Goal: Task Accomplishment & Management: Use online tool/utility

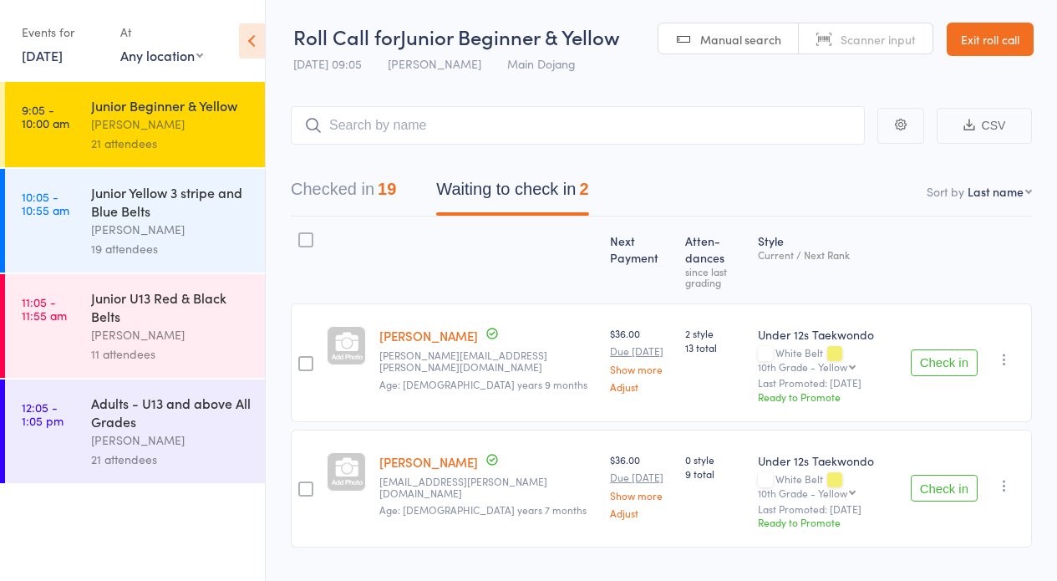
click at [226, 249] on div "19 attendees" at bounding box center [171, 248] width 160 height 19
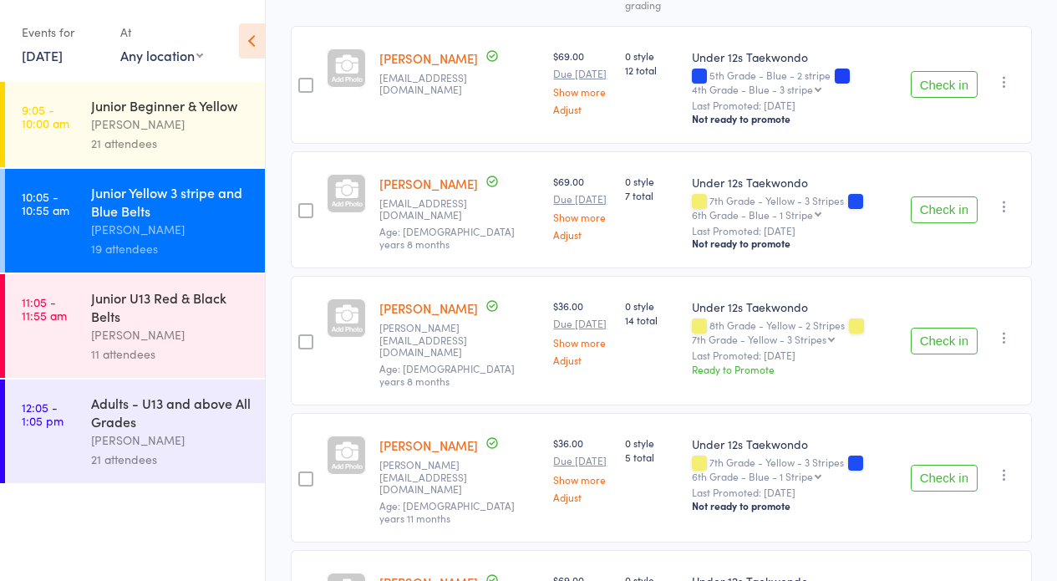
scroll to position [328, 0]
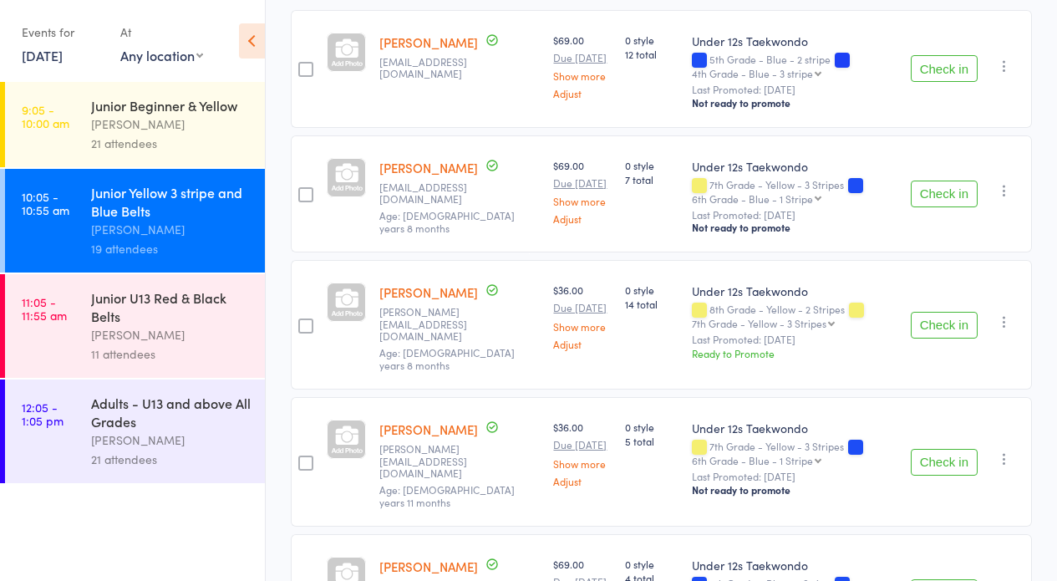
click at [926, 316] on button "Check in" at bounding box center [944, 325] width 67 height 27
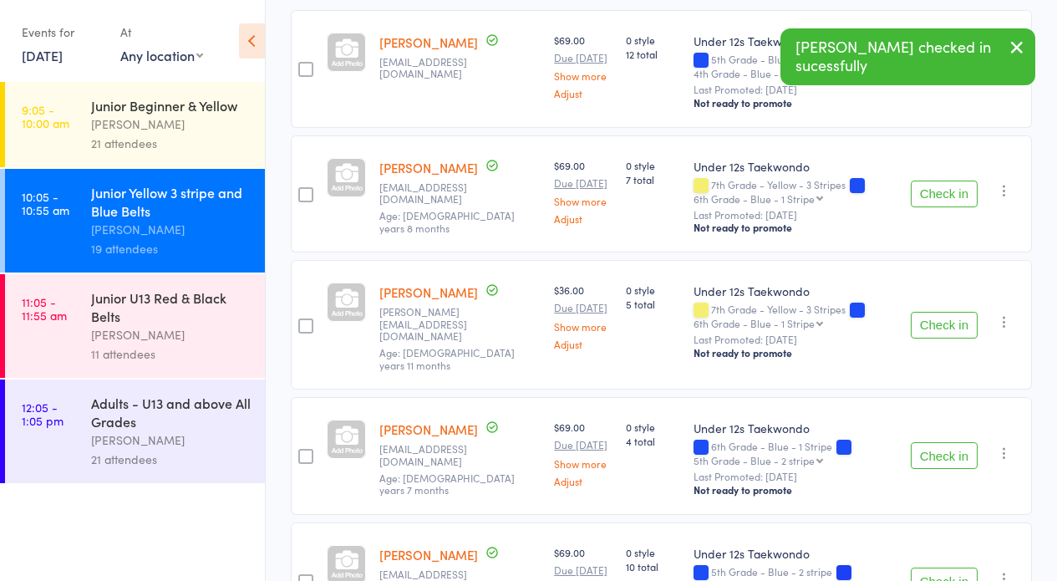
click at [939, 328] on button "Check in" at bounding box center [944, 325] width 67 height 27
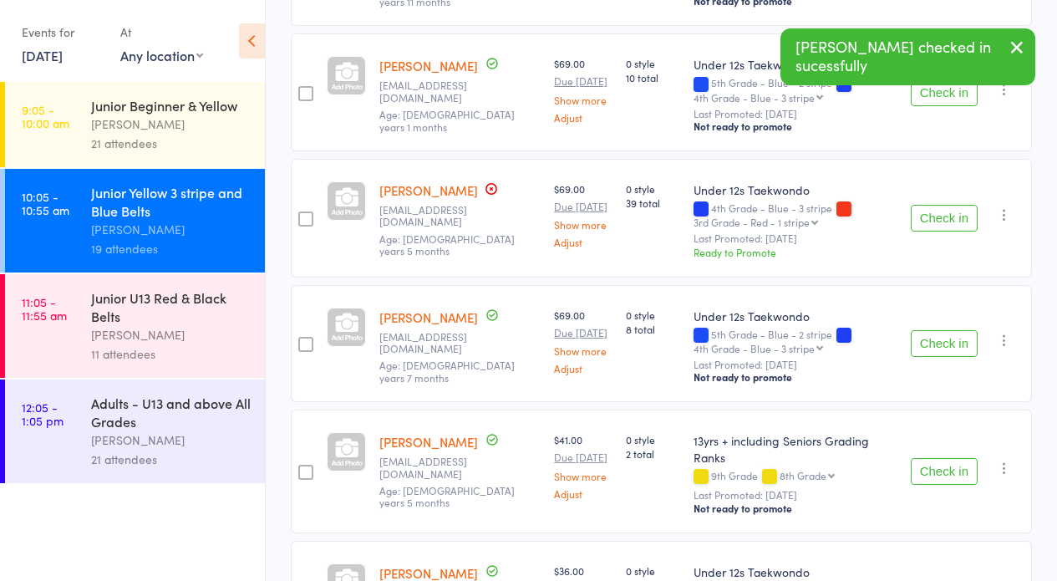
scroll to position [811, 0]
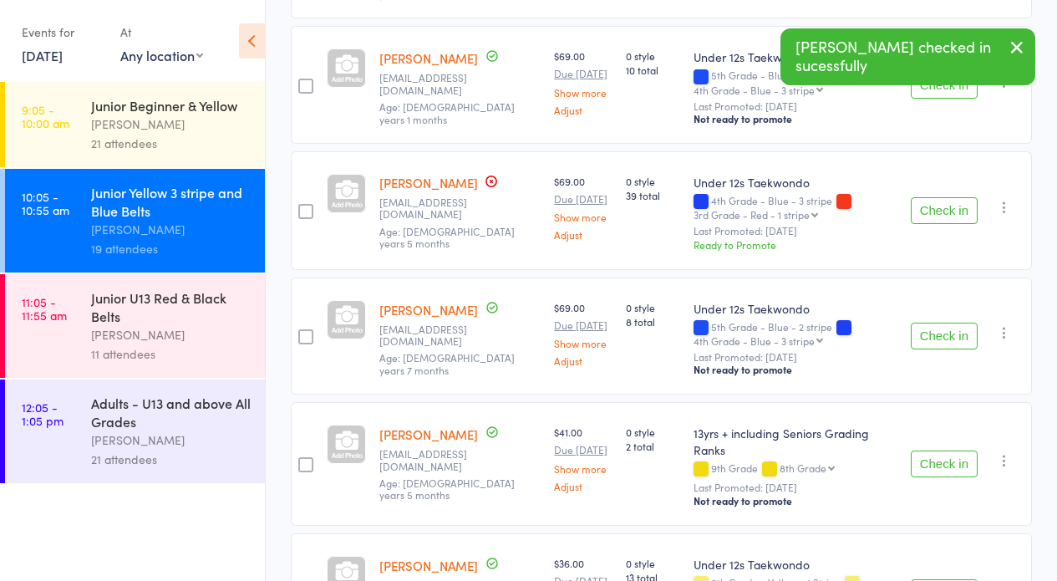
click at [940, 214] on button "Check in" at bounding box center [944, 210] width 67 height 27
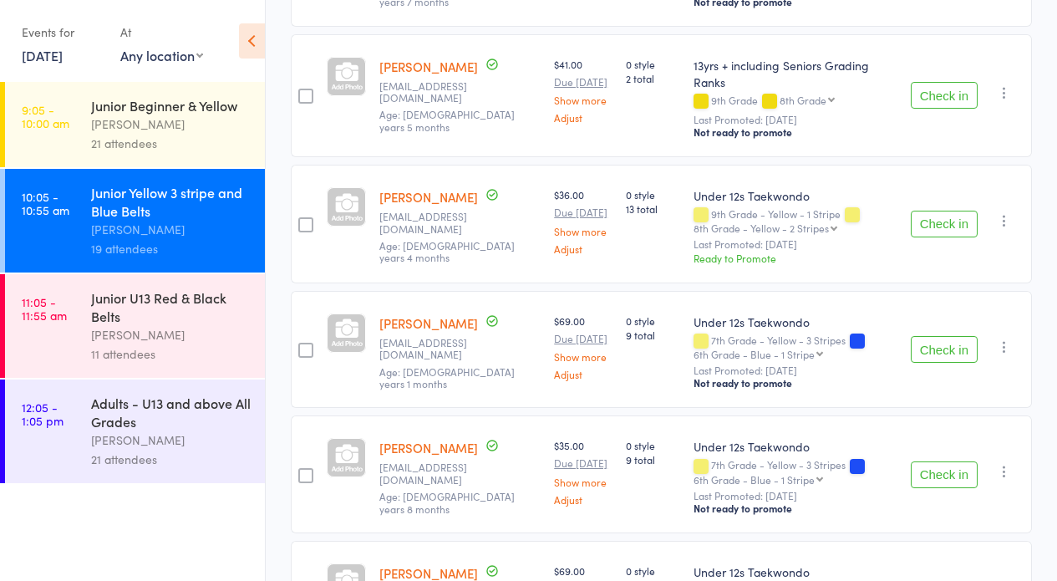
scroll to position [1057, 0]
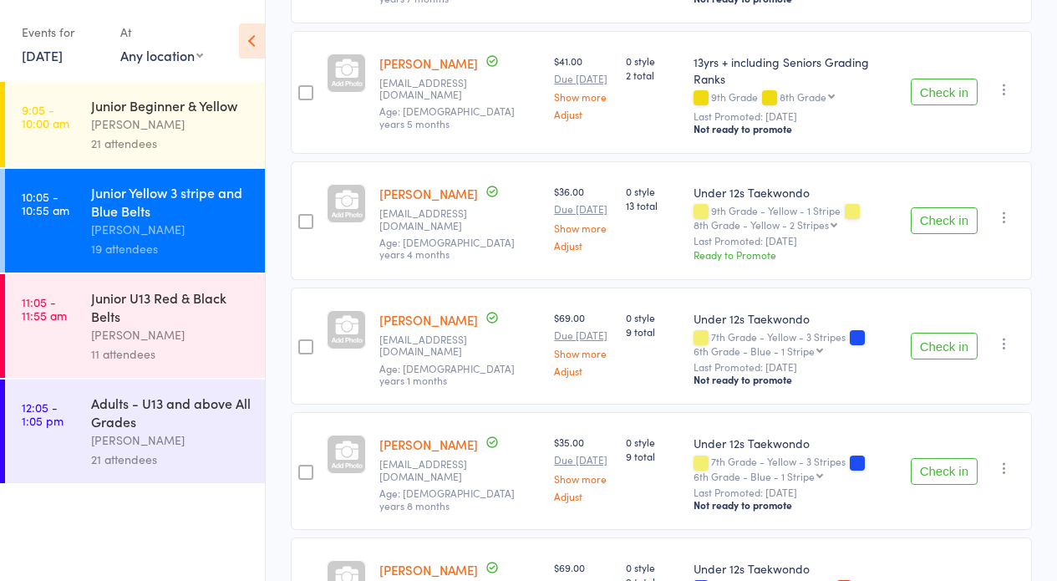
click at [949, 338] on button "Check in" at bounding box center [944, 346] width 67 height 27
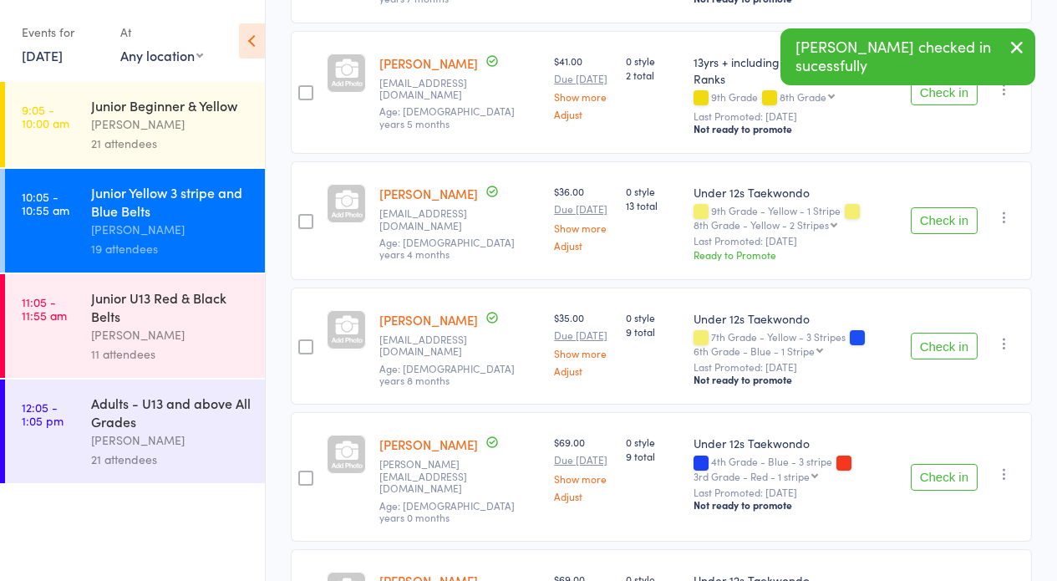
click at [949, 338] on button "Check in" at bounding box center [944, 346] width 67 height 27
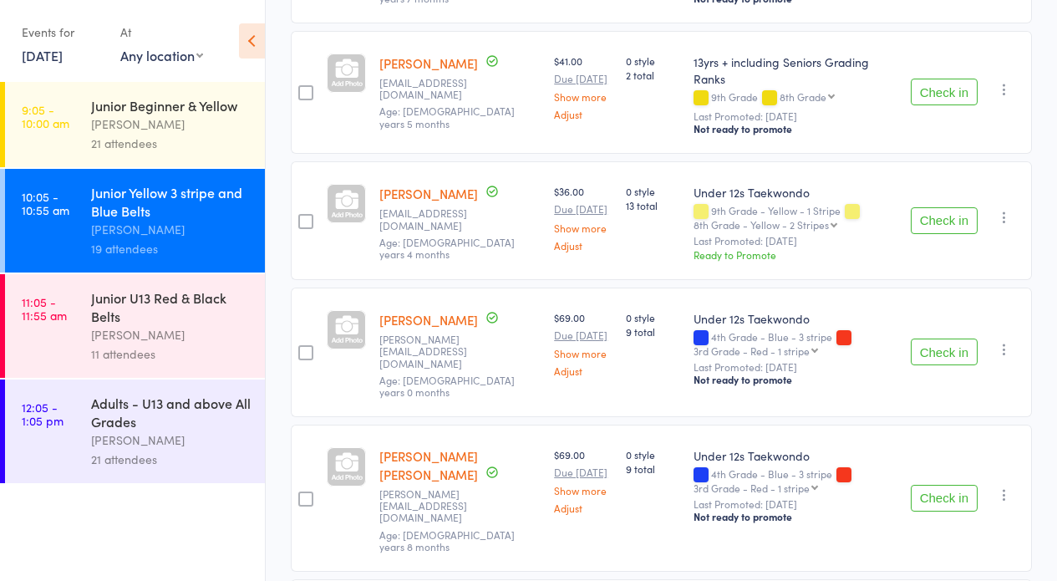
scroll to position [1022, 0]
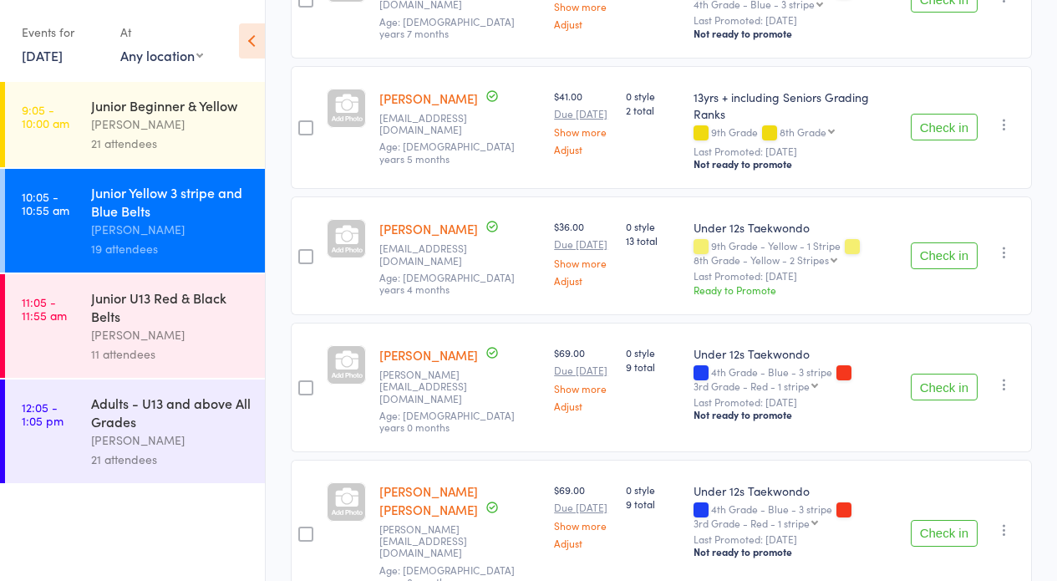
click at [952, 243] on button "Check in" at bounding box center [944, 255] width 67 height 27
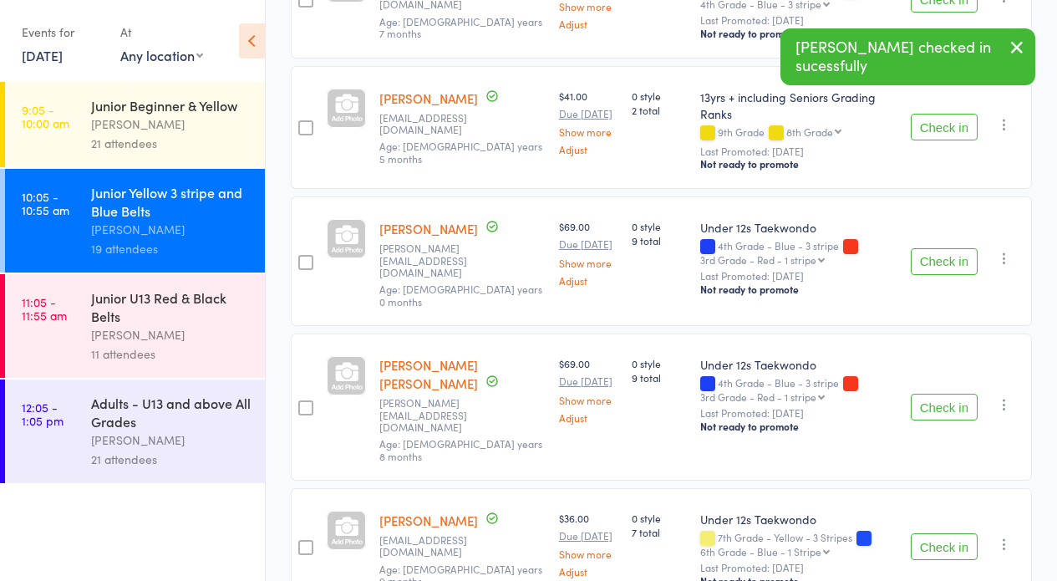
click at [947, 533] on button "Check in" at bounding box center [944, 546] width 67 height 27
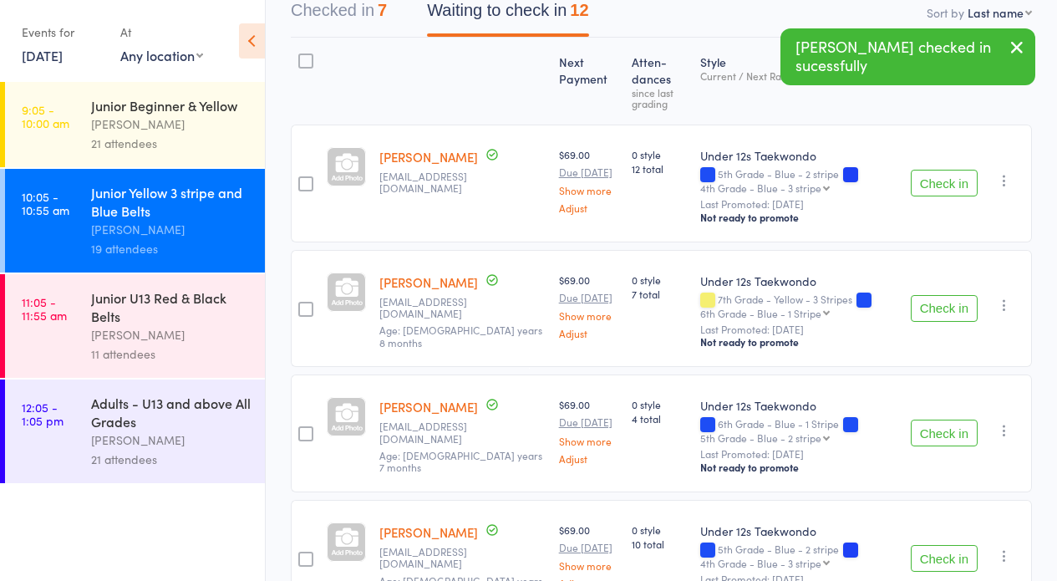
scroll to position [134, 0]
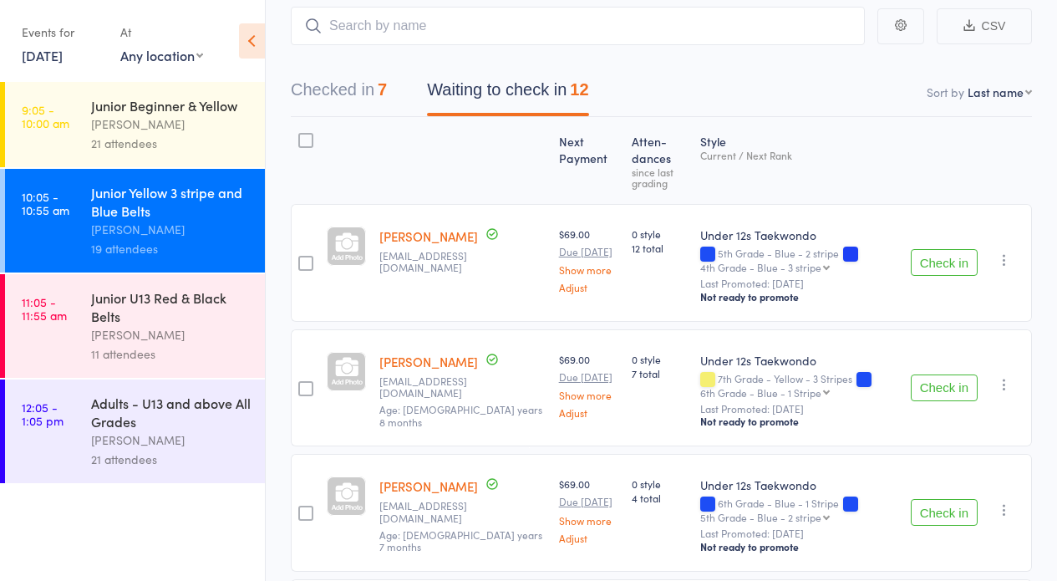
click at [943, 260] on button "Check in" at bounding box center [944, 262] width 67 height 27
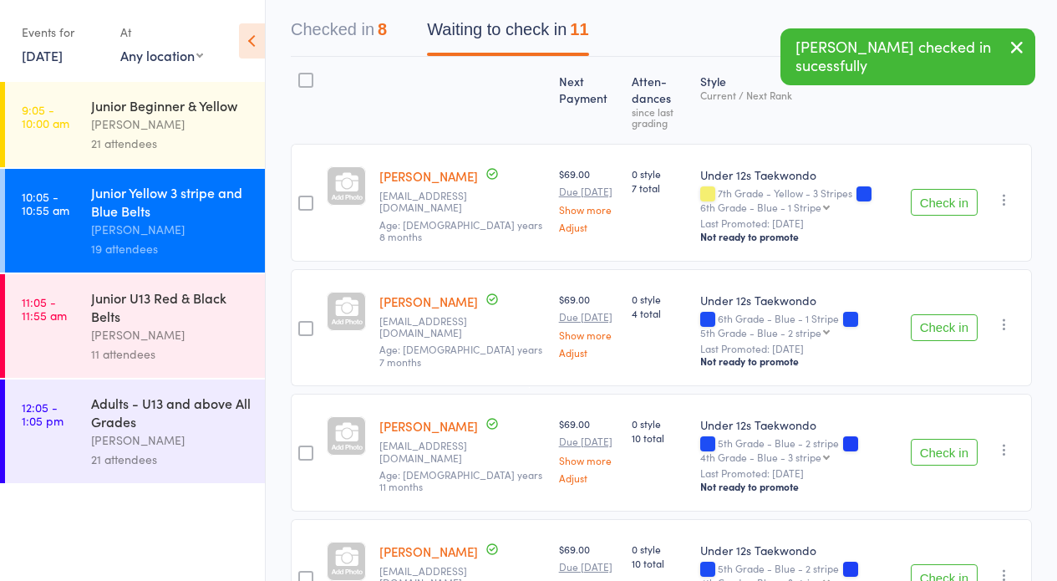
scroll to position [220, 0]
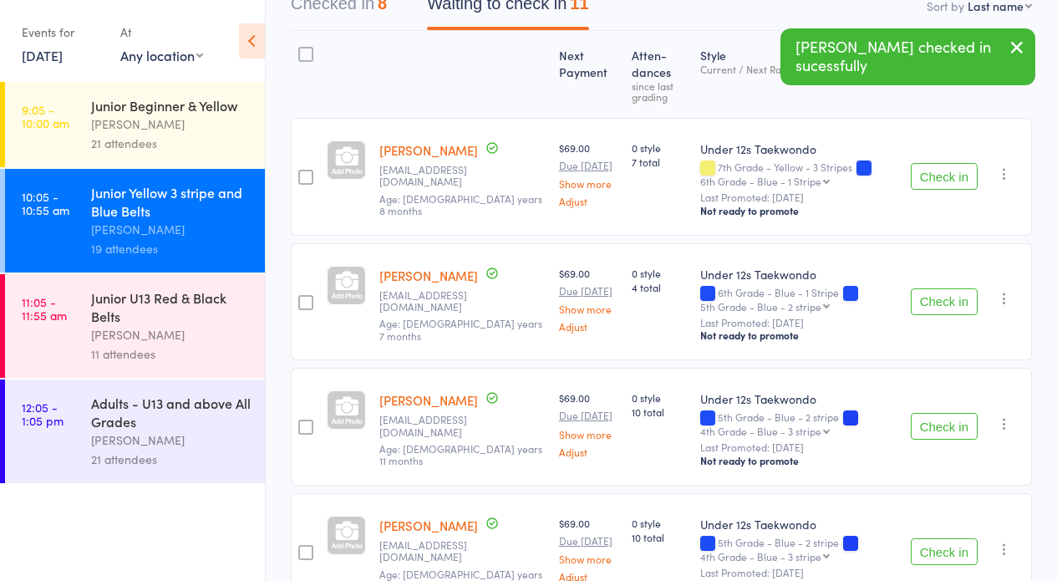
click at [939, 297] on button "Check in" at bounding box center [944, 301] width 67 height 27
click at [940, 308] on button "Check in" at bounding box center [944, 301] width 67 height 27
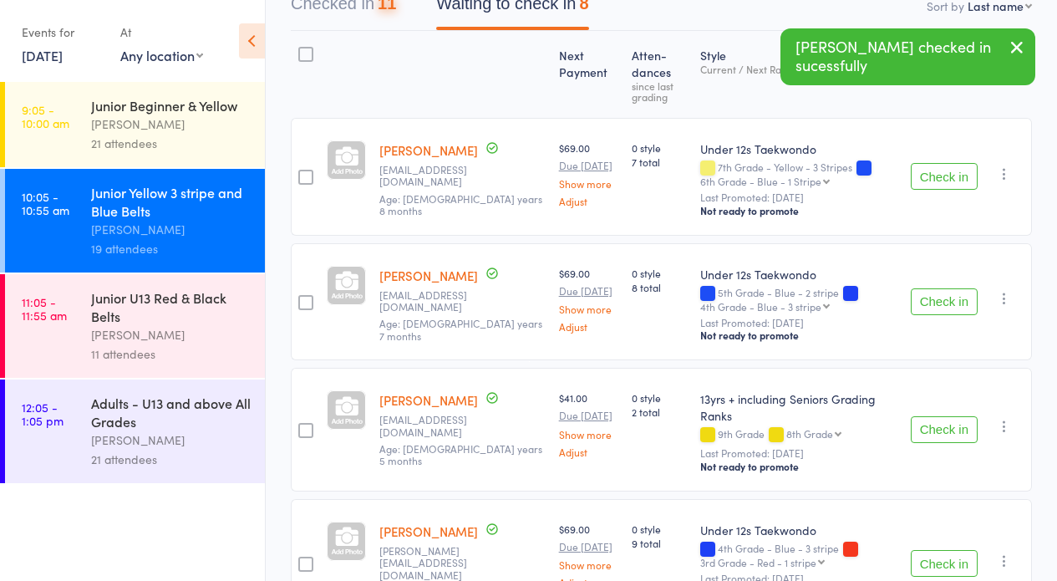
click at [940, 308] on button "Check in" at bounding box center [944, 301] width 67 height 27
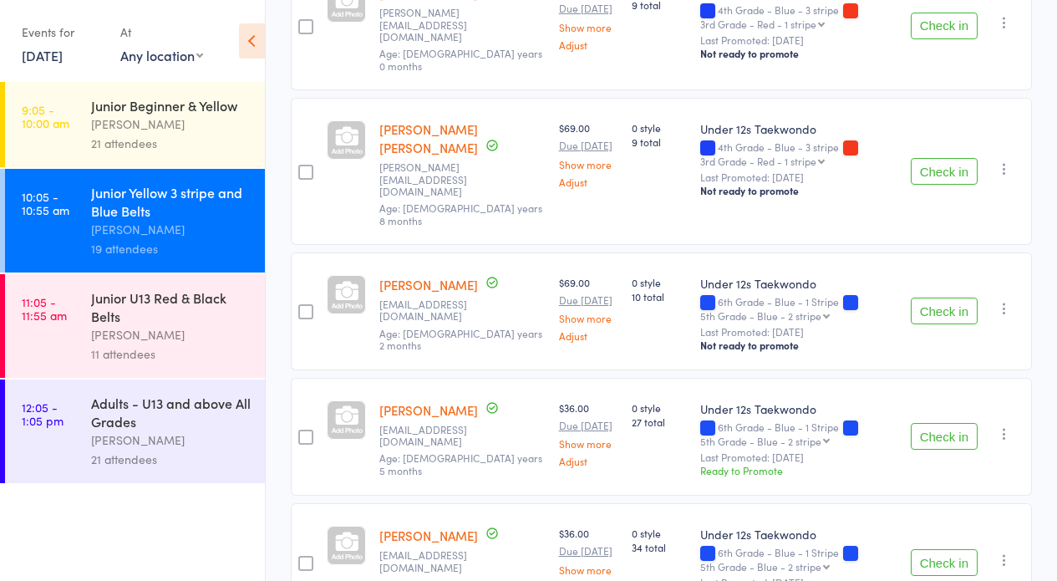
scroll to position [691, 0]
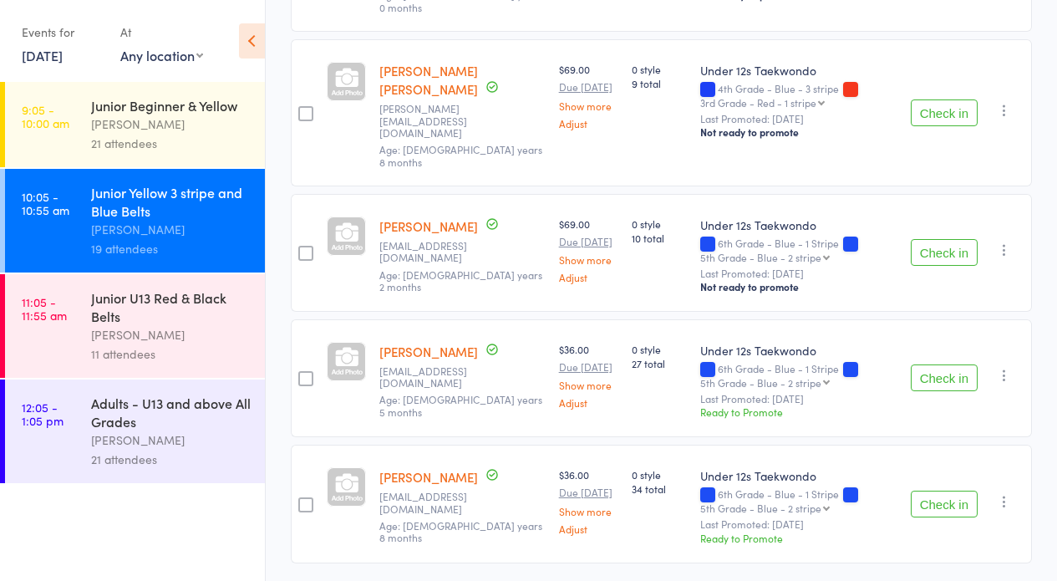
click at [957, 364] on button "Check in" at bounding box center [944, 377] width 67 height 27
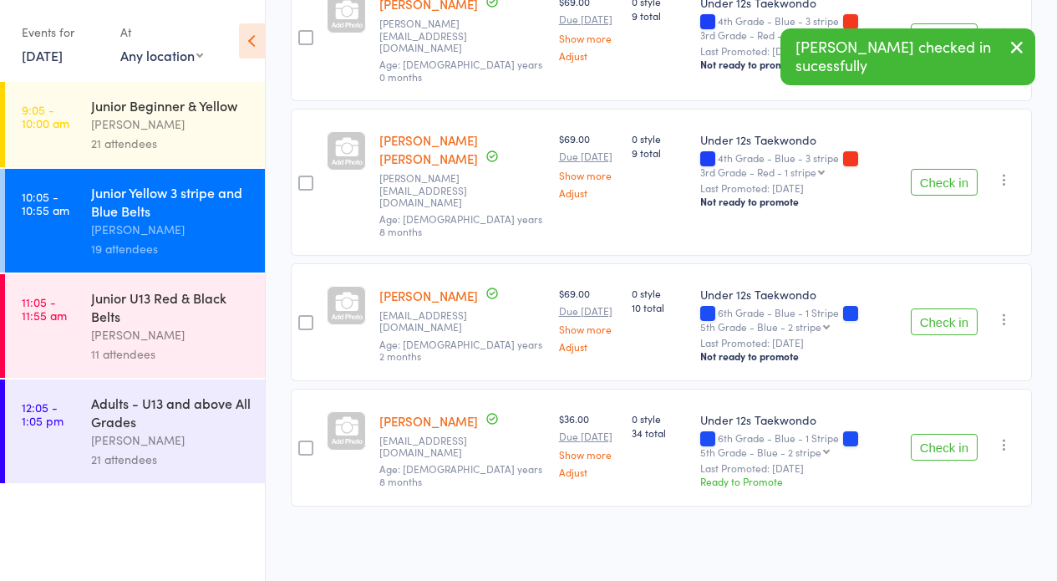
scroll to position [566, 0]
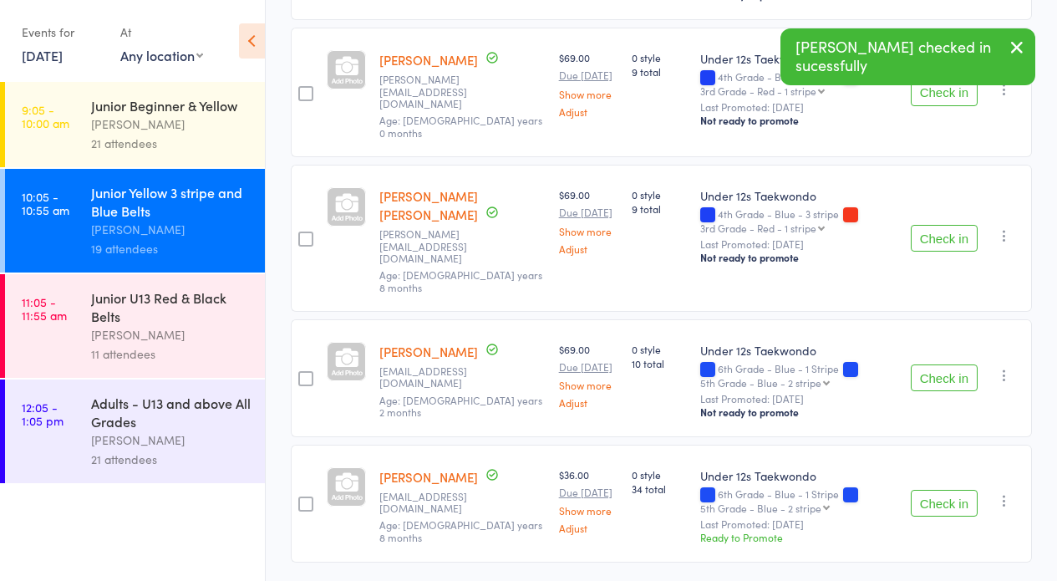
click at [939, 490] on button "Check in" at bounding box center [944, 503] width 67 height 27
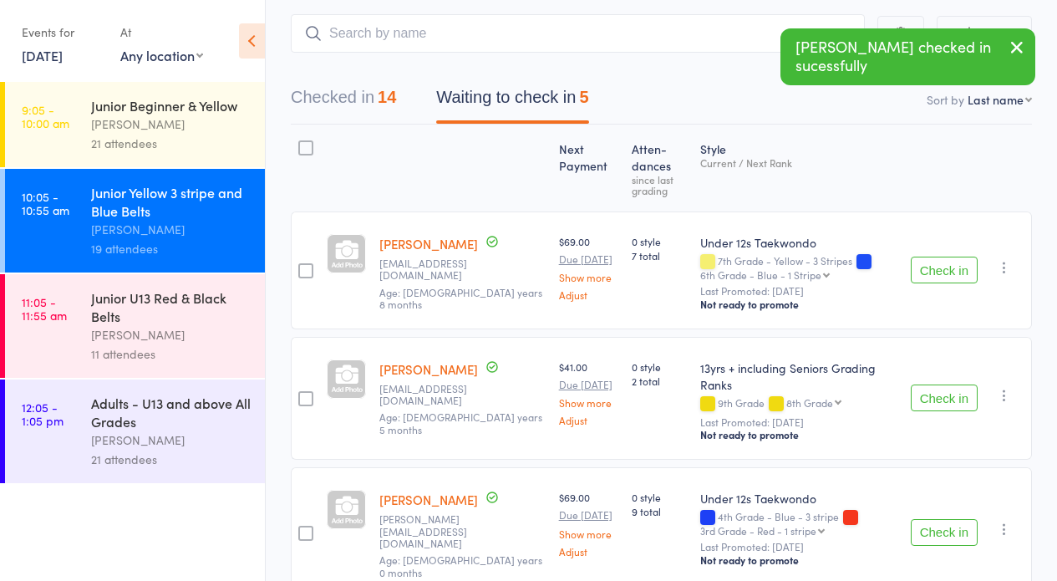
scroll to position [0, 0]
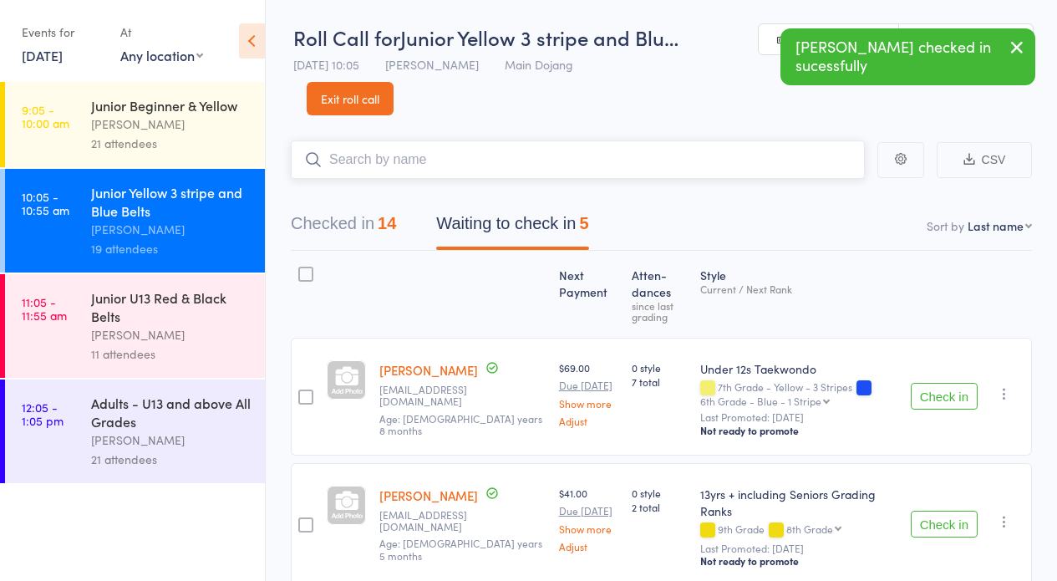
click at [478, 160] on input "search" at bounding box center [578, 159] width 574 height 38
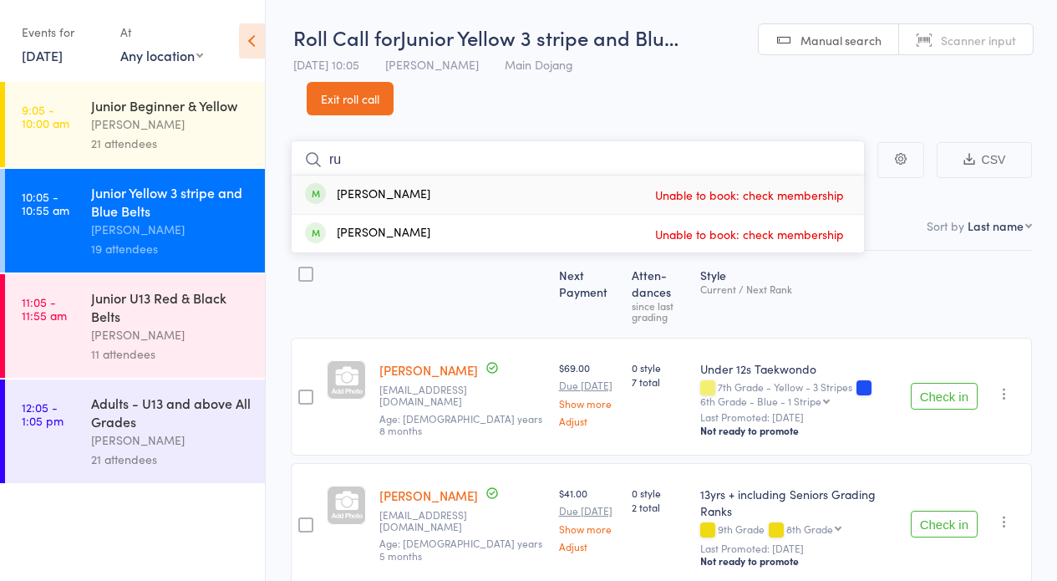
type input "r"
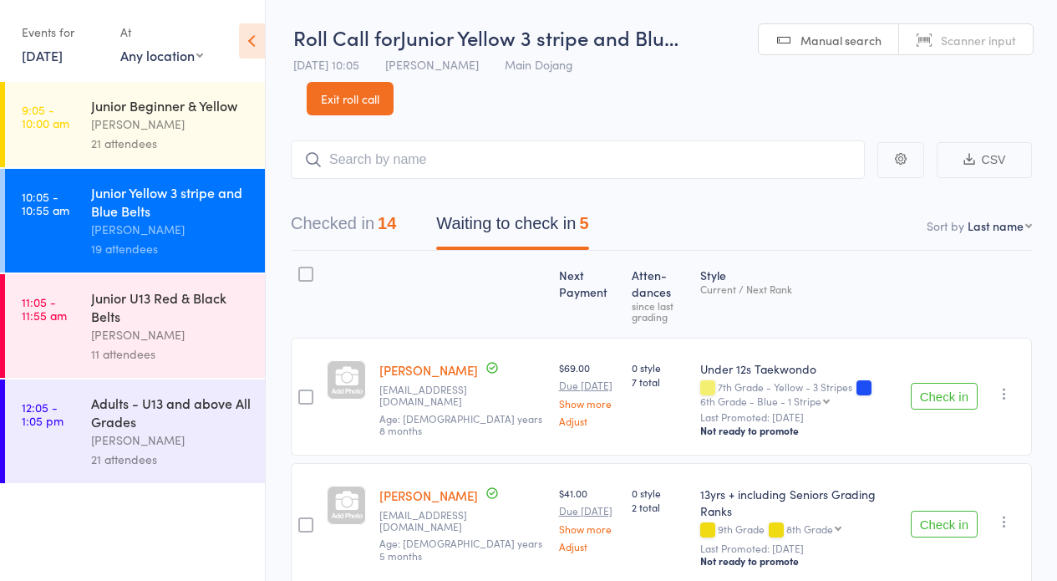
click at [346, 89] on link "Exit roll call" at bounding box center [350, 98] width 87 height 33
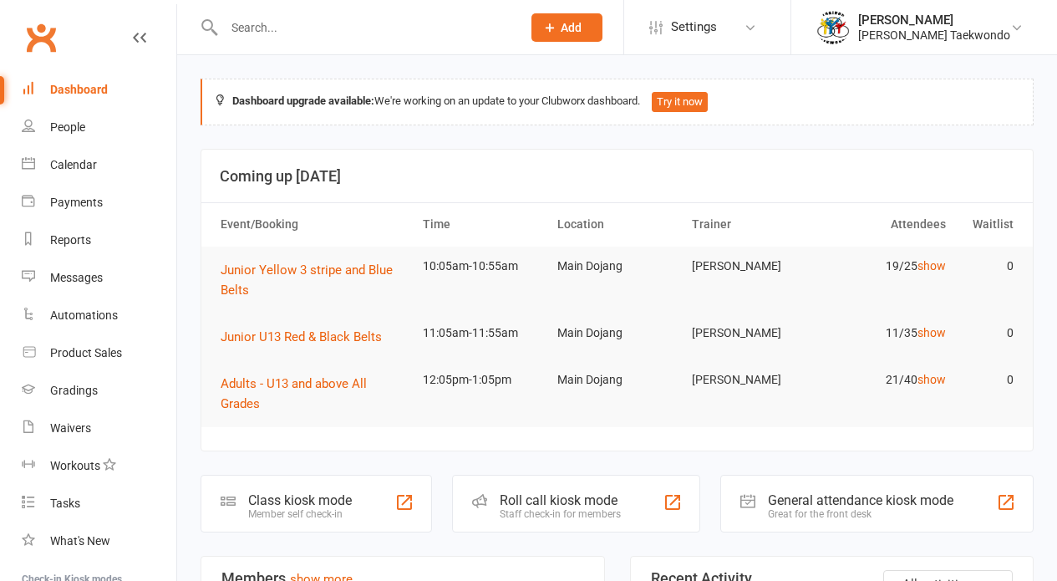
drag, startPoint x: 0, startPoint y: 0, endPoint x: 710, endPoint y: 123, distance: 720.9
click at [65, 158] on div "Calendar" at bounding box center [73, 164] width 47 height 13
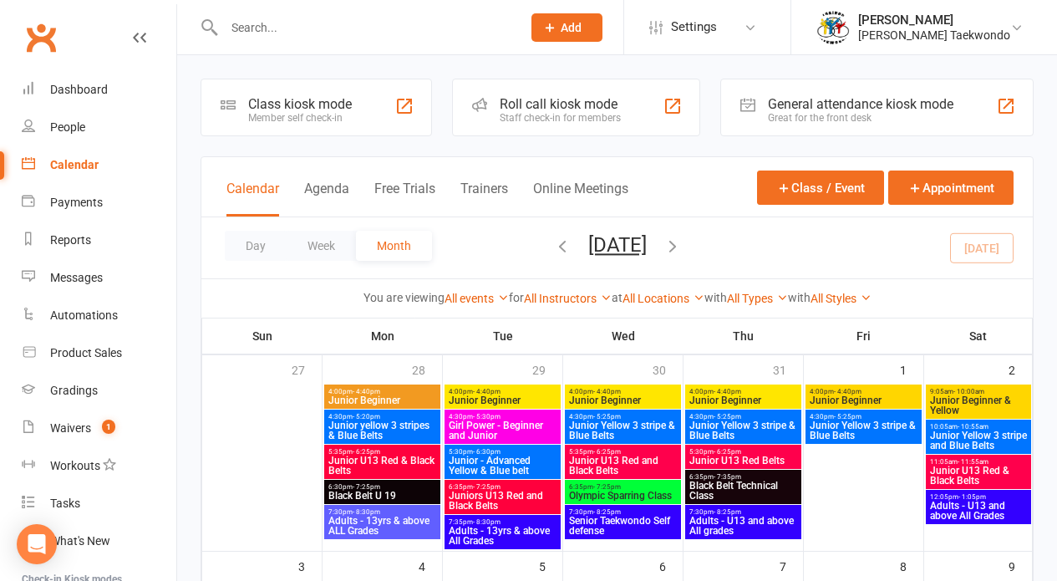
scroll to position [470, 0]
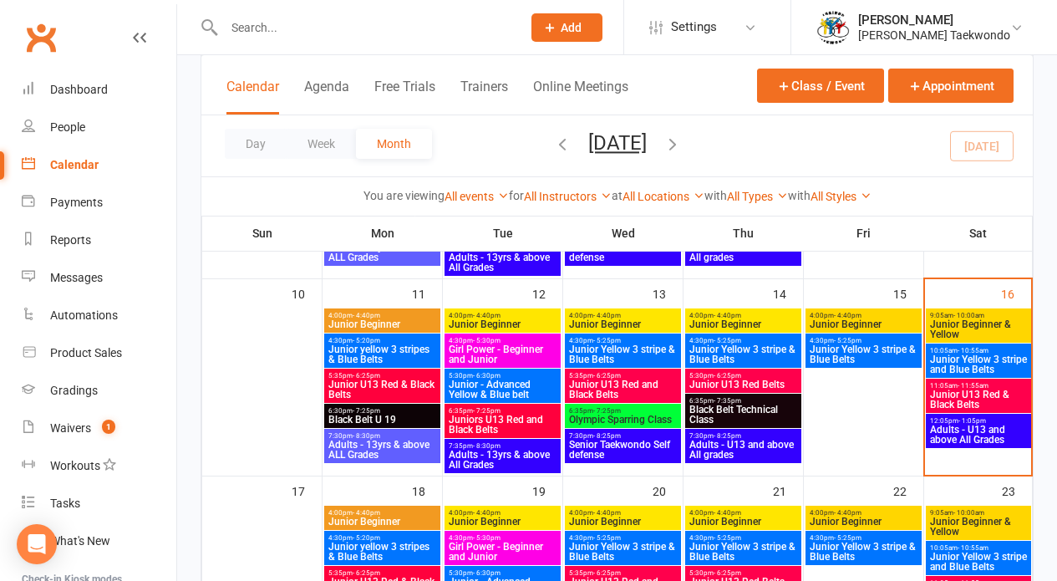
click at [1007, 364] on span "Junior Yellow 3 stripe and Blue Belts" at bounding box center [978, 364] width 99 height 20
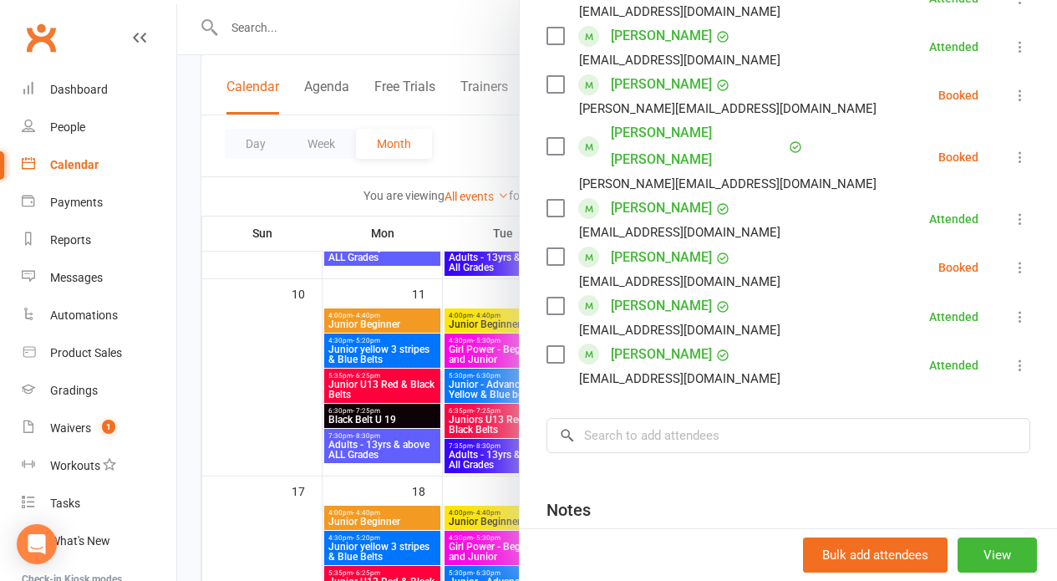
scroll to position [932, 0]
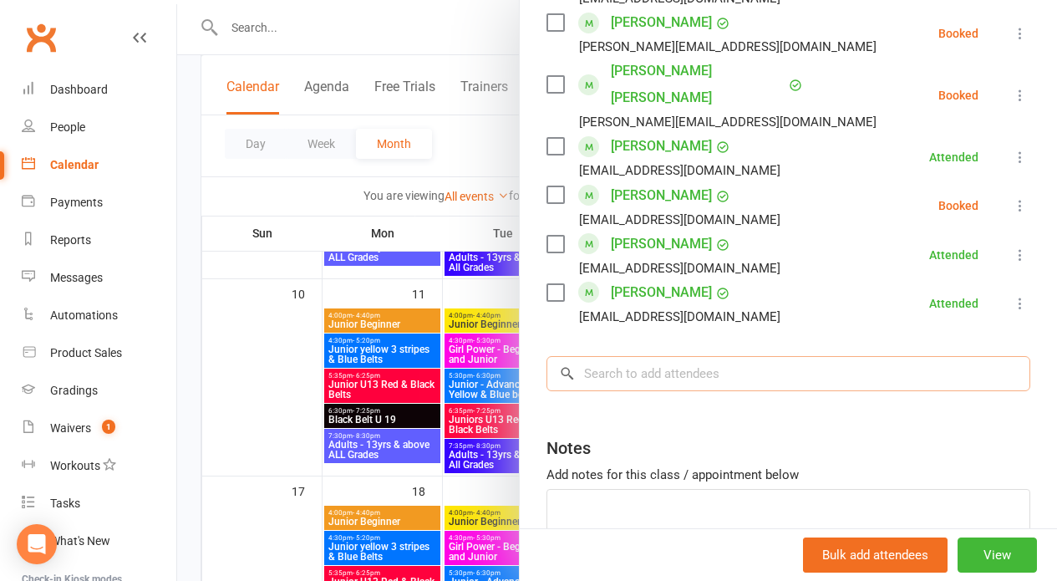
click at [621, 356] on input "search" at bounding box center [789, 373] width 484 height 35
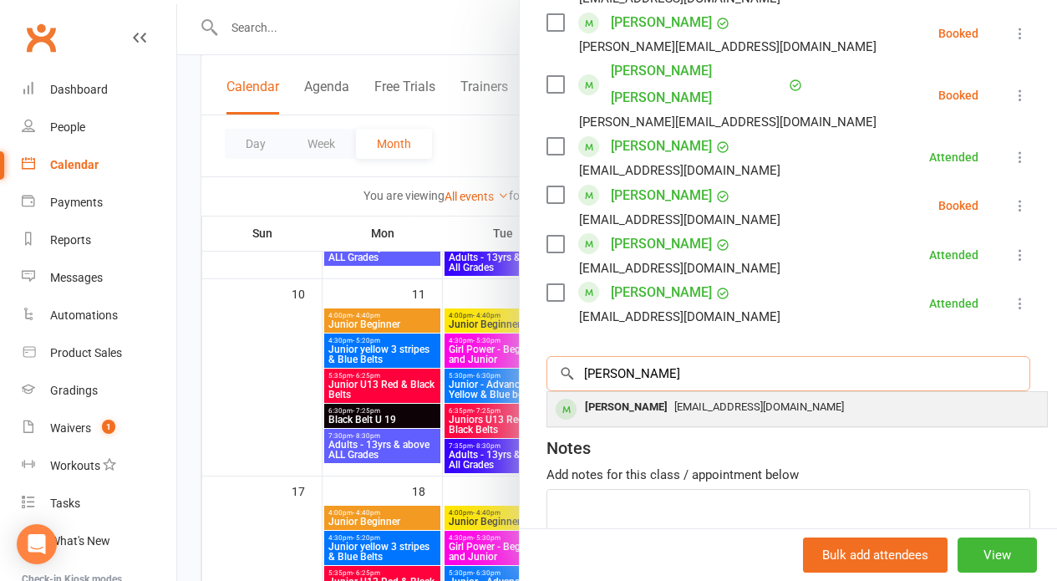
type input "ruhi"
click at [617, 395] on div "[PERSON_NAME]" at bounding box center [626, 407] width 96 height 24
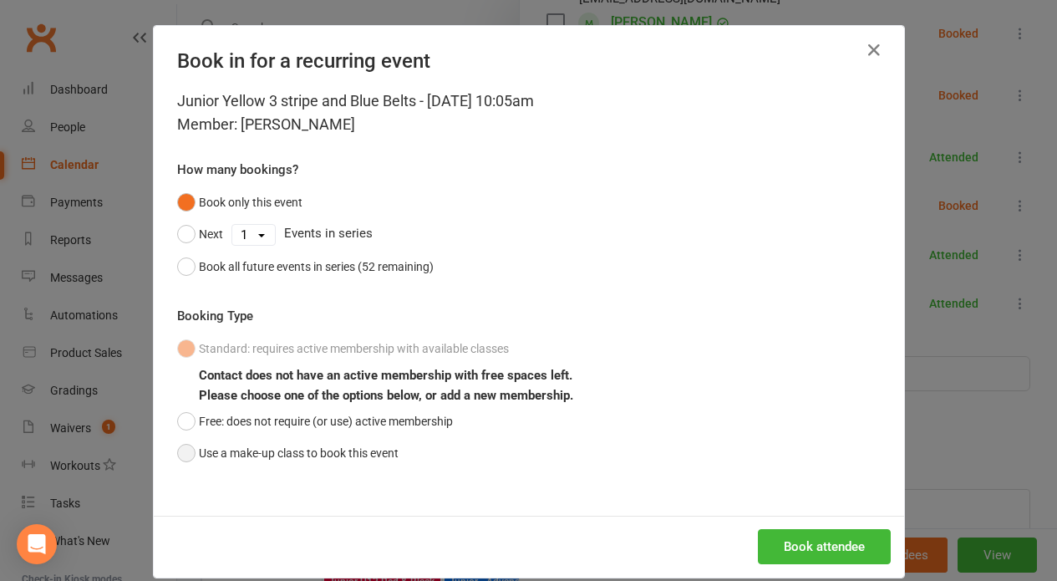
drag, startPoint x: 178, startPoint y: 454, endPoint x: 195, endPoint y: 450, distance: 17.0
click at [195, 450] on button "Use a make-up class to book this event" at bounding box center [287, 453] width 221 height 32
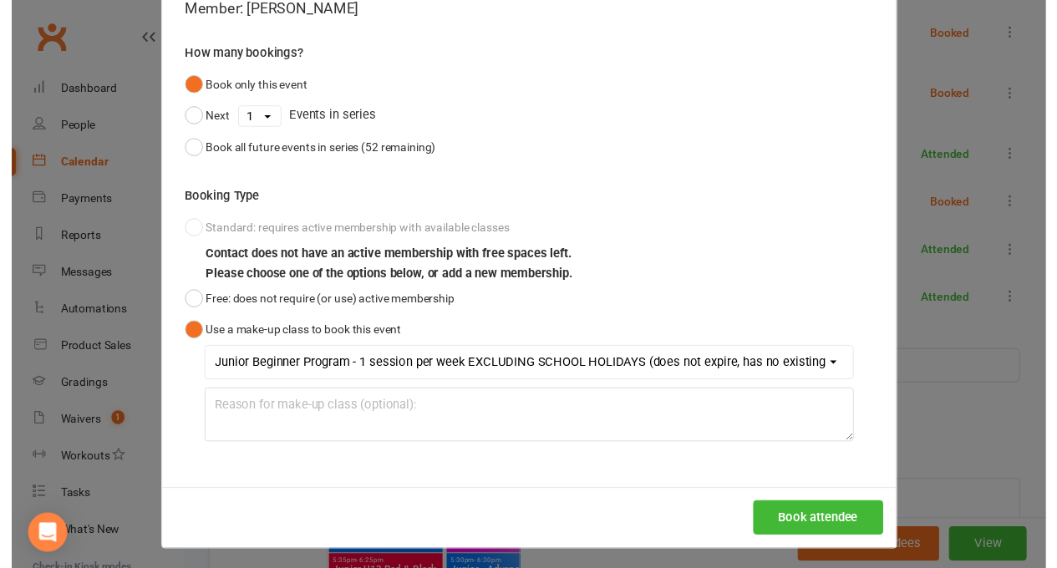
scroll to position [120, 0]
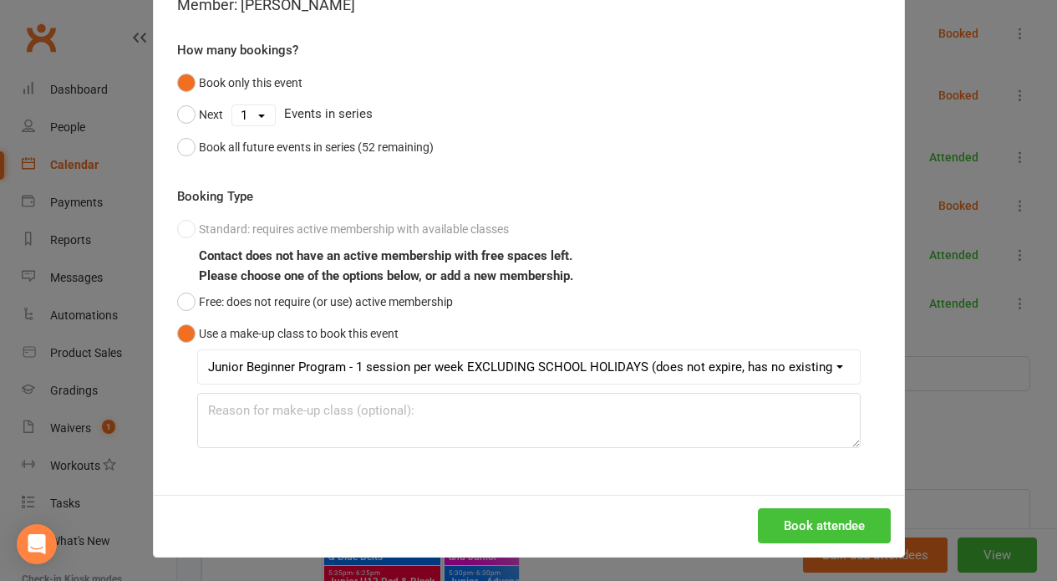
click at [811, 526] on button "Book attendee" at bounding box center [824, 525] width 133 height 35
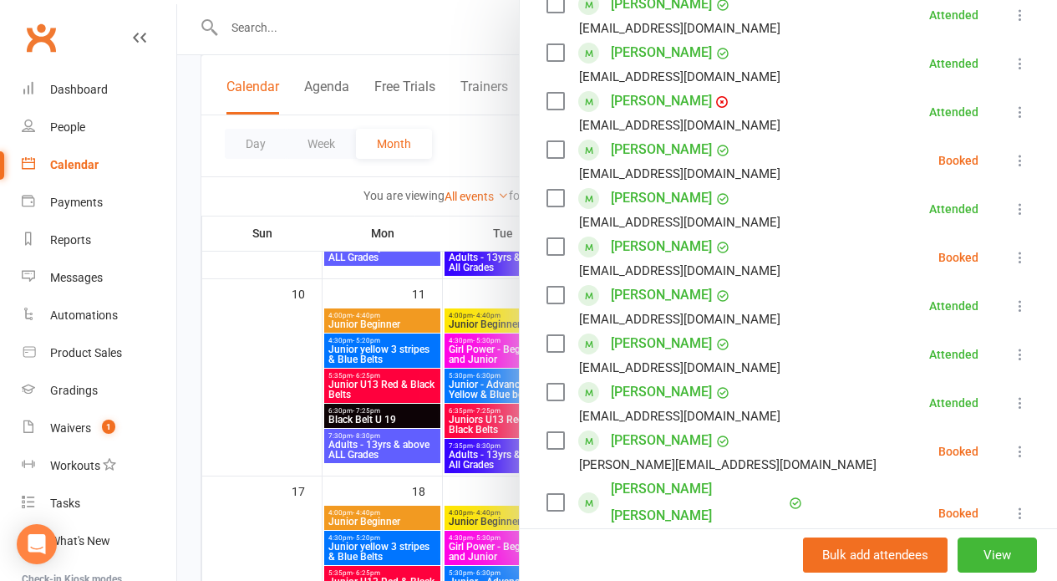
scroll to position [538, 0]
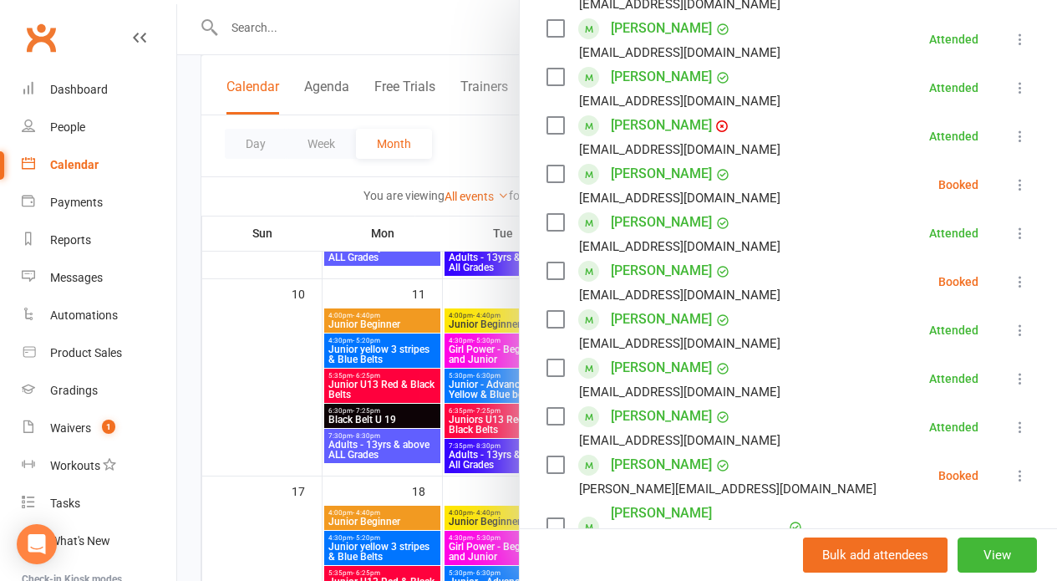
click at [1012, 186] on icon at bounding box center [1020, 184] width 17 height 17
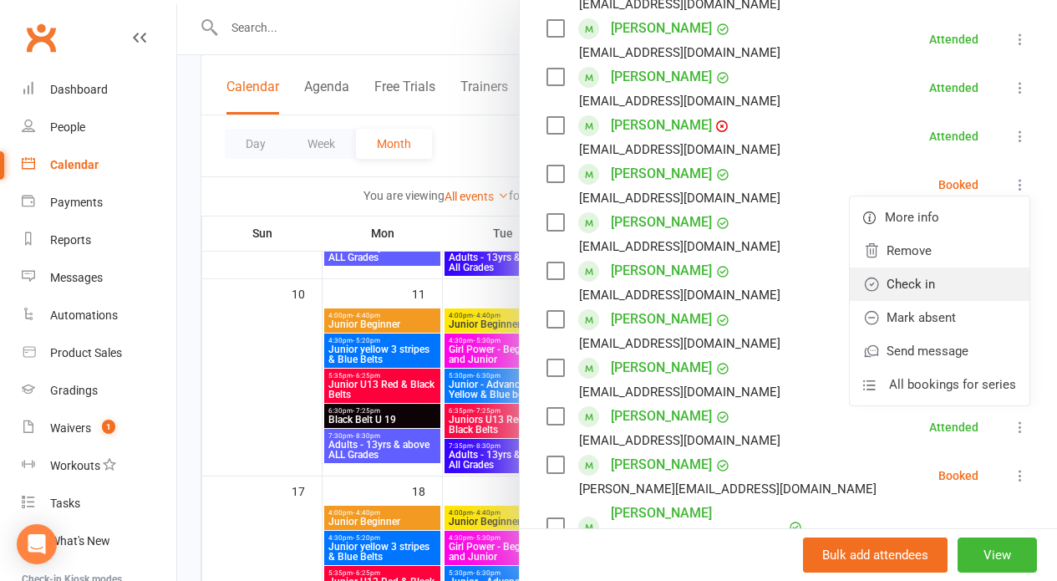
click at [892, 285] on link "Check in" at bounding box center [940, 283] width 180 height 33
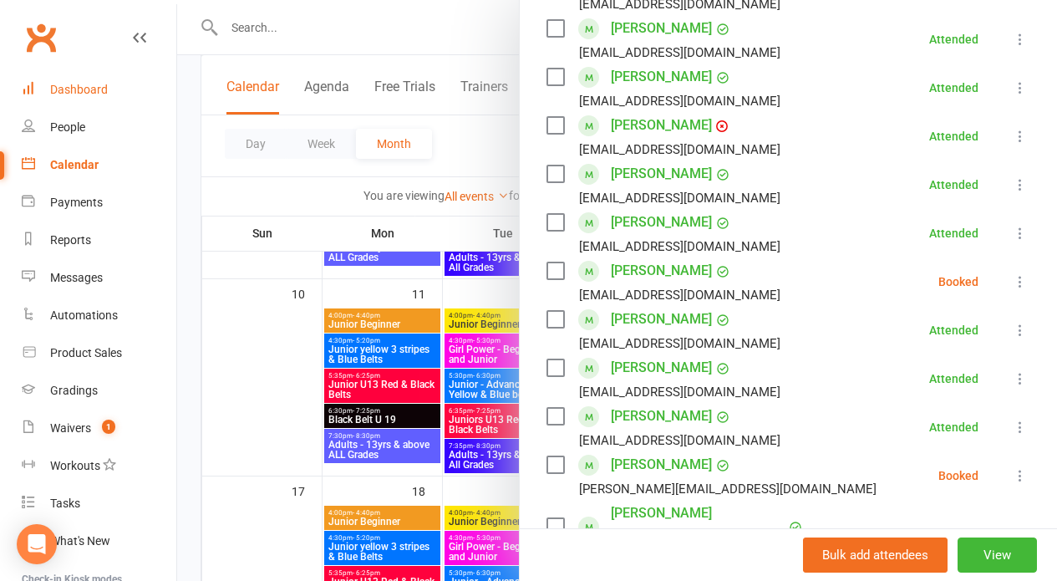
click at [97, 83] on div "Dashboard" at bounding box center [79, 89] width 58 height 13
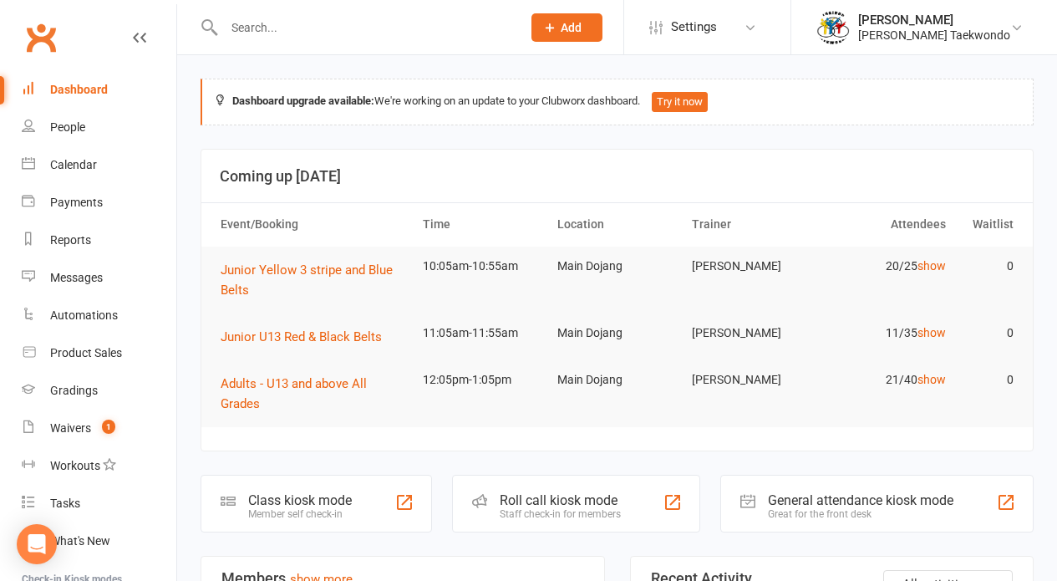
click at [572, 505] on div "Roll call kiosk mode" at bounding box center [560, 500] width 121 height 16
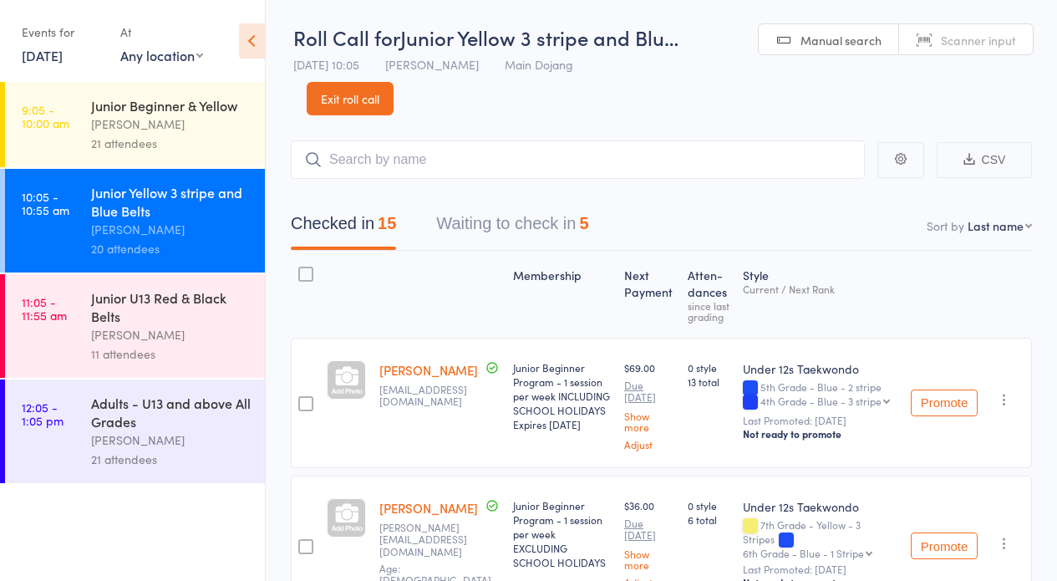
click at [504, 223] on button "Waiting to check in 5" at bounding box center [512, 228] width 152 height 44
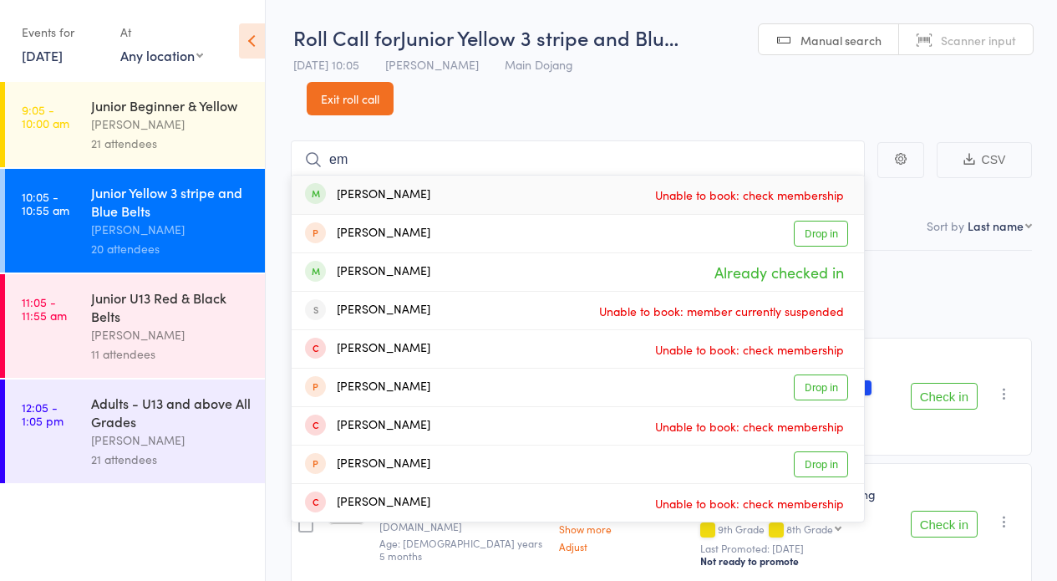
type input "e"
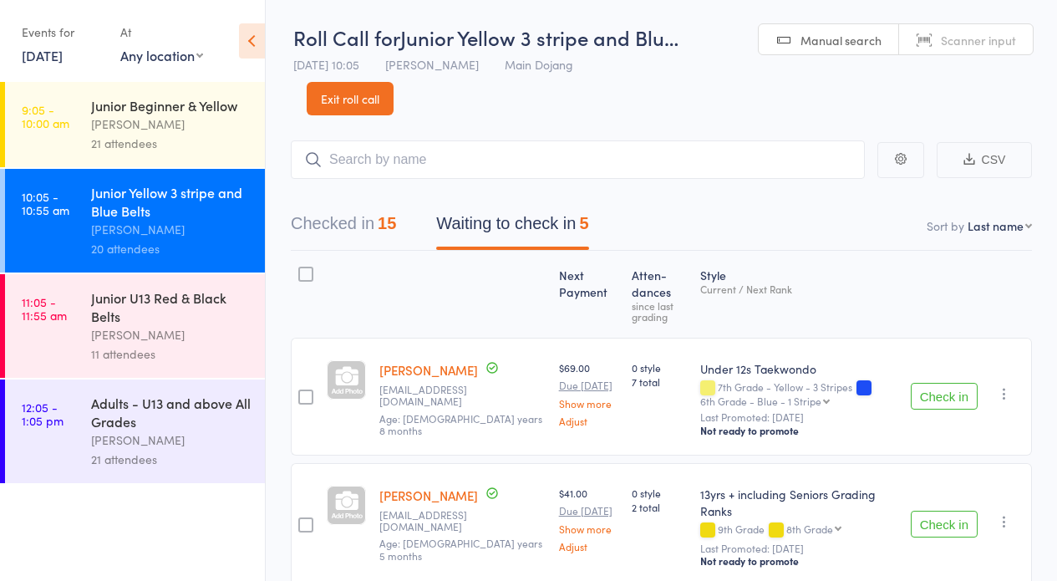
click at [334, 220] on button "Checked in 15" at bounding box center [343, 228] width 105 height 44
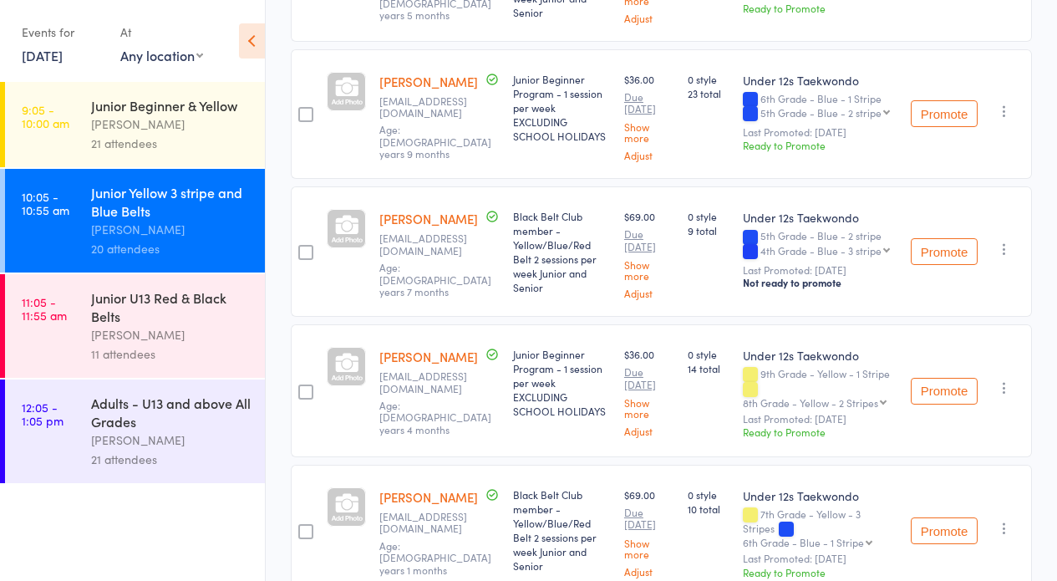
scroll to position [1264, 0]
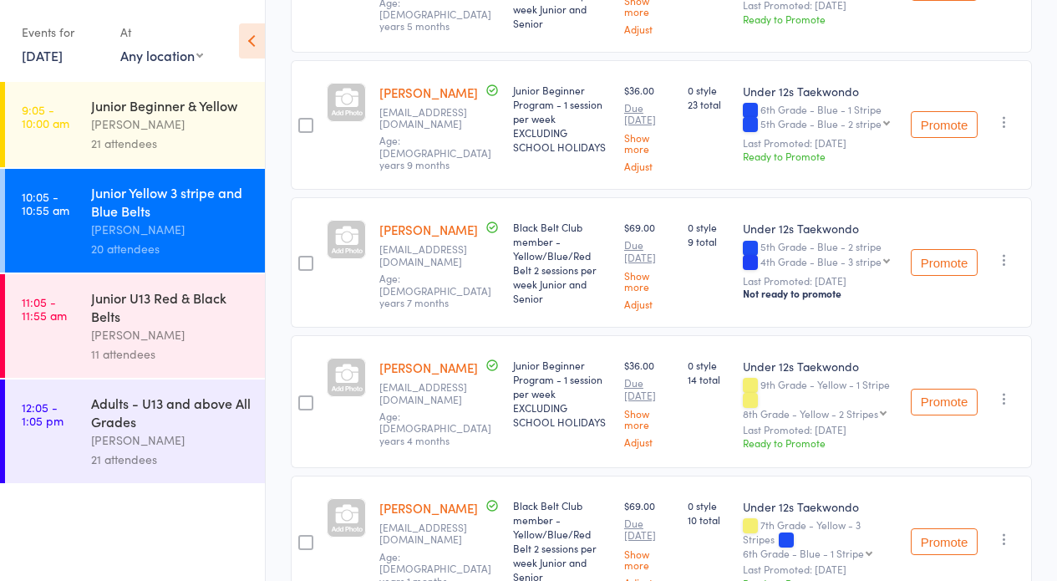
drag, startPoint x: 396, startPoint y: 233, endPoint x: 735, endPoint y: 226, distance: 339.4
click at [432, 234] on link "[PERSON_NAME]" at bounding box center [428, 230] width 99 height 18
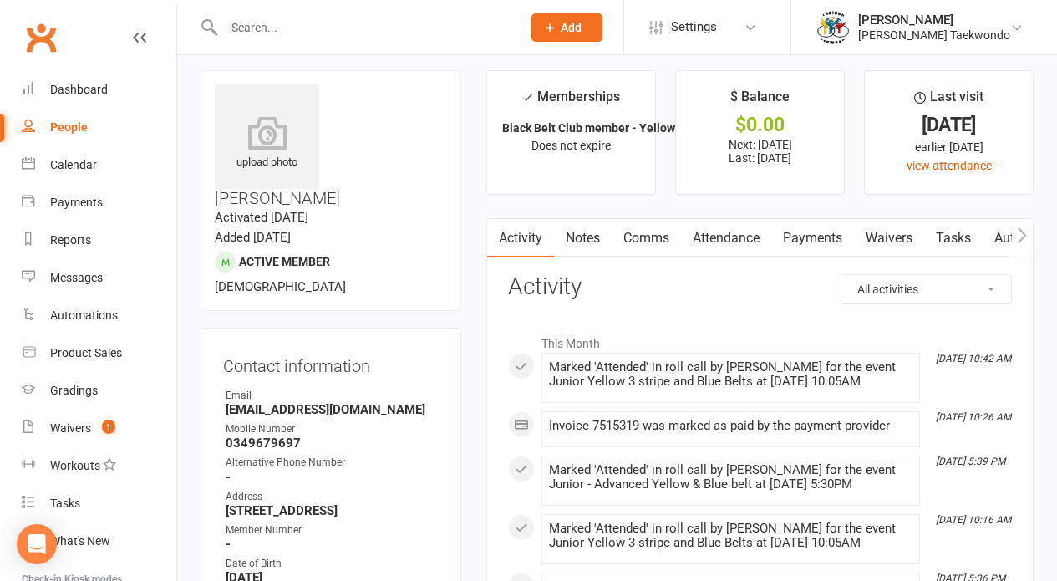
scroll to position [12, 0]
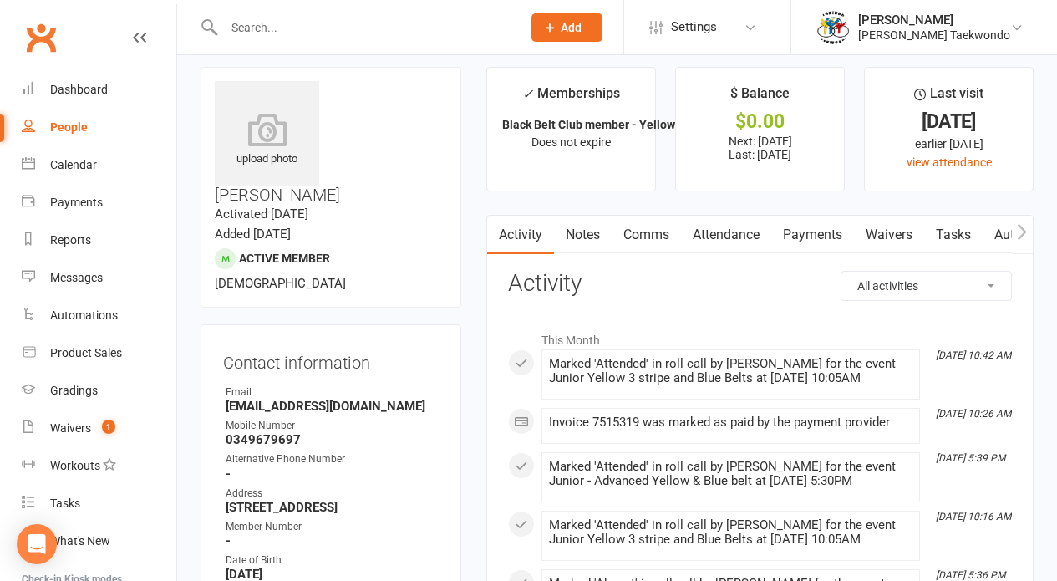
click at [1025, 225] on icon "button" at bounding box center [1022, 232] width 10 height 18
click at [982, 237] on link "Gradings / Promotions" at bounding box center [1036, 235] width 158 height 38
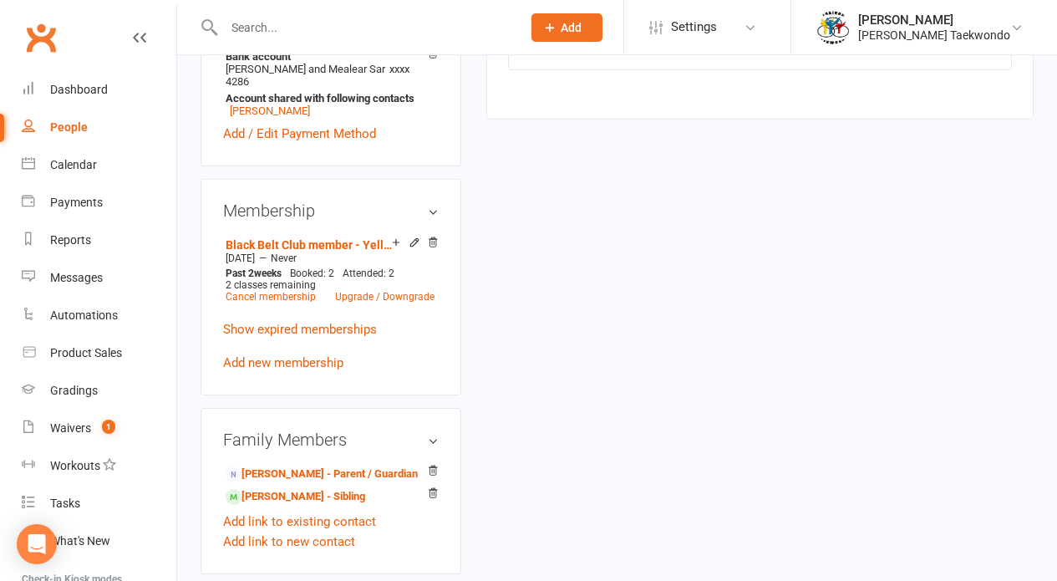
scroll to position [712, 0]
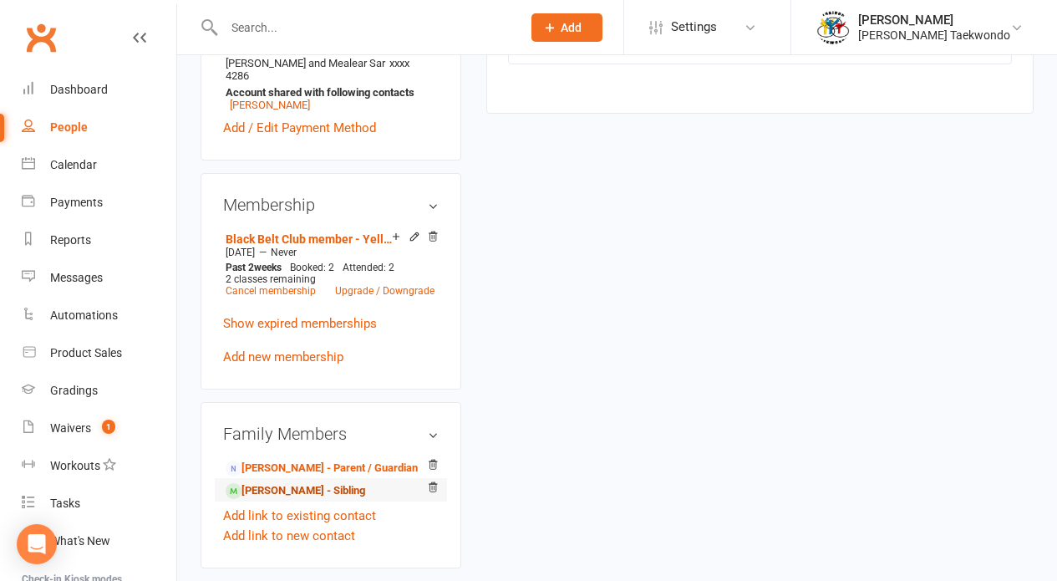
click at [321, 482] on link "Toby Ling - Sibling" at bounding box center [296, 491] width 140 height 18
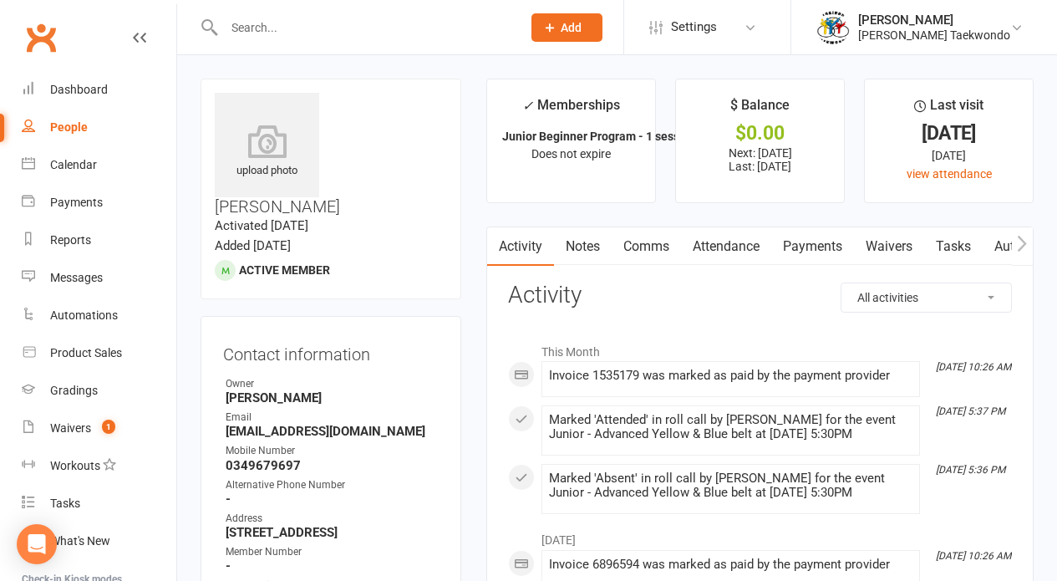
click at [1018, 242] on icon "button" at bounding box center [1022, 244] width 10 height 18
click at [1005, 248] on link "Gradings / Promotions" at bounding box center [1036, 246] width 158 height 38
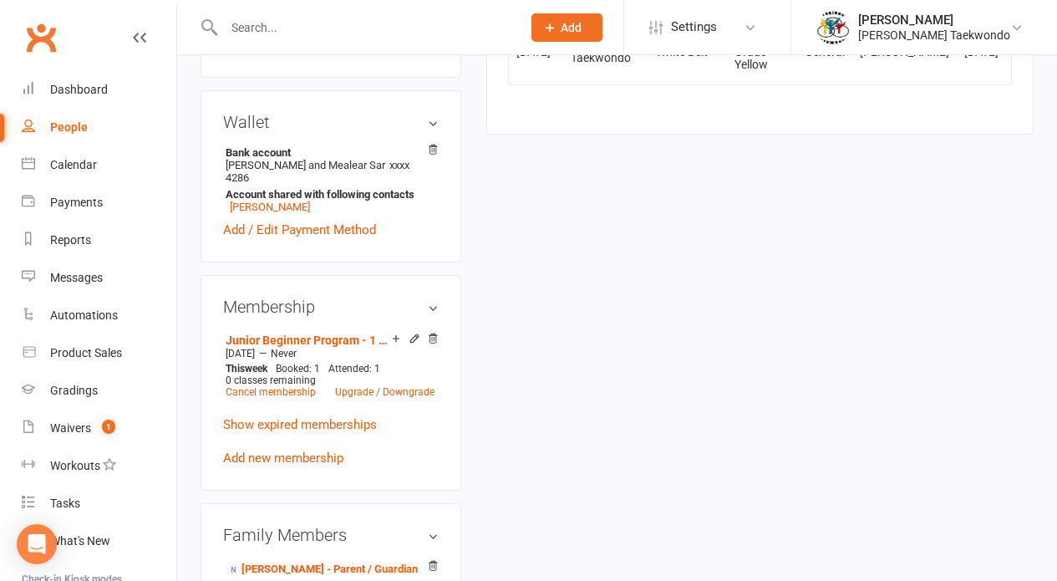
scroll to position [633, 0]
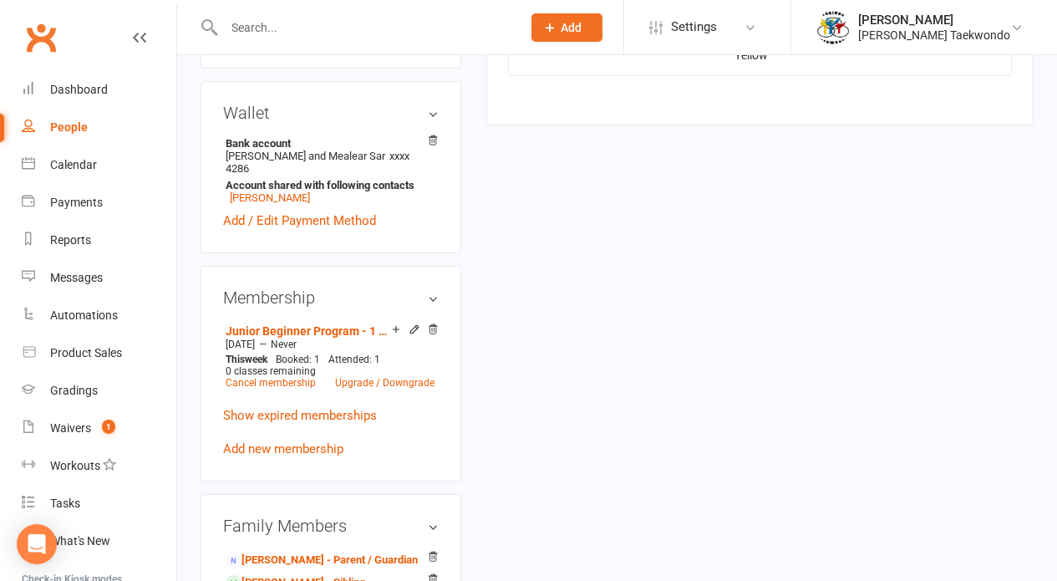
drag, startPoint x: 342, startPoint y: 541, endPoint x: 352, endPoint y: 538, distance: 10.3
click at [343, 574] on link "Sebastian Ling - Sibling" at bounding box center [296, 583] width 140 height 18
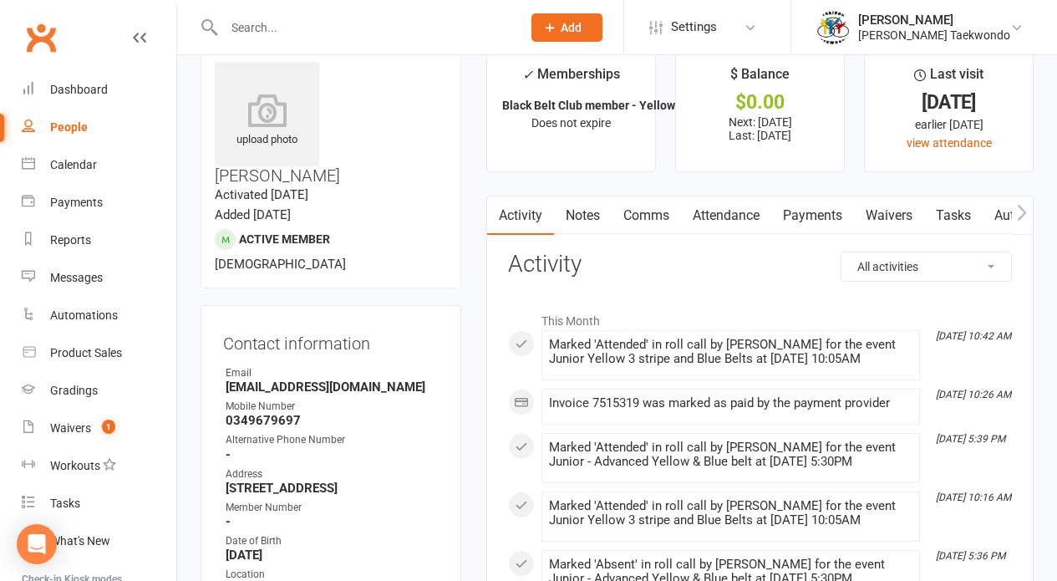
scroll to position [71, 0]
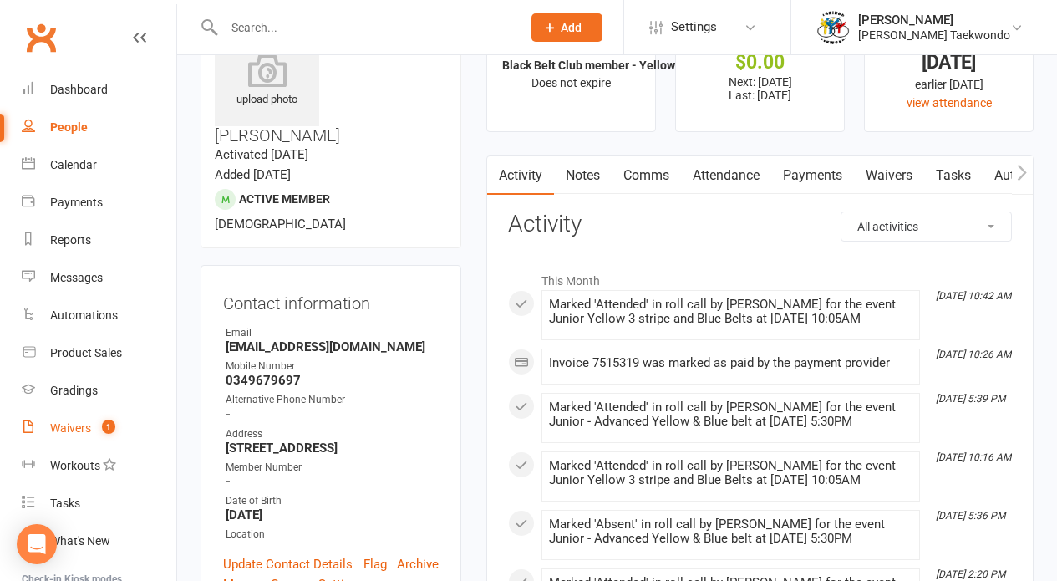
click at [77, 430] on div "Waivers" at bounding box center [70, 427] width 41 height 13
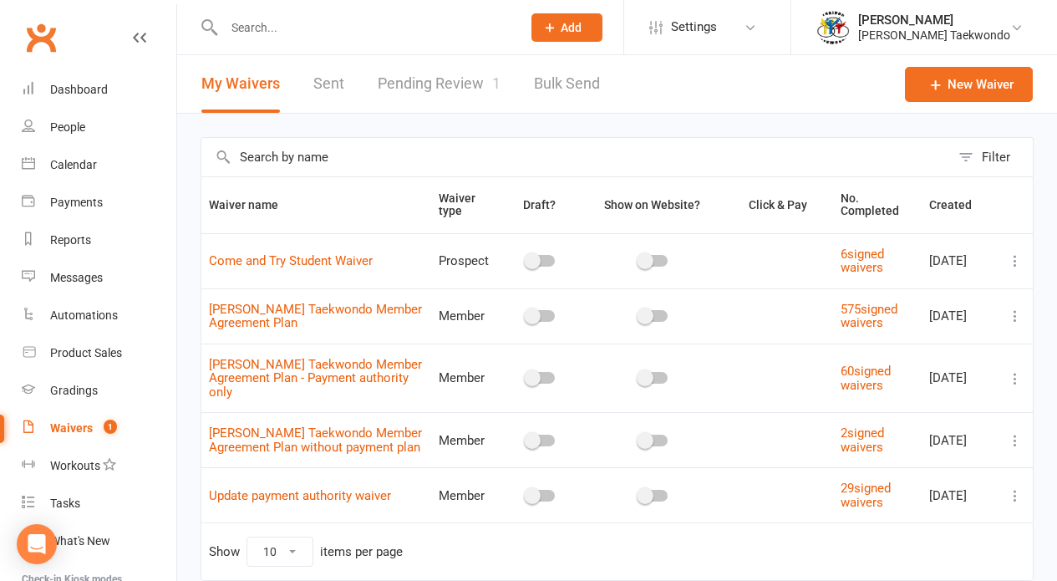
click at [442, 77] on link "Pending Review 1" at bounding box center [439, 84] width 123 height 58
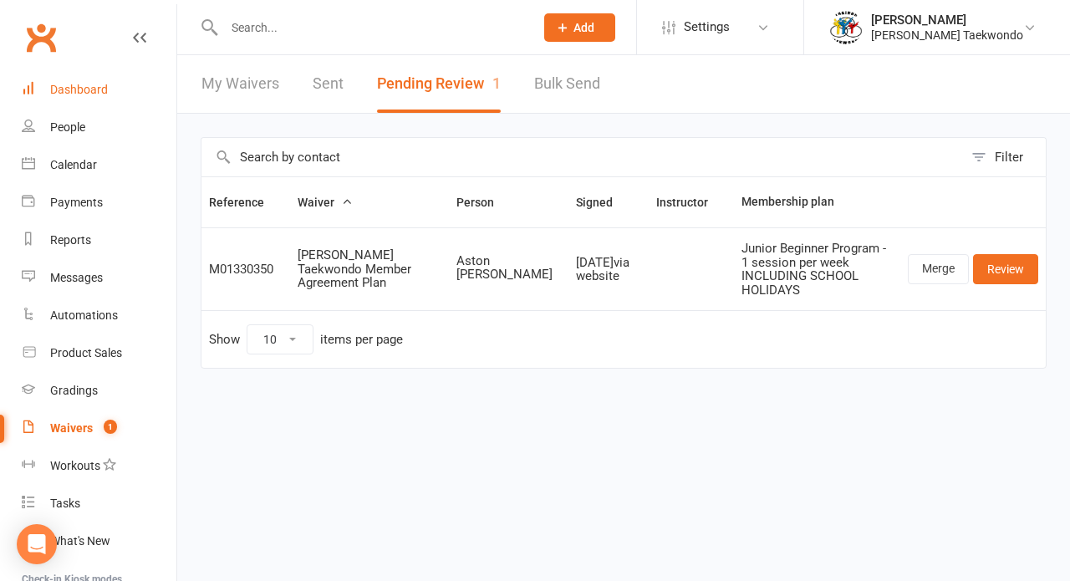
click at [80, 84] on div "Dashboard" at bounding box center [79, 89] width 58 height 13
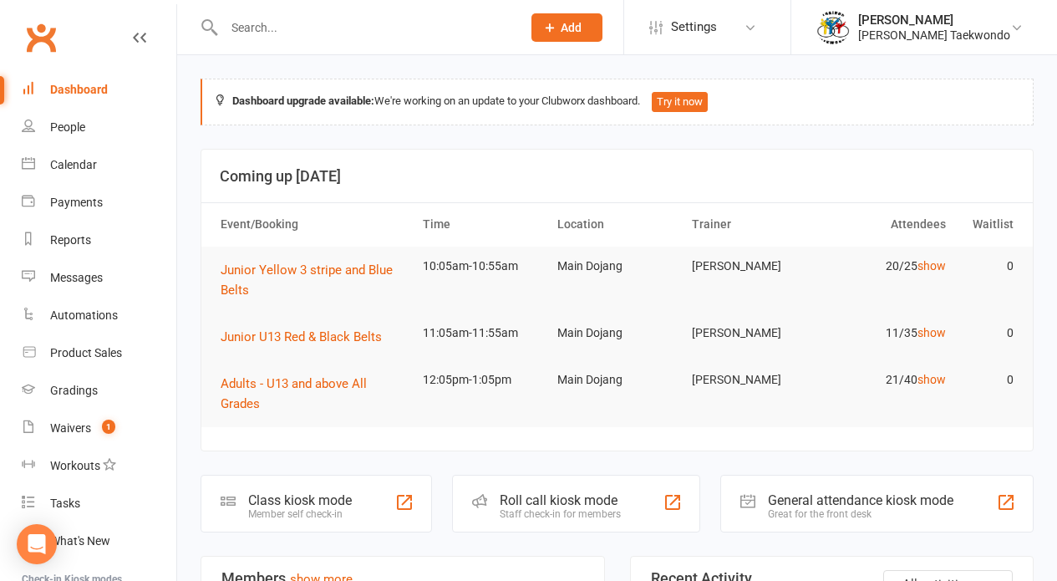
drag, startPoint x: 71, startPoint y: 165, endPoint x: 796, endPoint y: 146, distance: 725.7
click at [81, 160] on div "Calendar" at bounding box center [73, 164] width 47 height 13
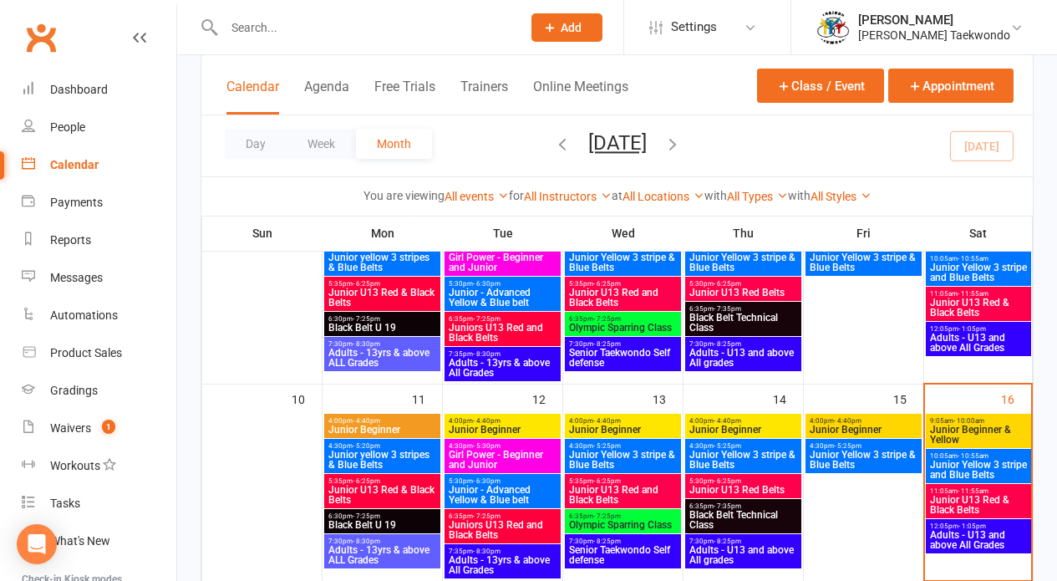
scroll to position [369, 0]
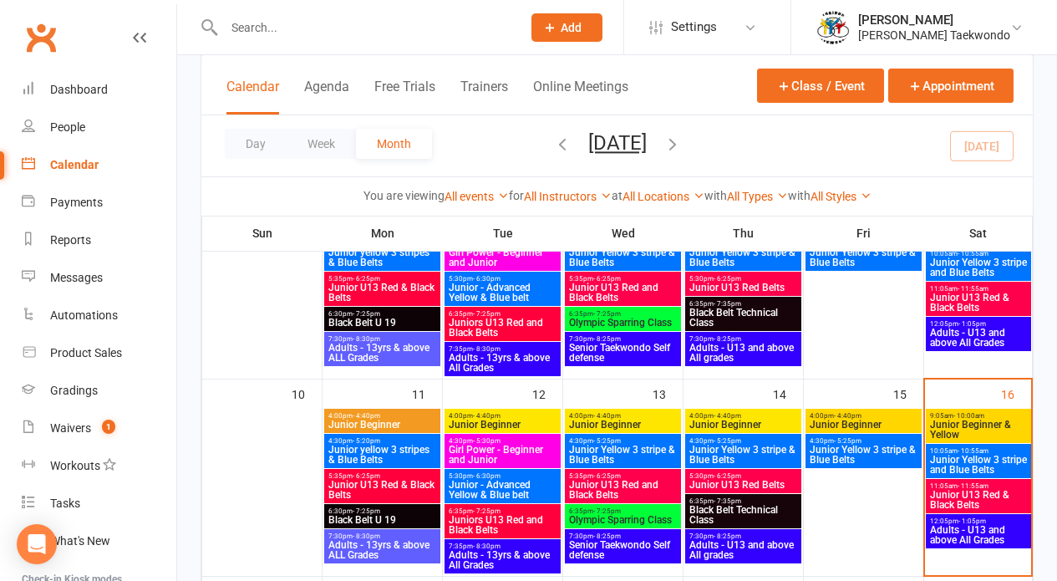
click at [971, 457] on span "Junior Yellow 3 stripe and Blue Belts" at bounding box center [978, 465] width 99 height 20
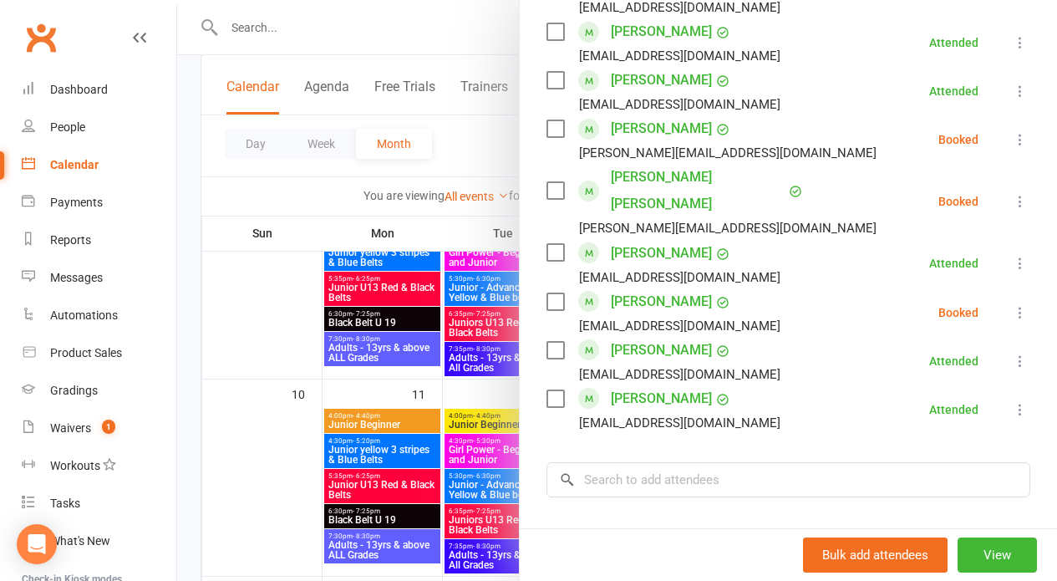
scroll to position [935, 0]
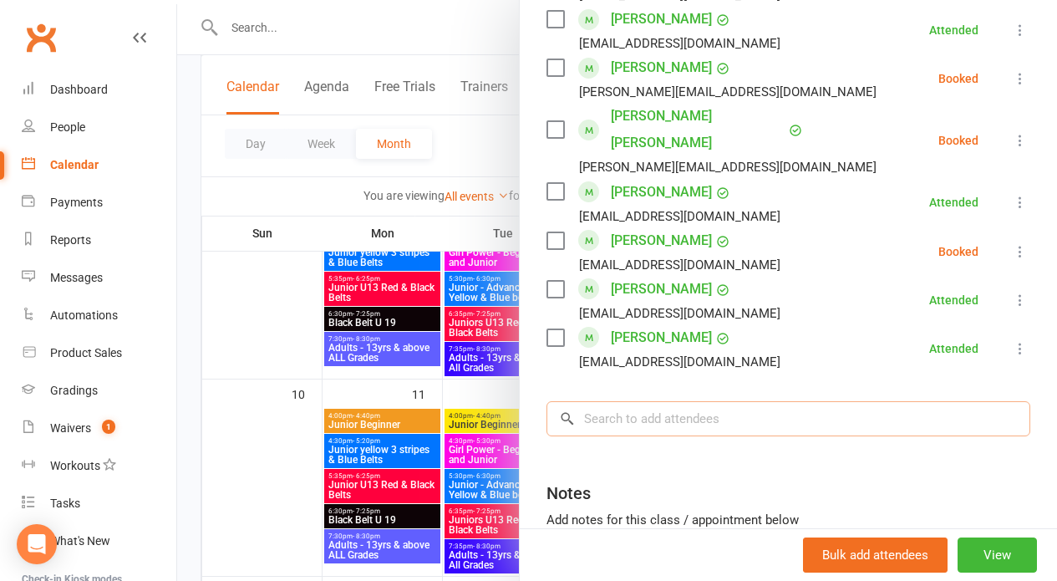
click at [622, 401] on input "search" at bounding box center [789, 418] width 484 height 35
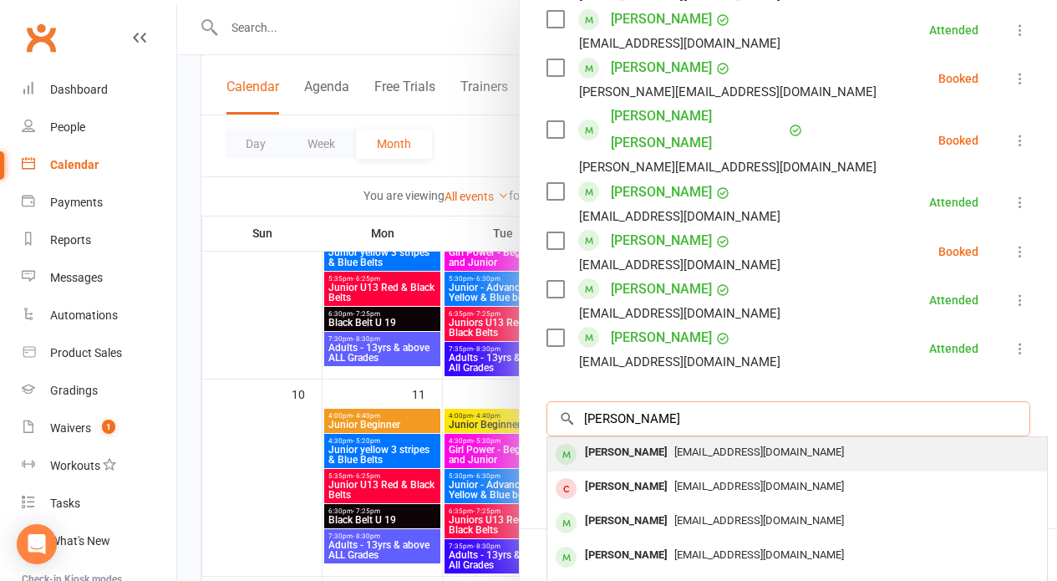
type input "toby ling"
click at [623, 440] on div "Toby Ling" at bounding box center [626, 452] width 96 height 24
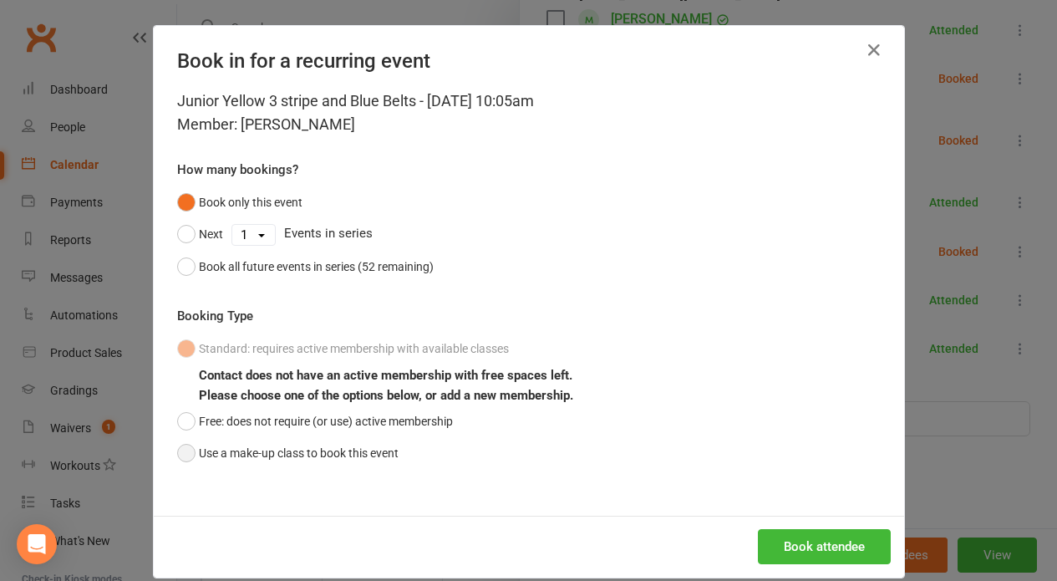
click at [188, 457] on button "Use a make-up class to book this event" at bounding box center [287, 453] width 221 height 32
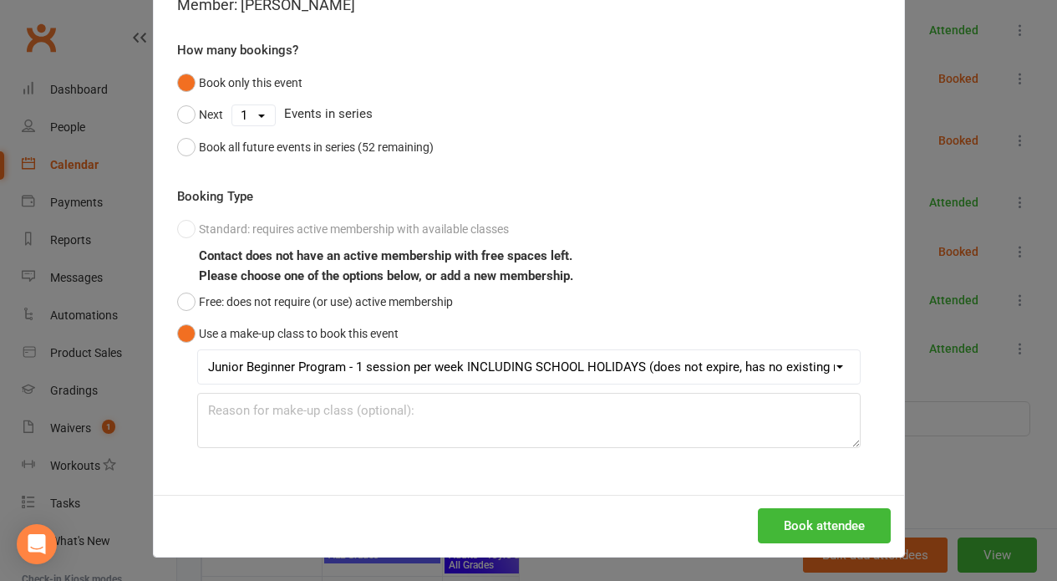
scroll to position [120, 0]
click at [832, 524] on button "Book attendee" at bounding box center [824, 525] width 133 height 35
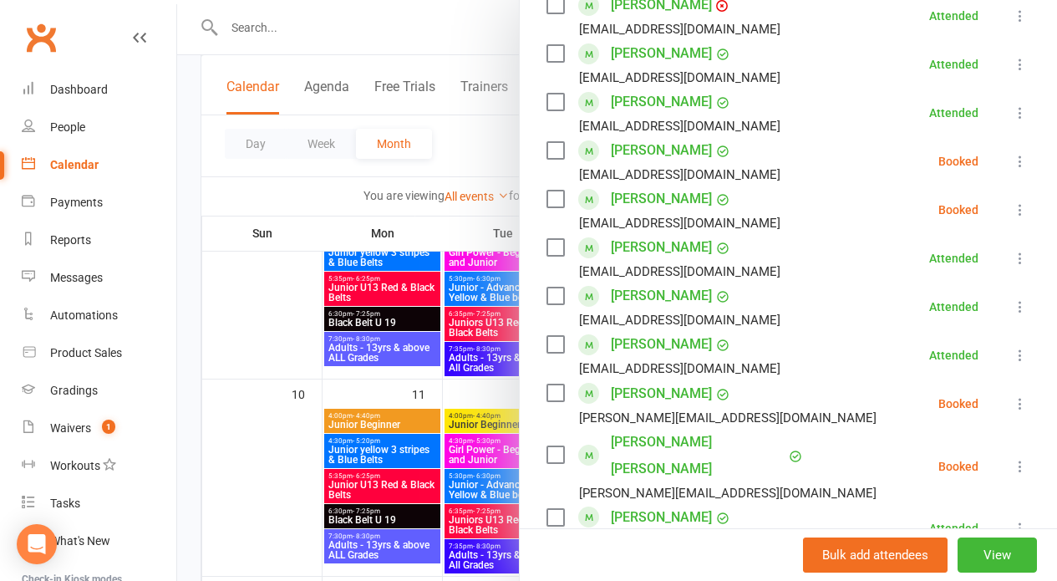
scroll to position [608, 0]
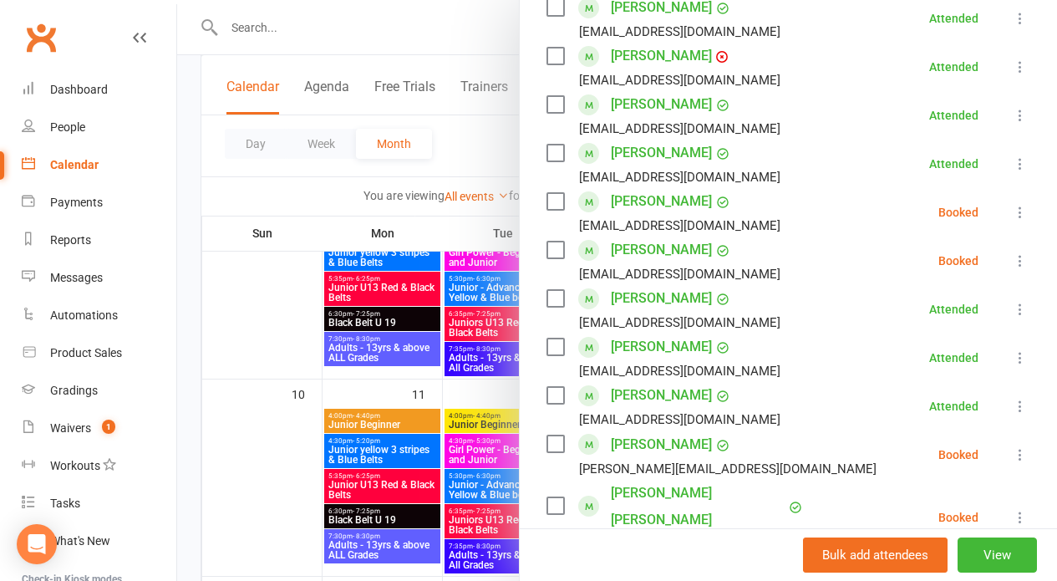
click at [1012, 209] on icon at bounding box center [1020, 212] width 17 height 17
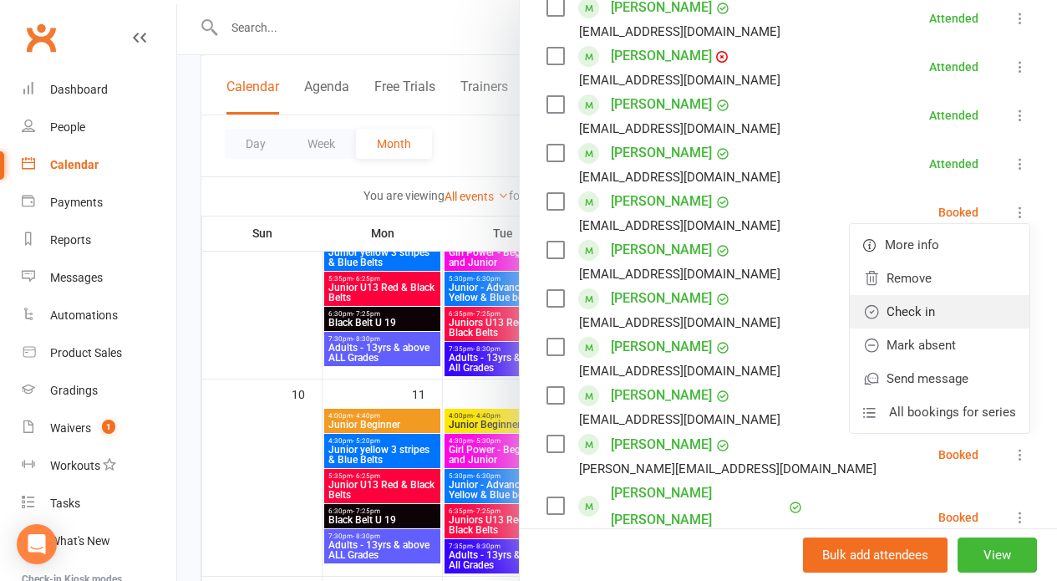
click at [928, 321] on link "Check in" at bounding box center [940, 311] width 180 height 33
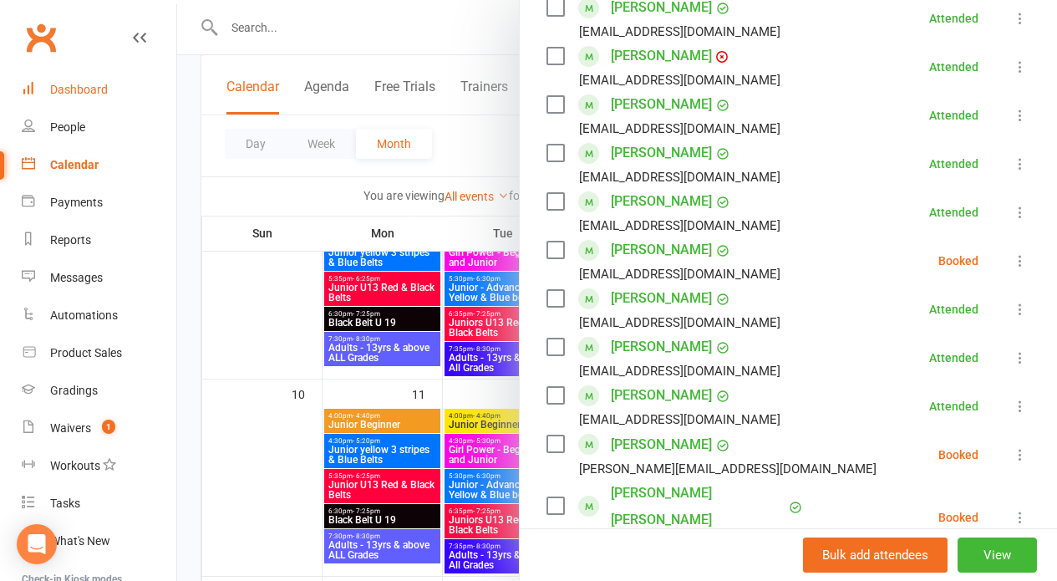
click at [109, 88] on link "Dashboard" at bounding box center [99, 90] width 155 height 38
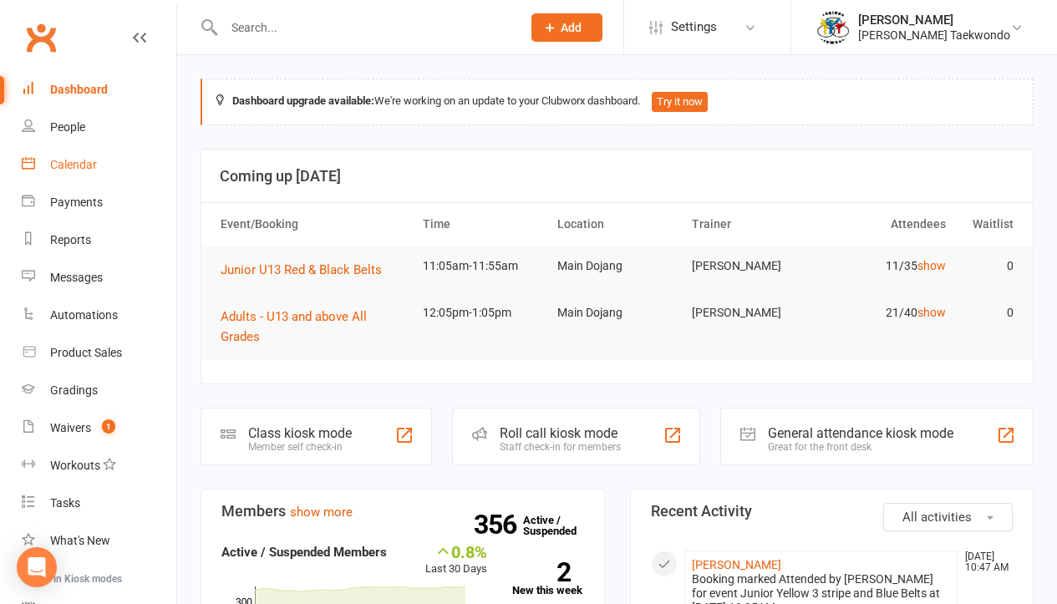
click at [80, 167] on div "Calendar" at bounding box center [73, 164] width 47 height 13
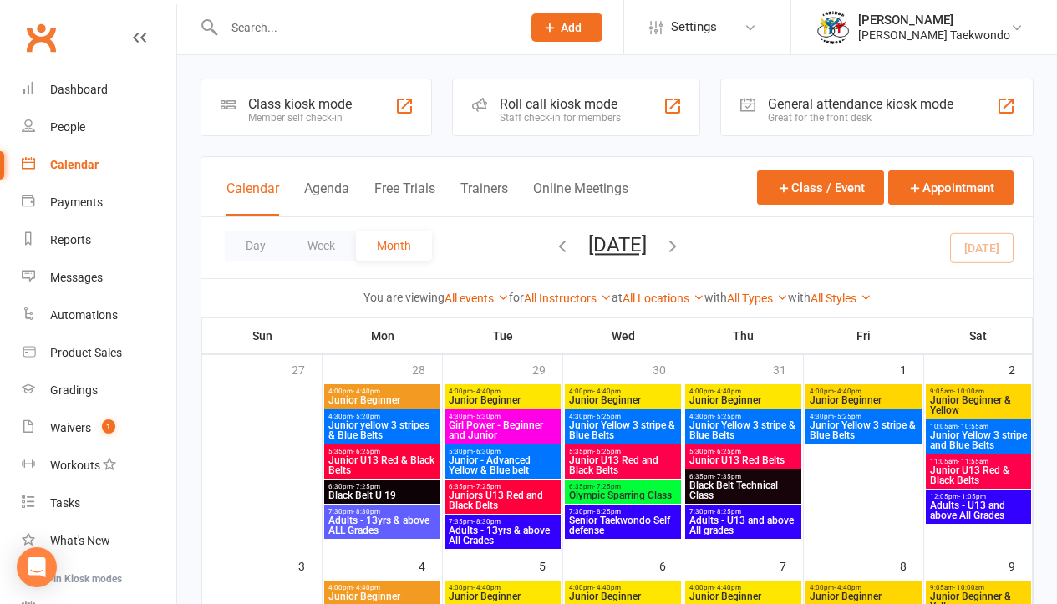
click at [519, 110] on div "Roll call kiosk mode" at bounding box center [560, 104] width 121 height 16
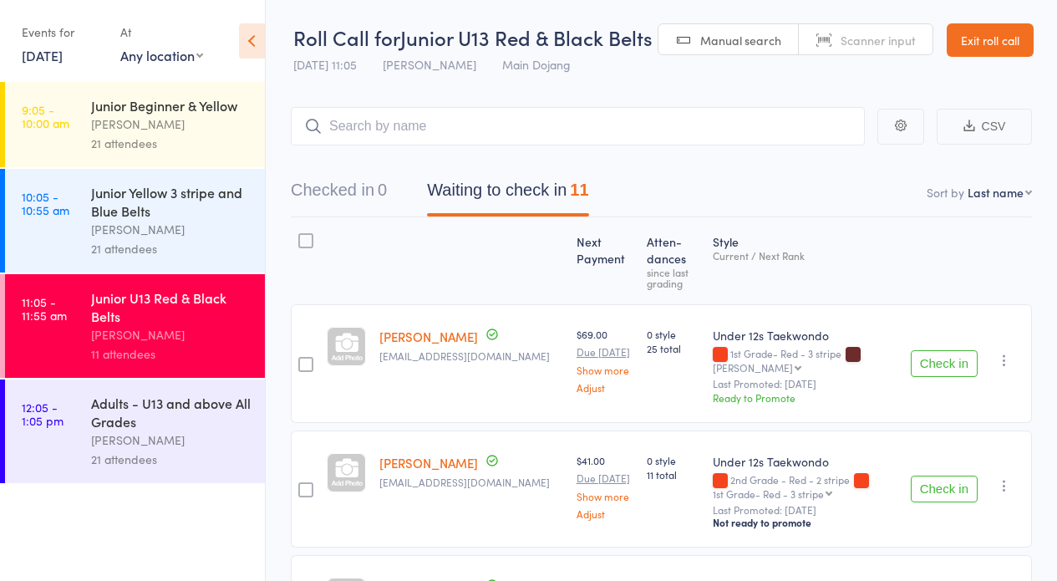
click at [436, 277] on div at bounding box center [471, 261] width 197 height 72
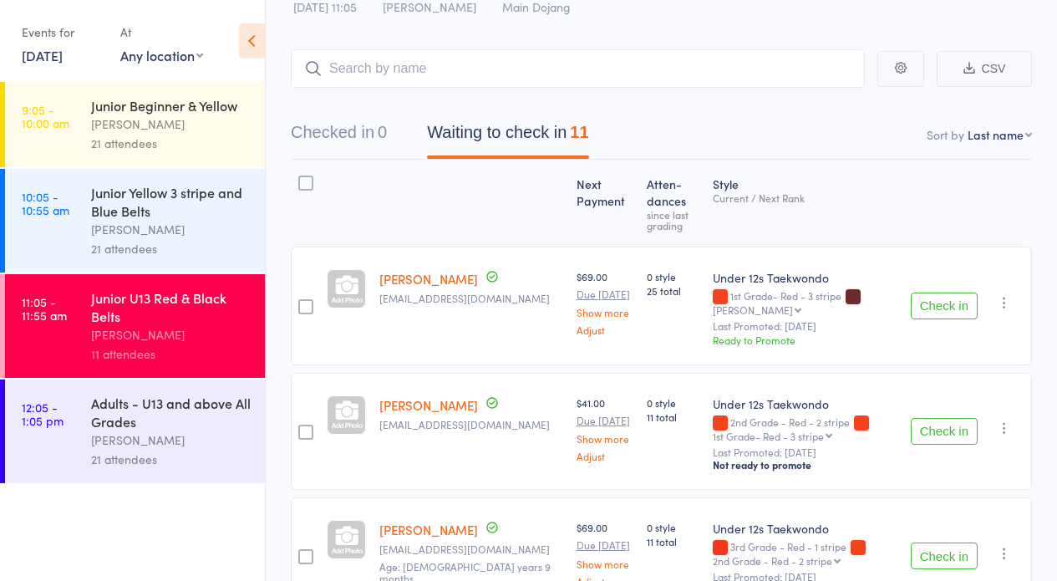
scroll to position [97, 0]
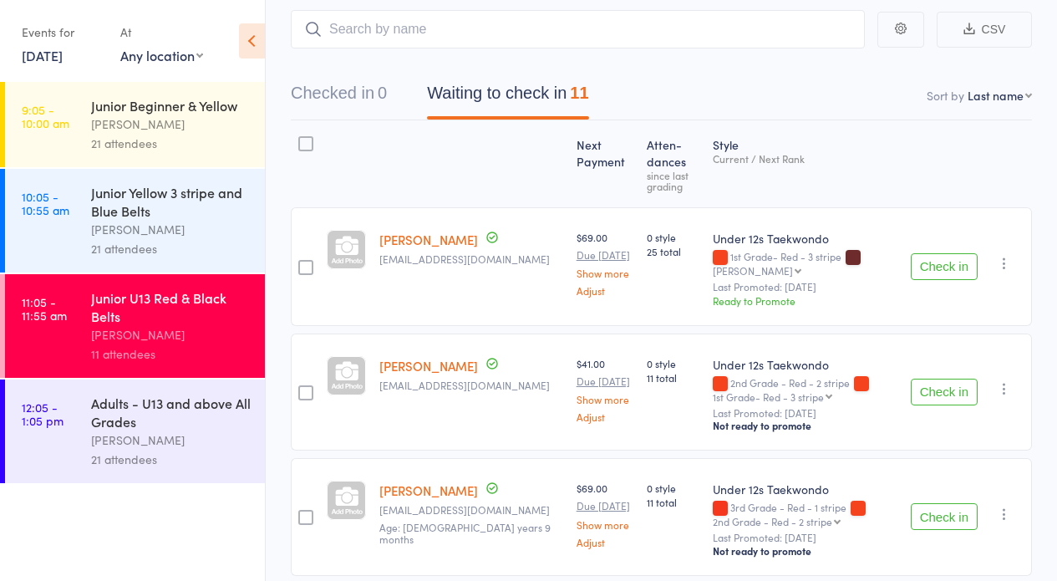
click at [940, 256] on button "Check in" at bounding box center [944, 266] width 67 height 27
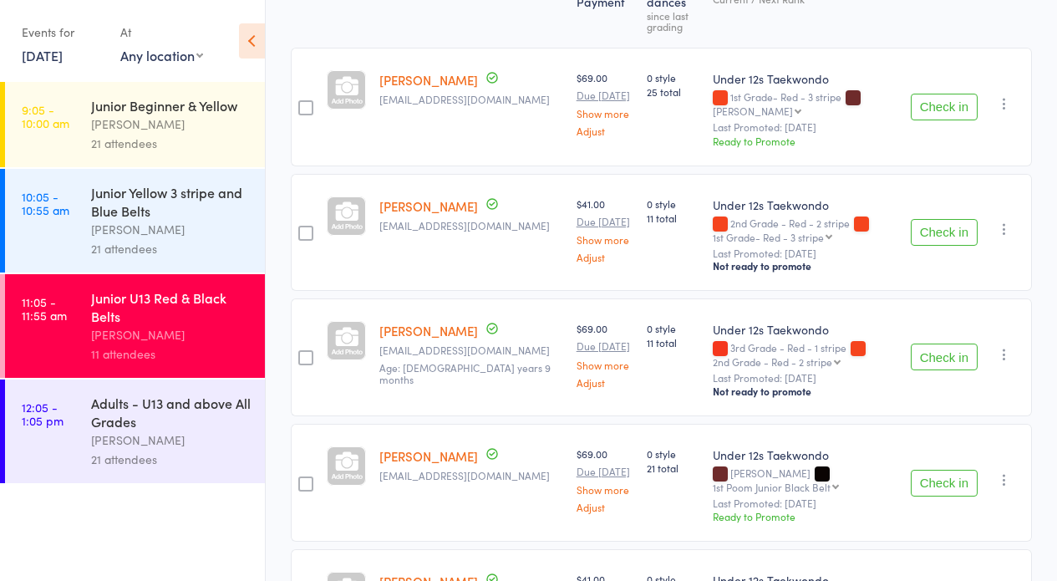
scroll to position [283, 0]
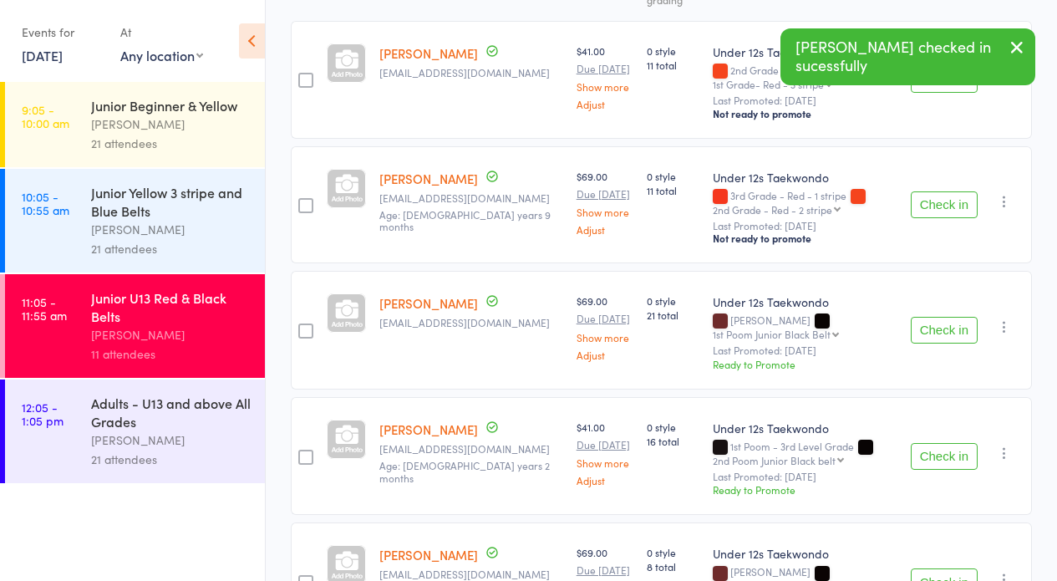
click at [946, 324] on button "Check in" at bounding box center [944, 330] width 67 height 27
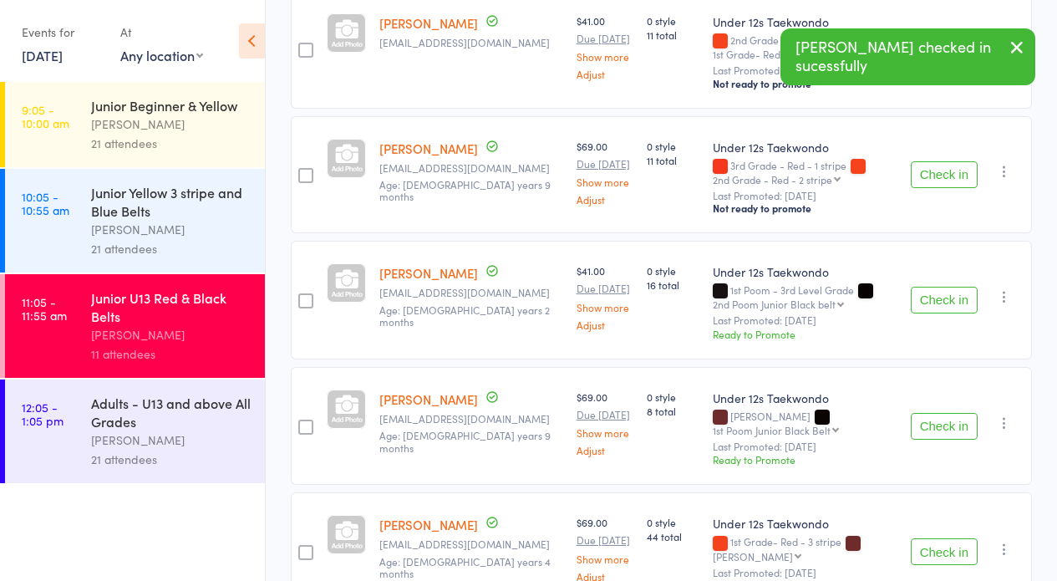
scroll to position [334, 0]
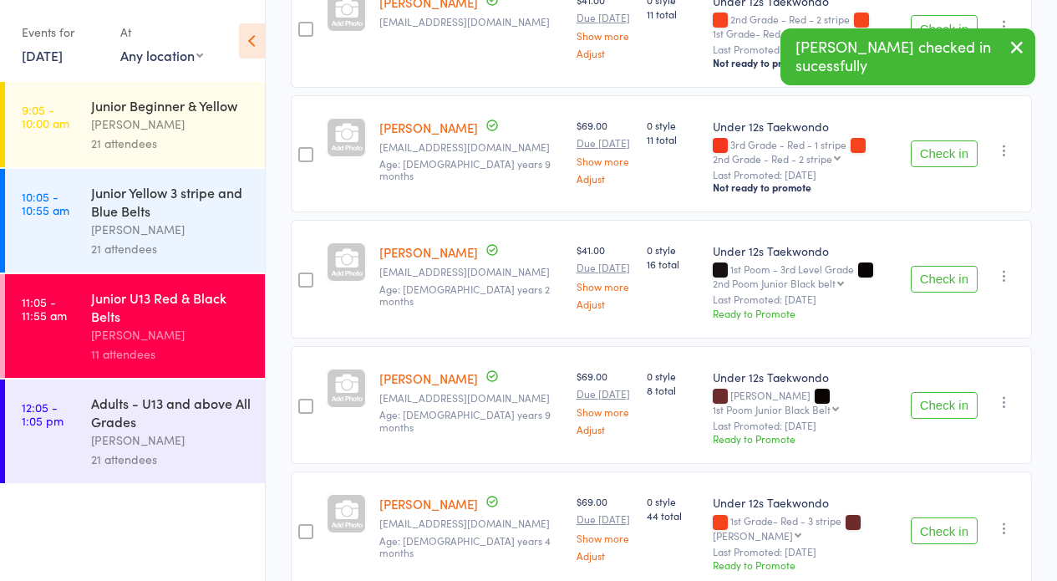
click at [944, 272] on button "Check in" at bounding box center [944, 279] width 67 height 27
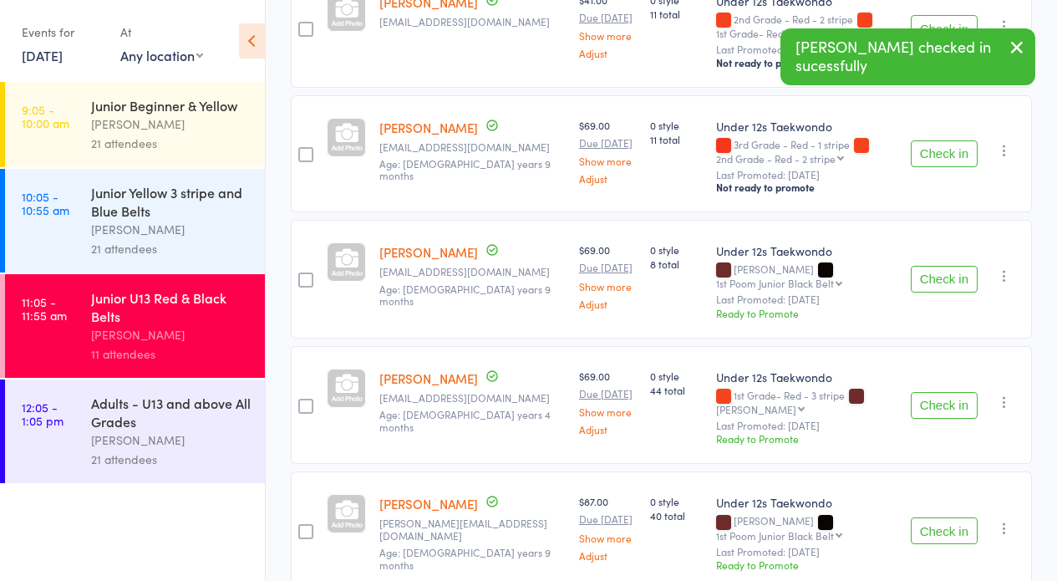
scroll to position [338, 0]
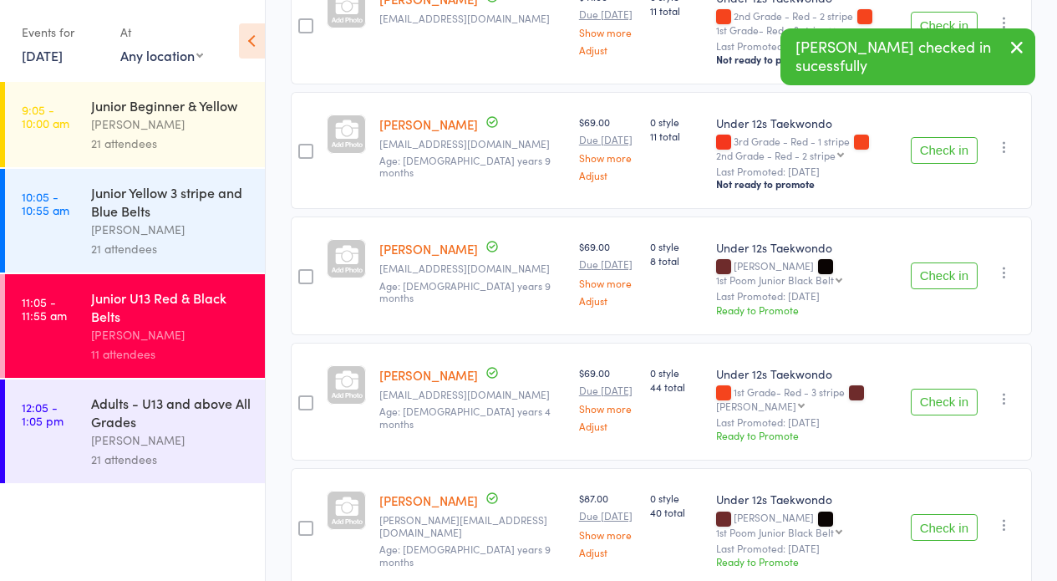
click at [942, 266] on button "Check in" at bounding box center [944, 275] width 67 height 27
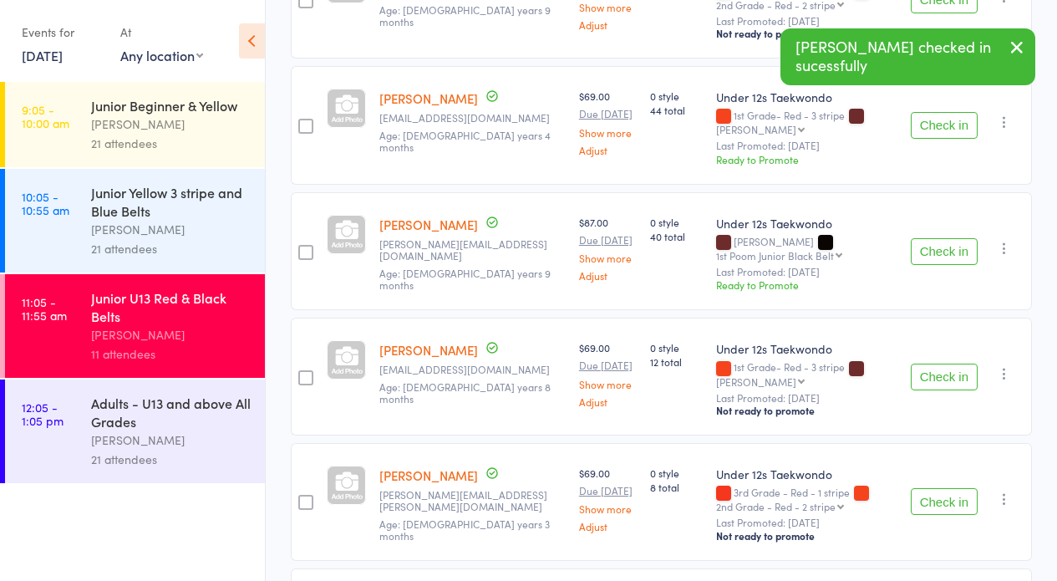
click at [934, 369] on button "Check in" at bounding box center [944, 377] width 67 height 27
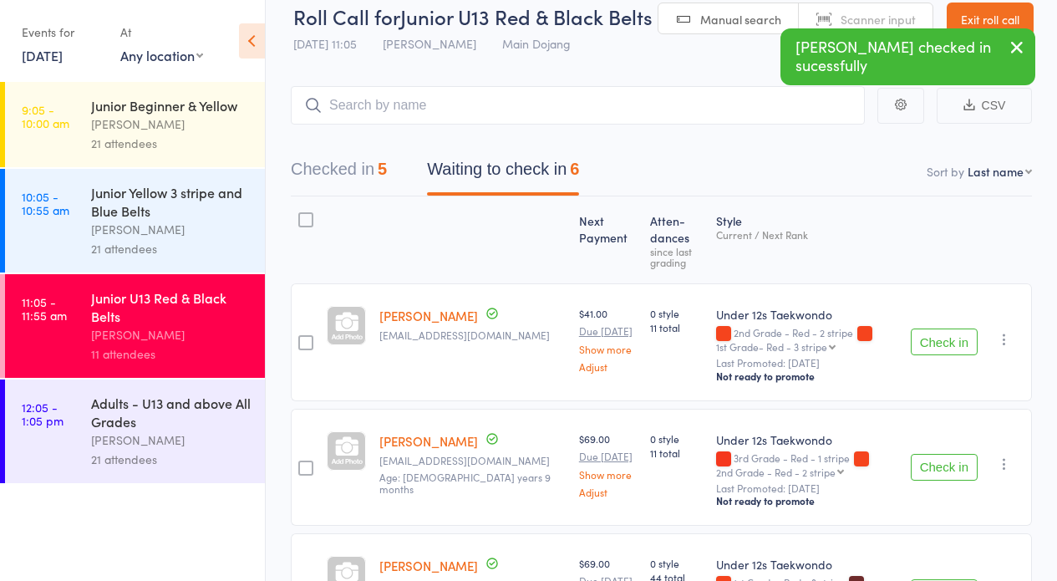
scroll to position [0, 0]
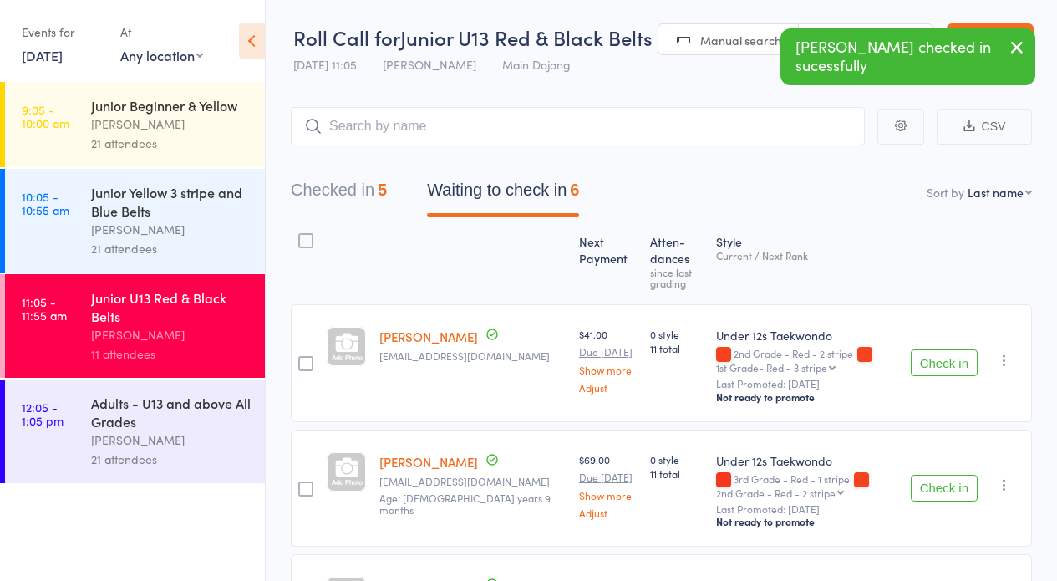
click at [1015, 43] on icon "button" at bounding box center [1017, 47] width 20 height 21
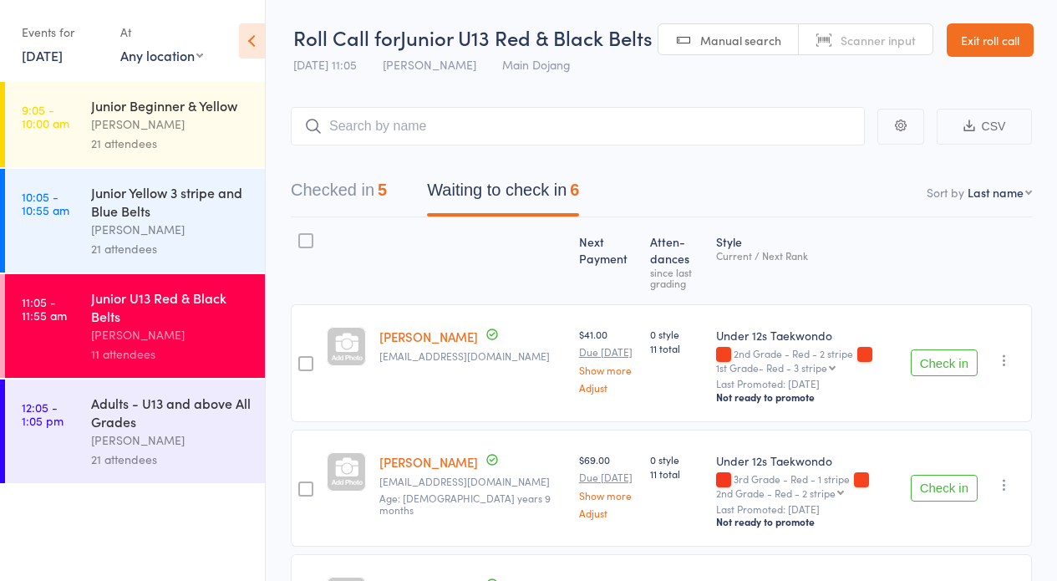
click at [989, 37] on link "Exit roll call" at bounding box center [990, 39] width 87 height 33
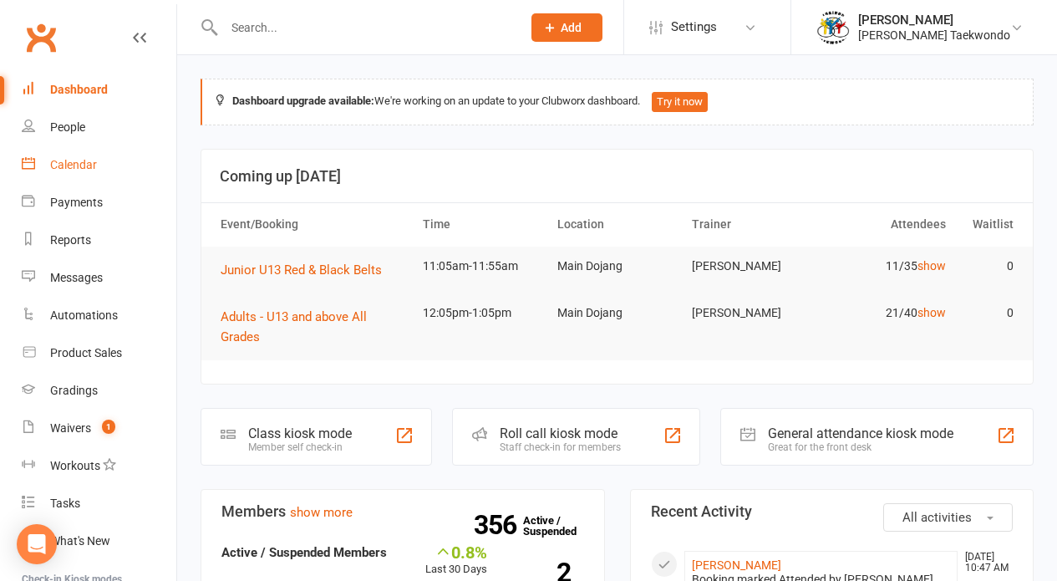
click at [57, 165] on div "Calendar" at bounding box center [73, 164] width 47 height 13
click at [582, 21] on span "Add" at bounding box center [571, 27] width 21 height 13
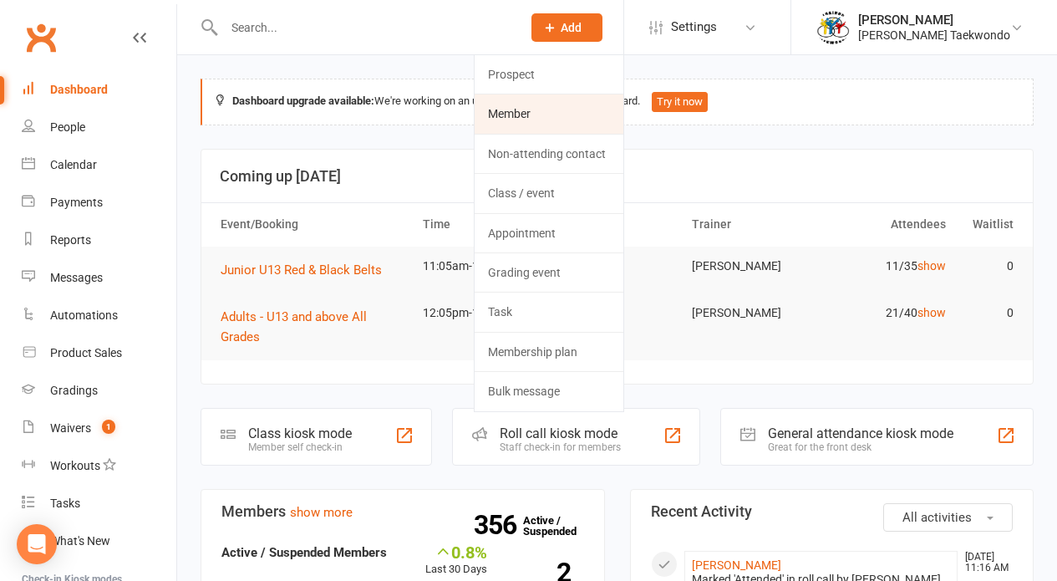
click at [533, 114] on link "Member" at bounding box center [549, 113] width 149 height 38
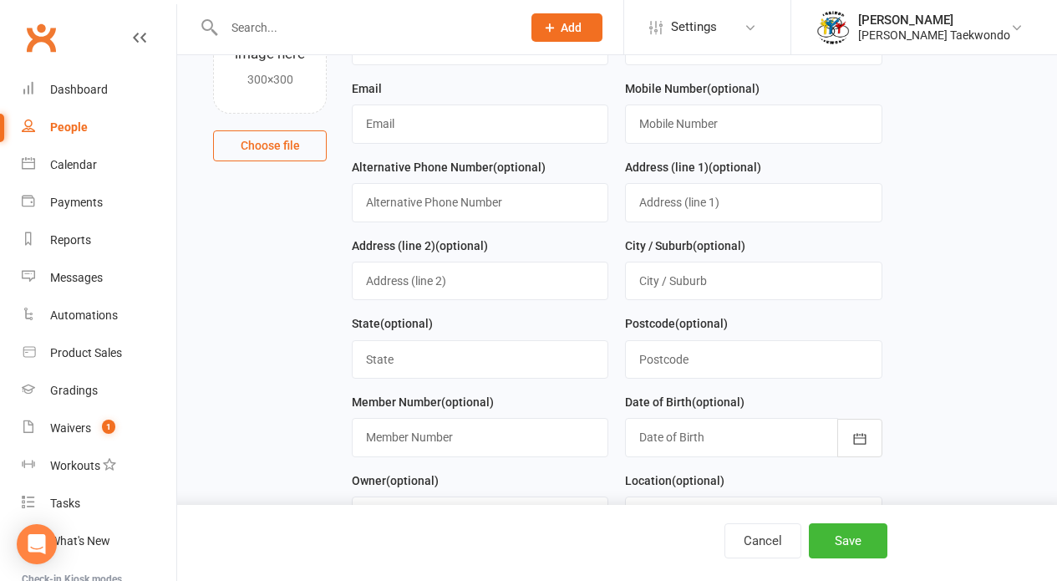
scroll to position [201, 0]
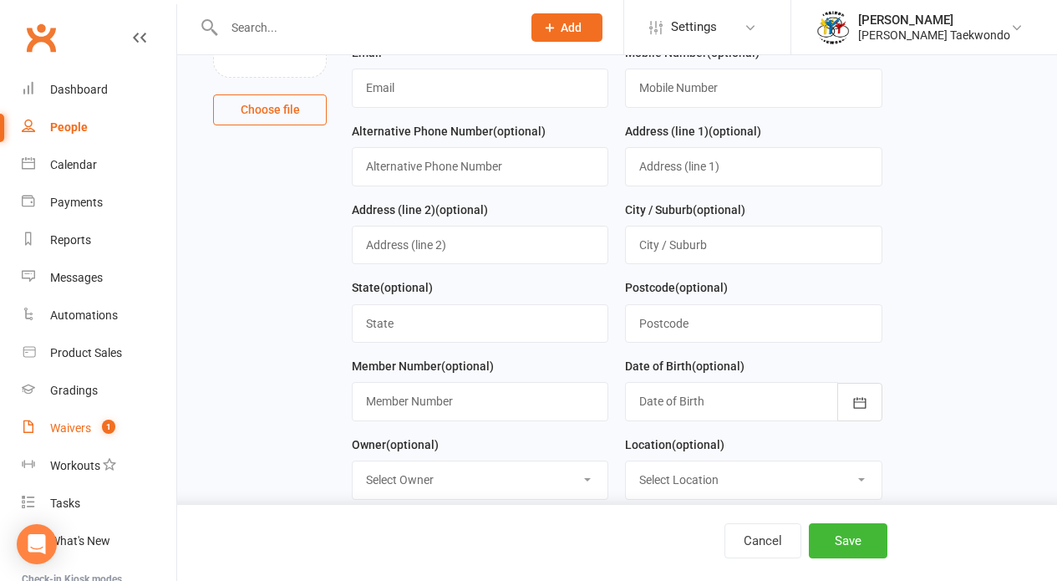
click at [64, 425] on div "Waivers" at bounding box center [70, 427] width 41 height 13
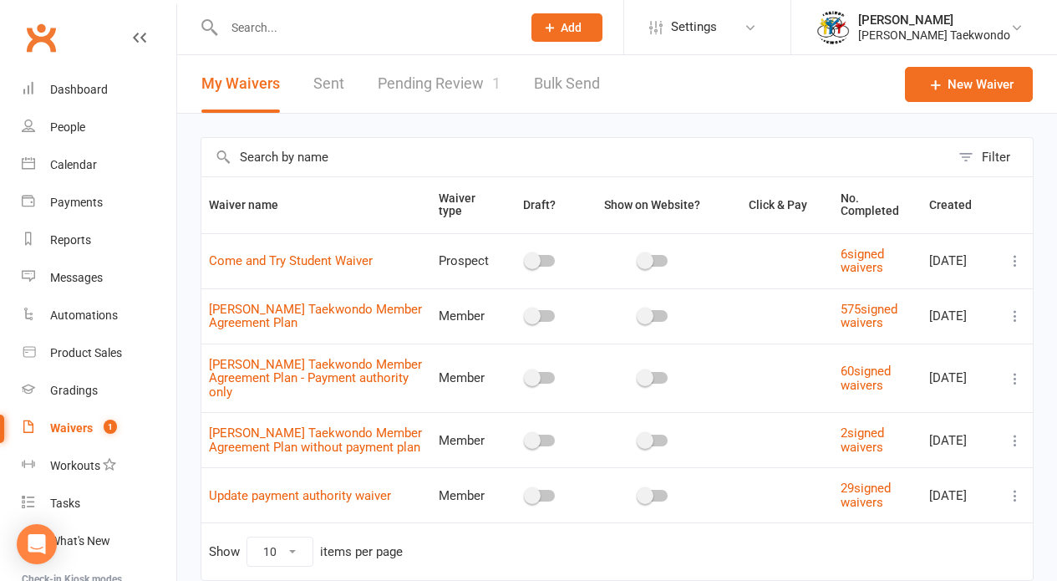
click at [399, 80] on link "Pending Review 1" at bounding box center [439, 84] width 123 height 58
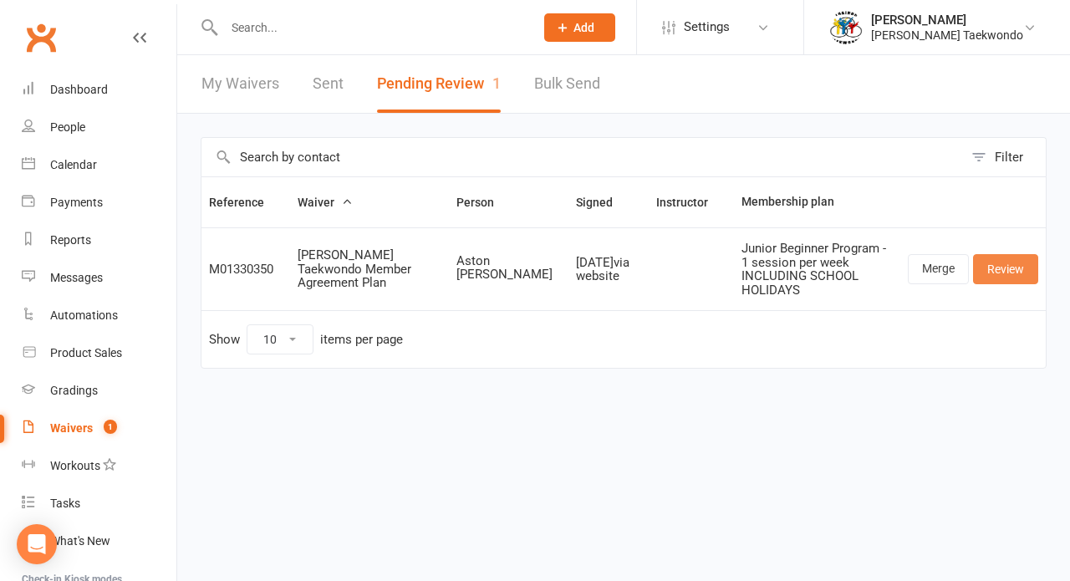
click at [1013, 260] on link "Review" at bounding box center [1005, 269] width 65 height 30
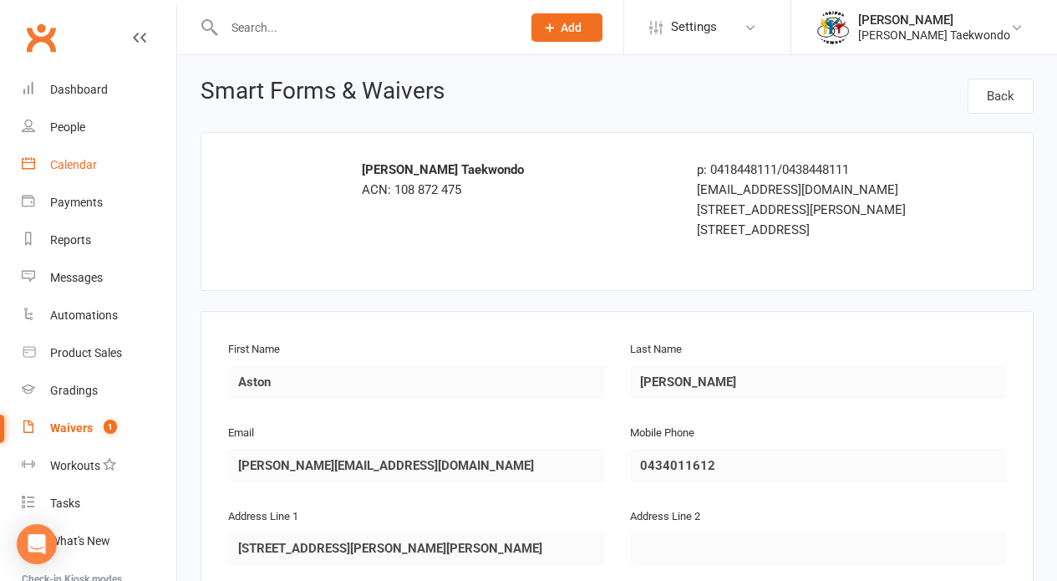
click at [64, 162] on div "Calendar" at bounding box center [73, 164] width 47 height 13
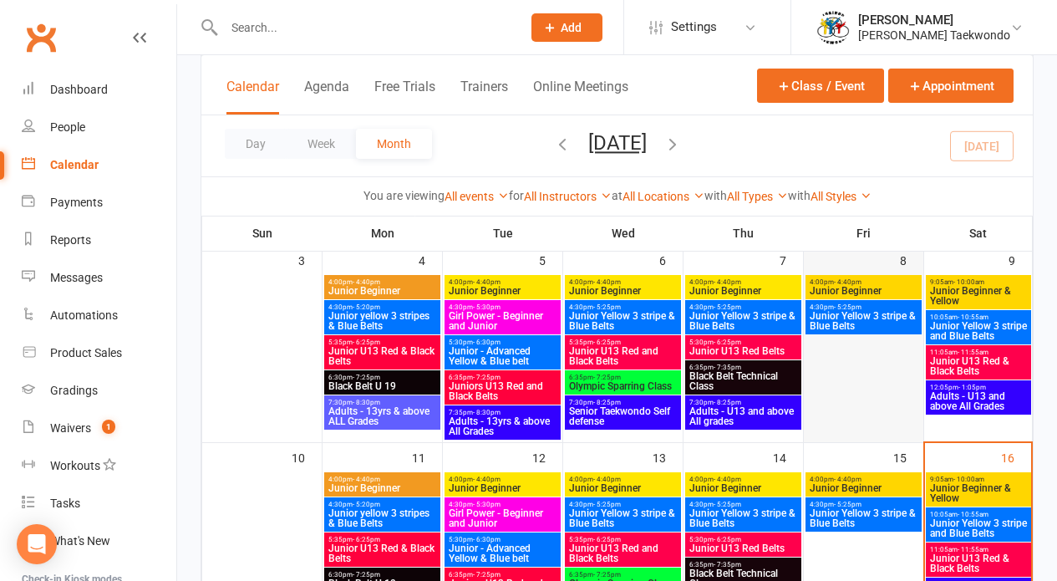
scroll to position [331, 0]
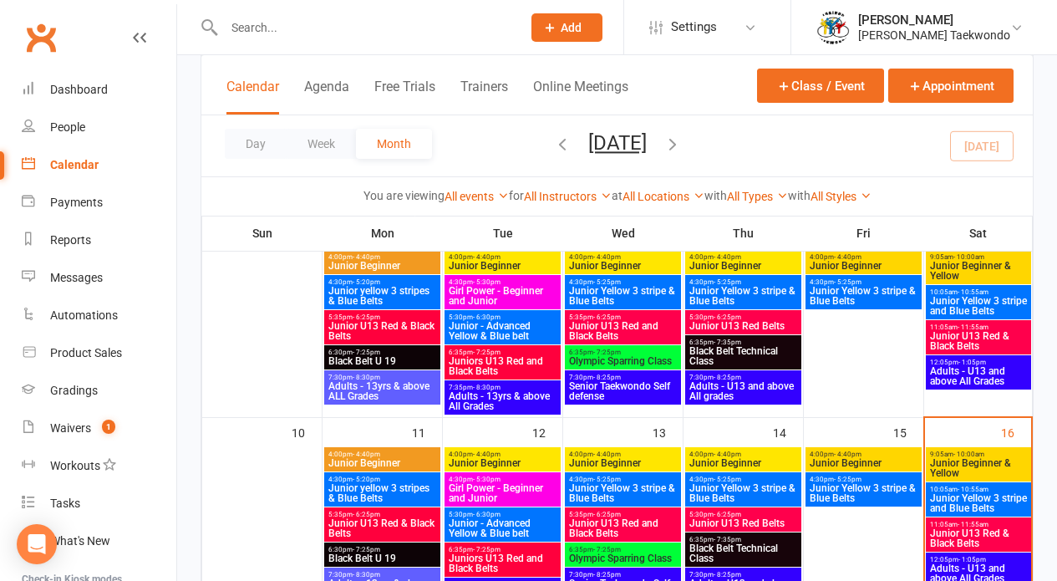
click at [969, 524] on span "- 11:55am" at bounding box center [973, 525] width 31 height 8
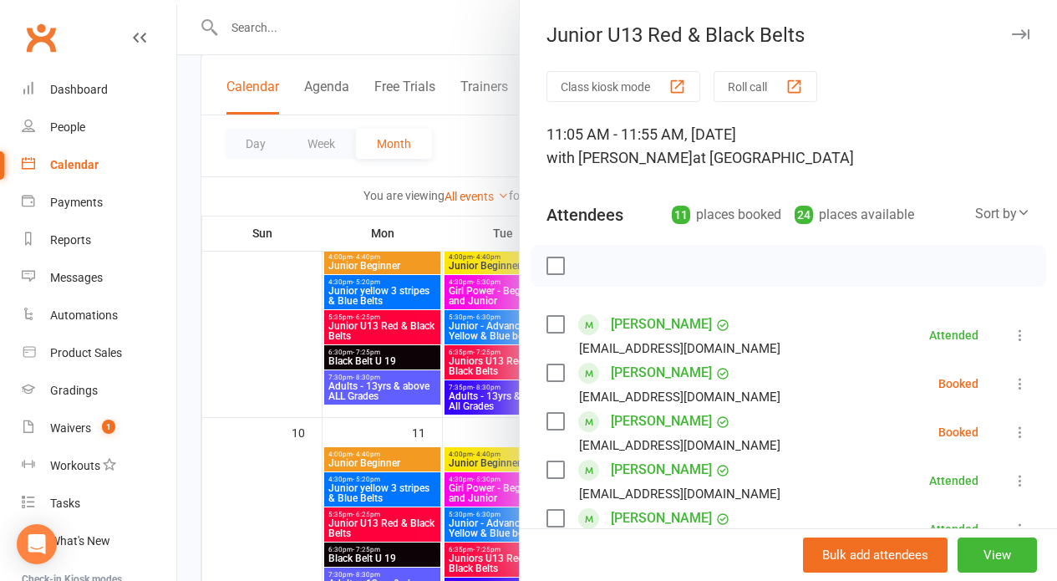
click at [737, 79] on button "Roll call" at bounding box center [766, 86] width 104 height 31
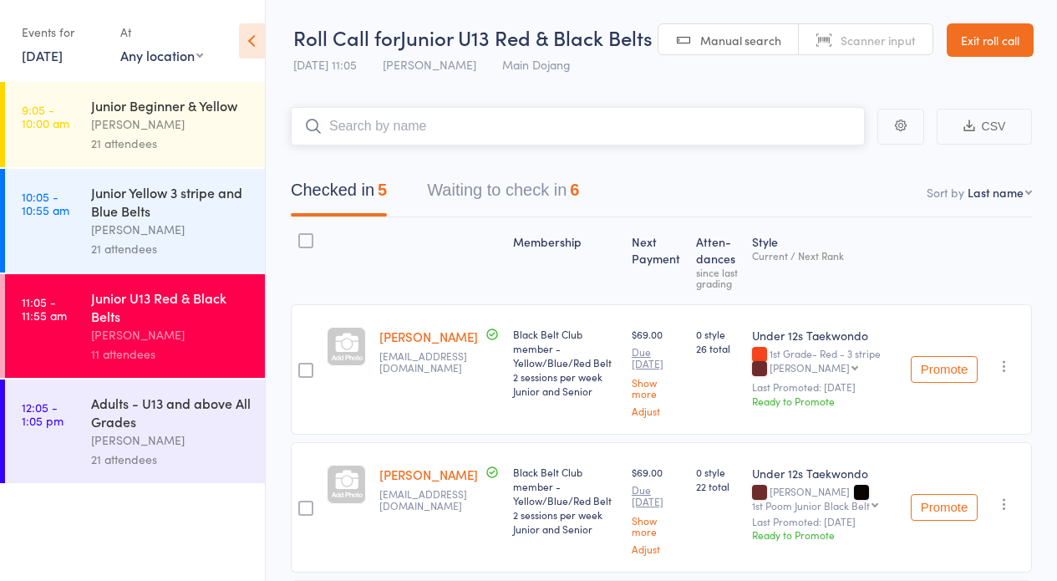
click at [450, 186] on button "Waiting to check in 6" at bounding box center [503, 194] width 152 height 44
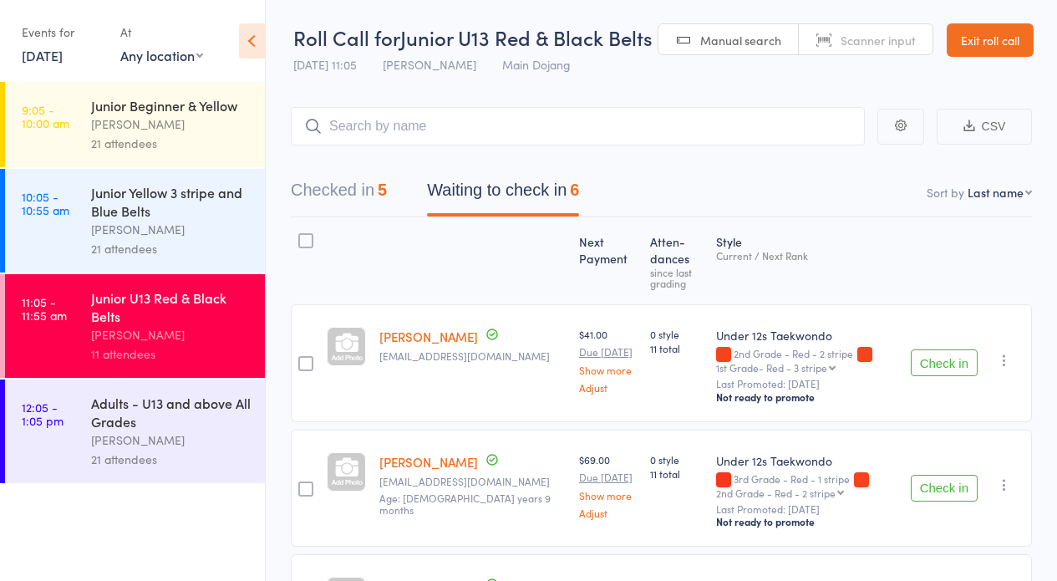
click at [939, 359] on button "Check in" at bounding box center [944, 362] width 67 height 27
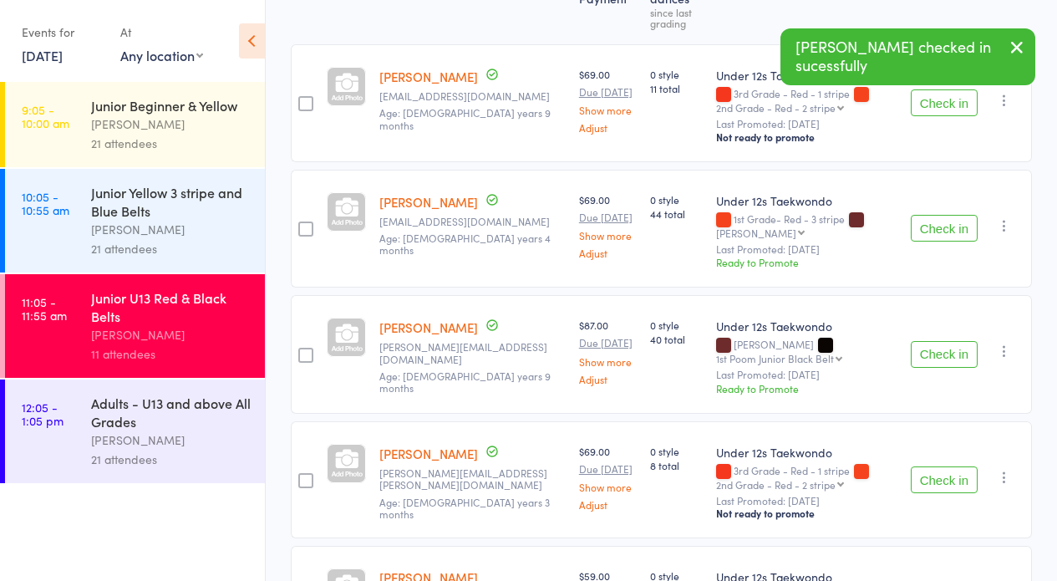
scroll to position [418, 0]
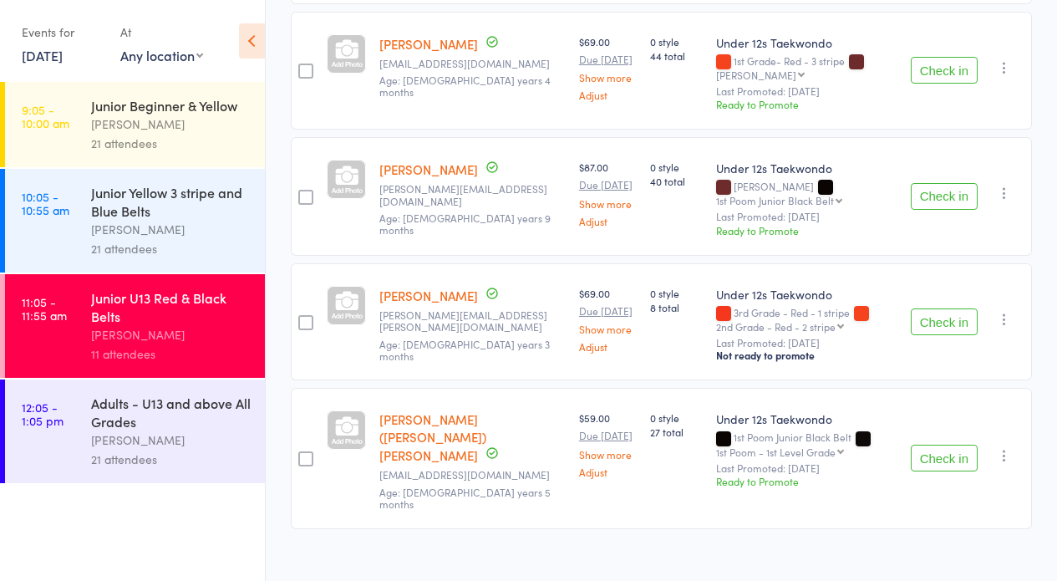
click at [941, 445] on button "Check in" at bounding box center [944, 458] width 67 height 27
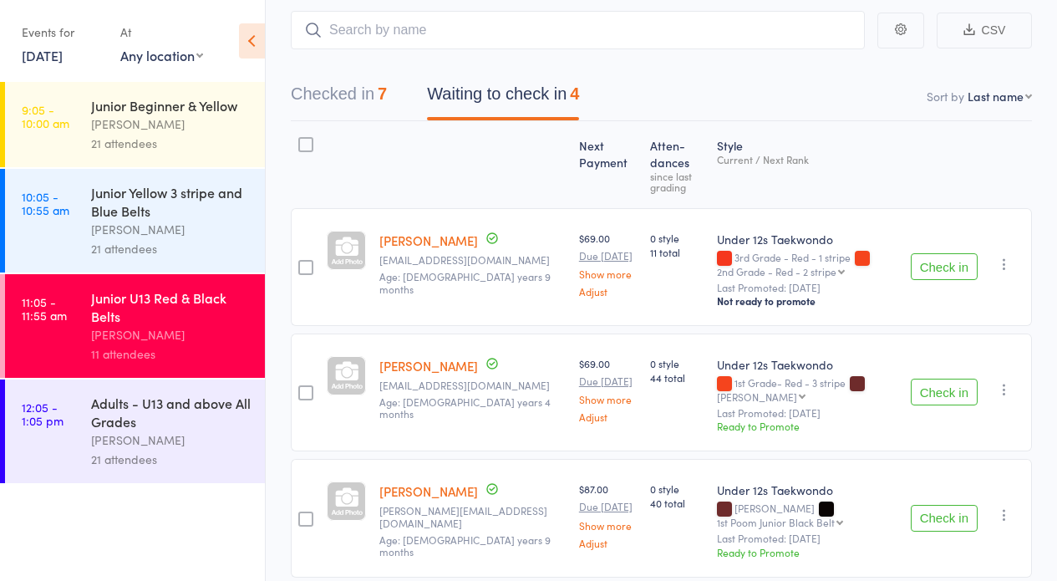
scroll to position [0, 0]
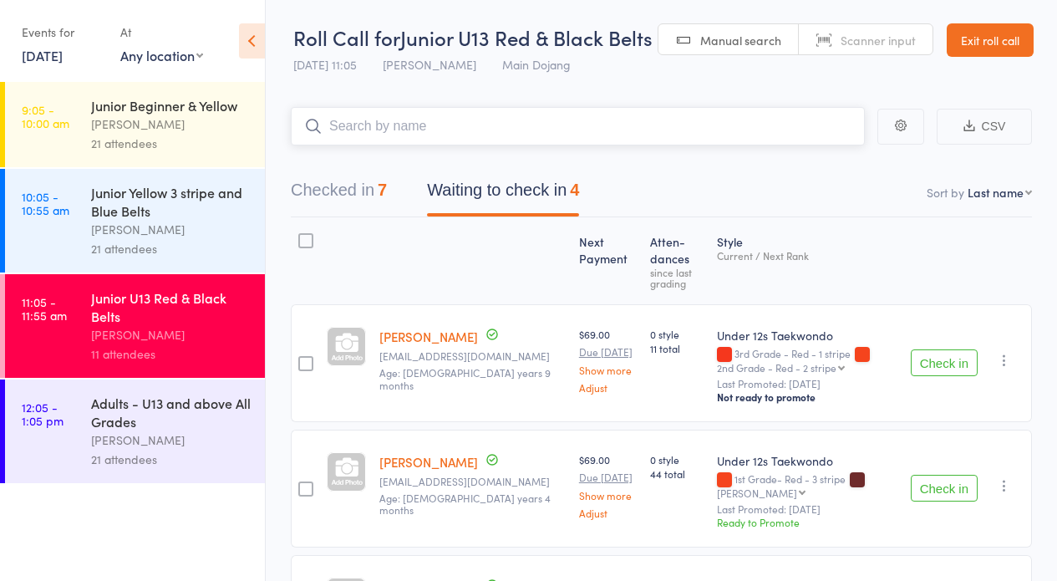
click at [425, 125] on input "search" at bounding box center [578, 126] width 574 height 38
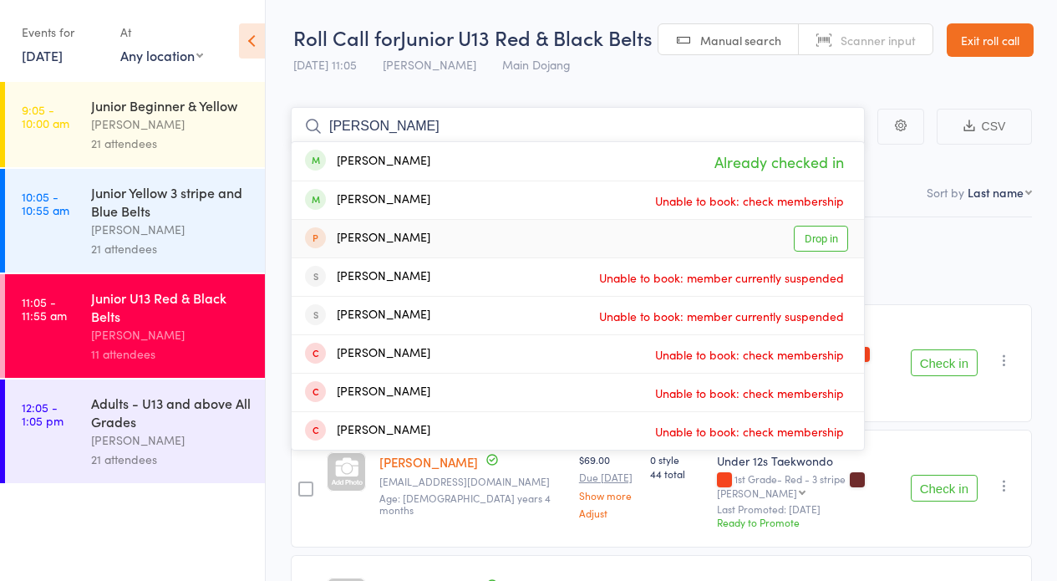
type input "J"
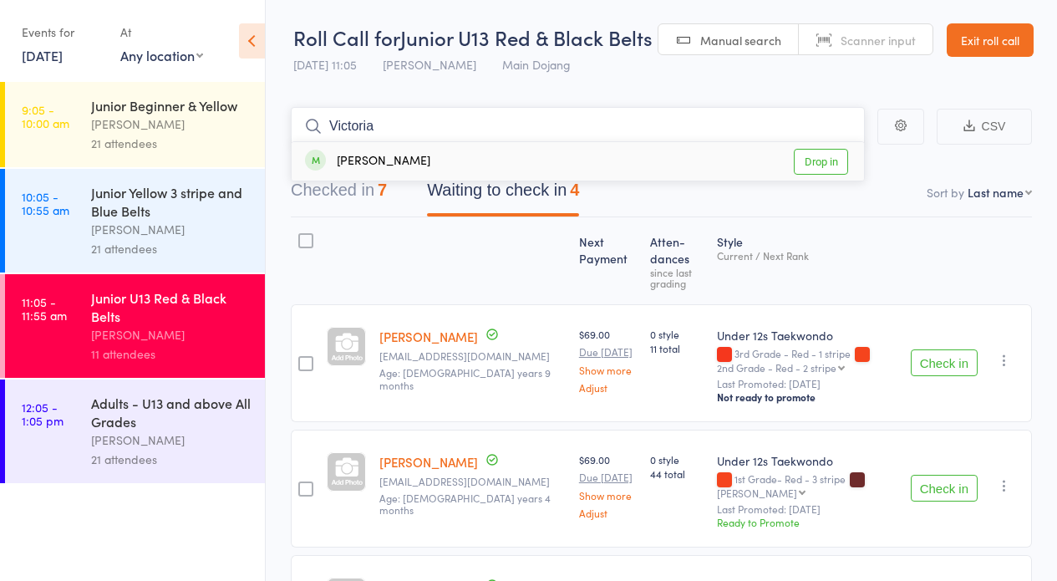
type input "Victoria"
click at [808, 160] on link "Drop in" at bounding box center [821, 162] width 54 height 26
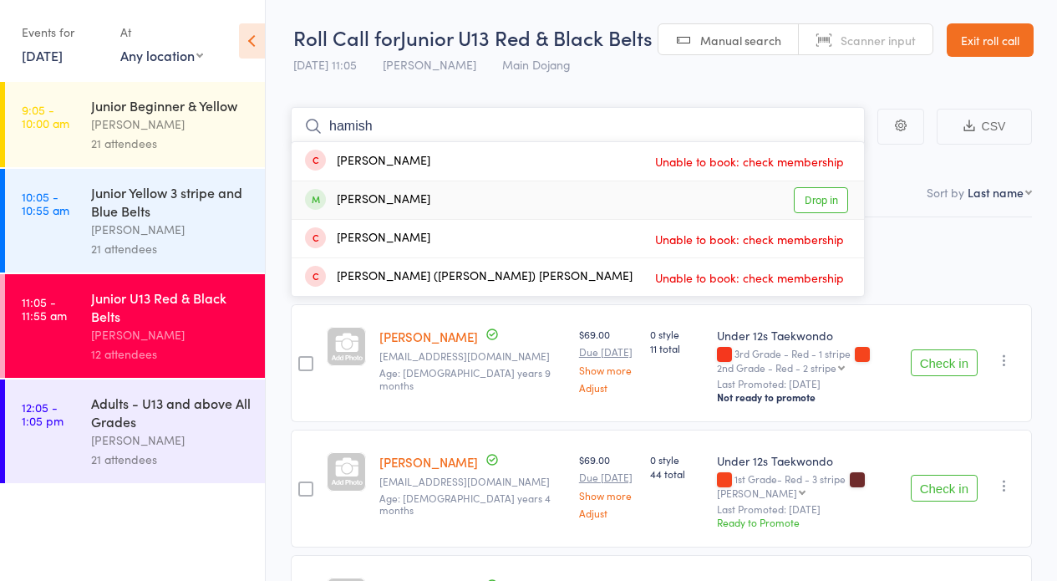
type input "hamish"
click at [824, 196] on link "Drop in" at bounding box center [821, 200] width 54 height 26
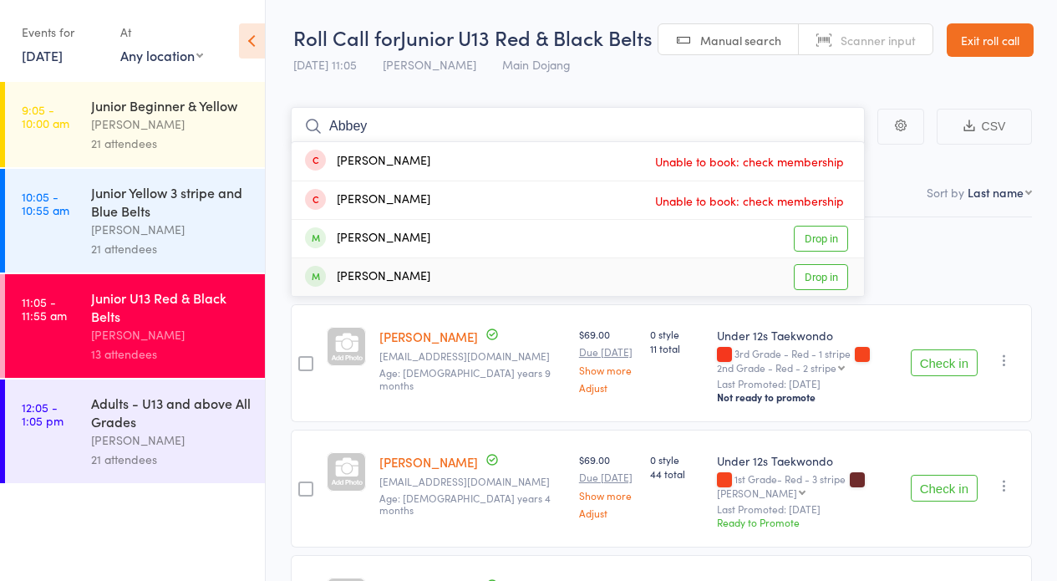
type input "Abbey"
click at [811, 274] on link "Drop in" at bounding box center [821, 277] width 54 height 26
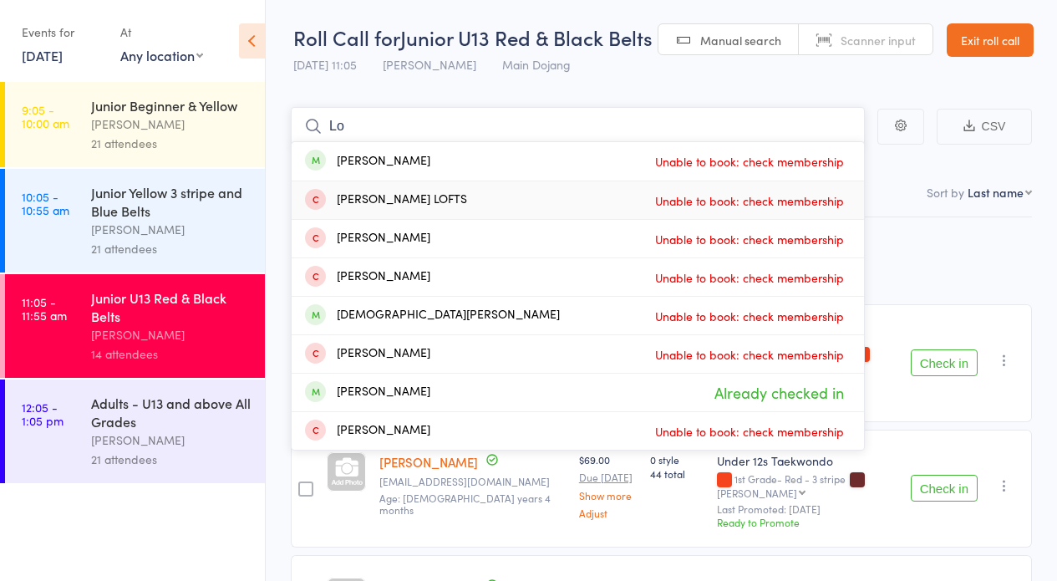
type input "L"
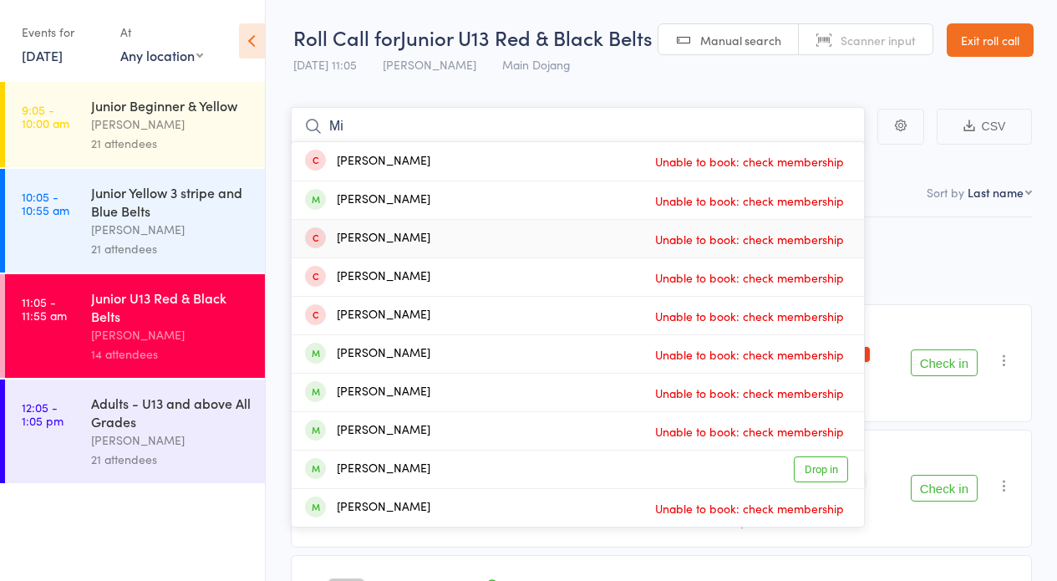
type input "M"
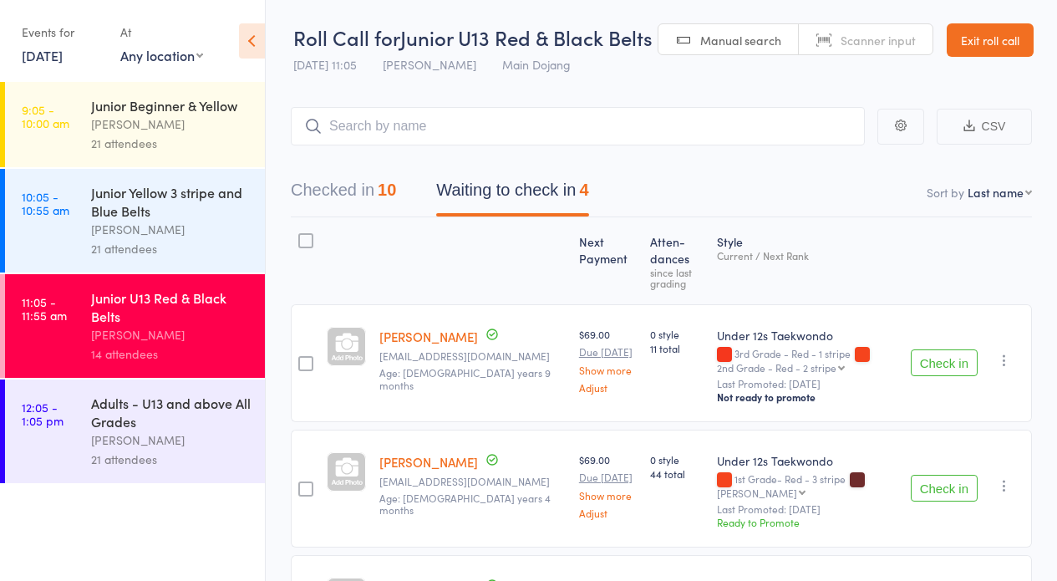
click at [983, 37] on link "Exit roll call" at bounding box center [990, 39] width 87 height 33
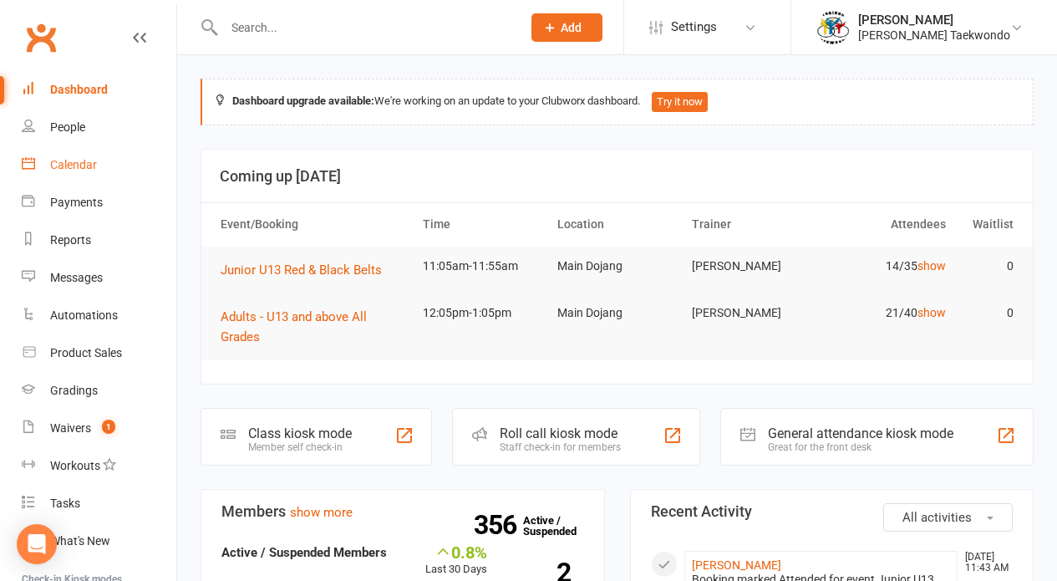
click at [62, 157] on link "Calendar" at bounding box center [99, 165] width 155 height 38
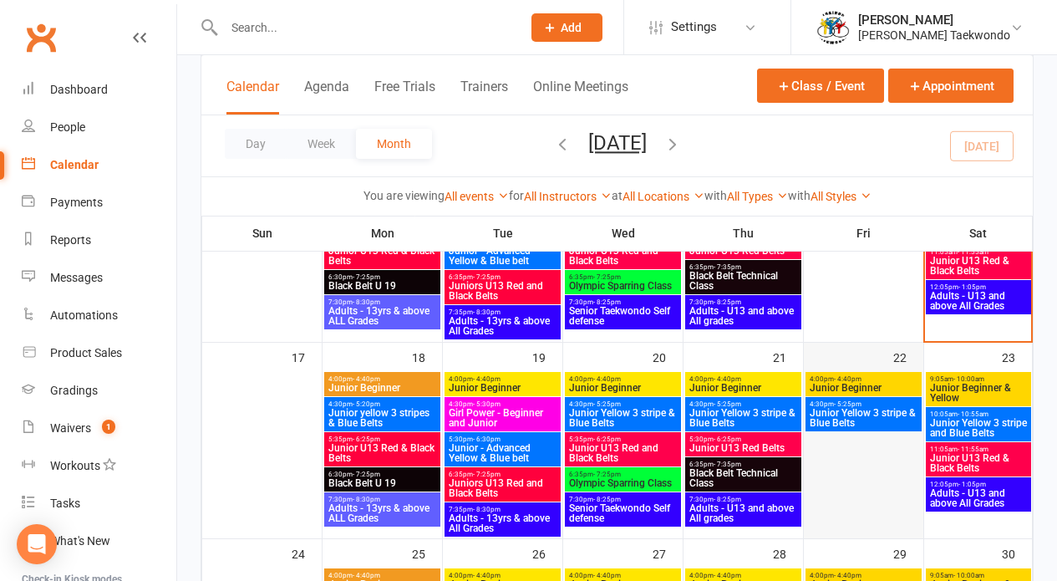
scroll to position [561, 0]
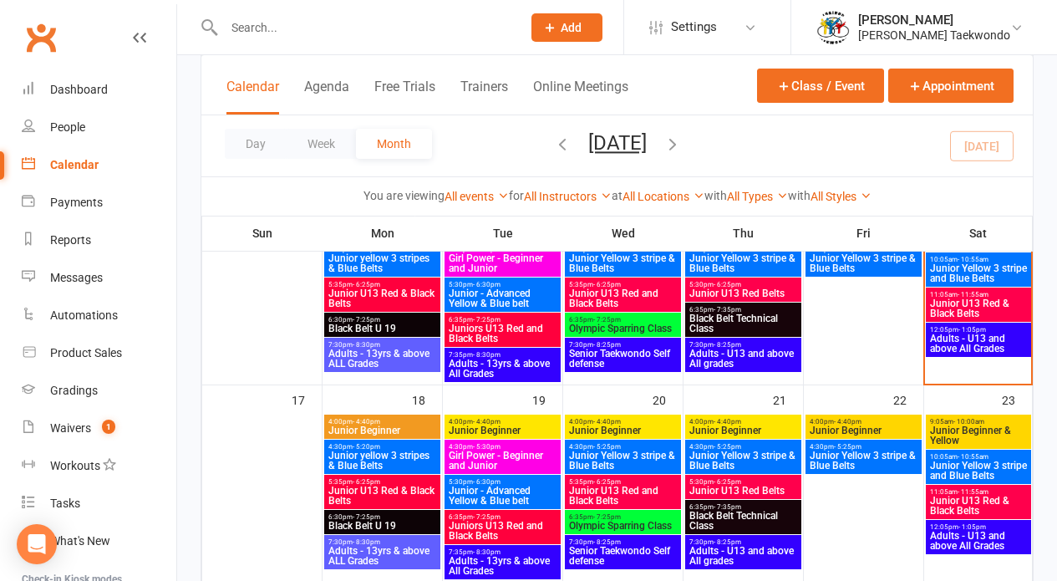
click at [966, 298] on span "Junior U13 Red & Black Belts" at bounding box center [978, 308] width 99 height 20
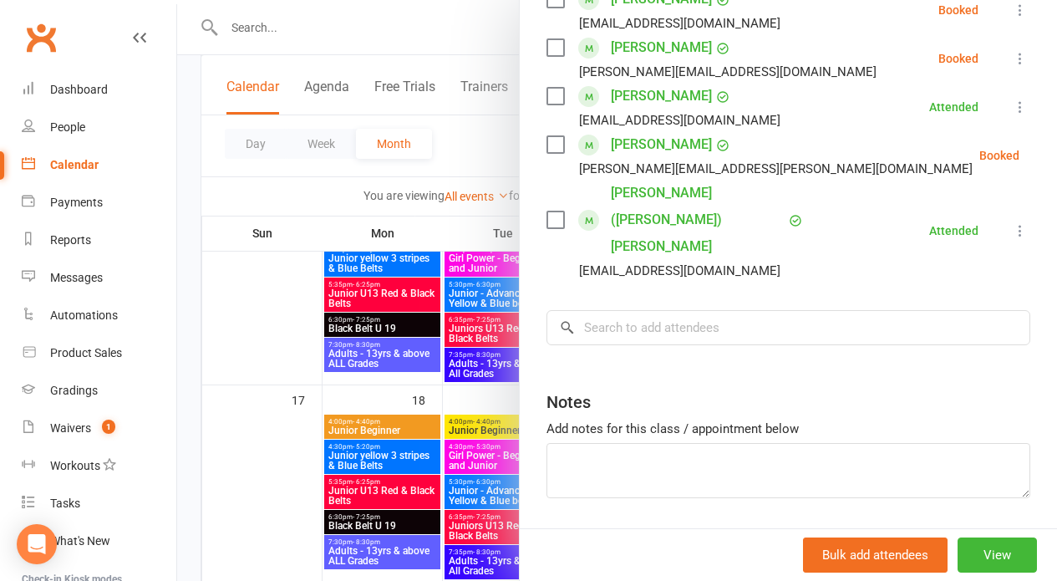
scroll to position [856, 0]
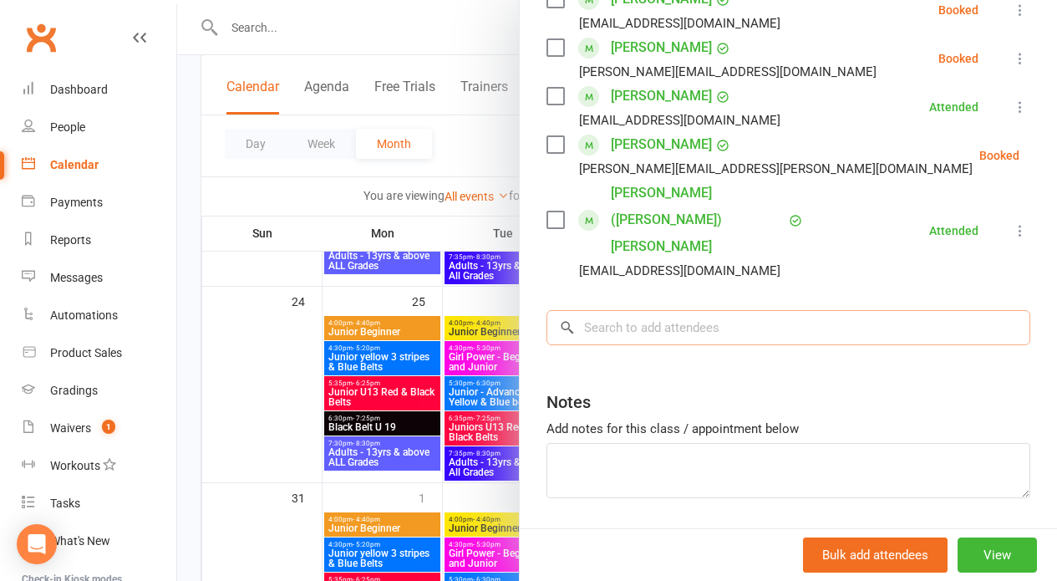
click at [616, 310] on input "search" at bounding box center [789, 327] width 484 height 35
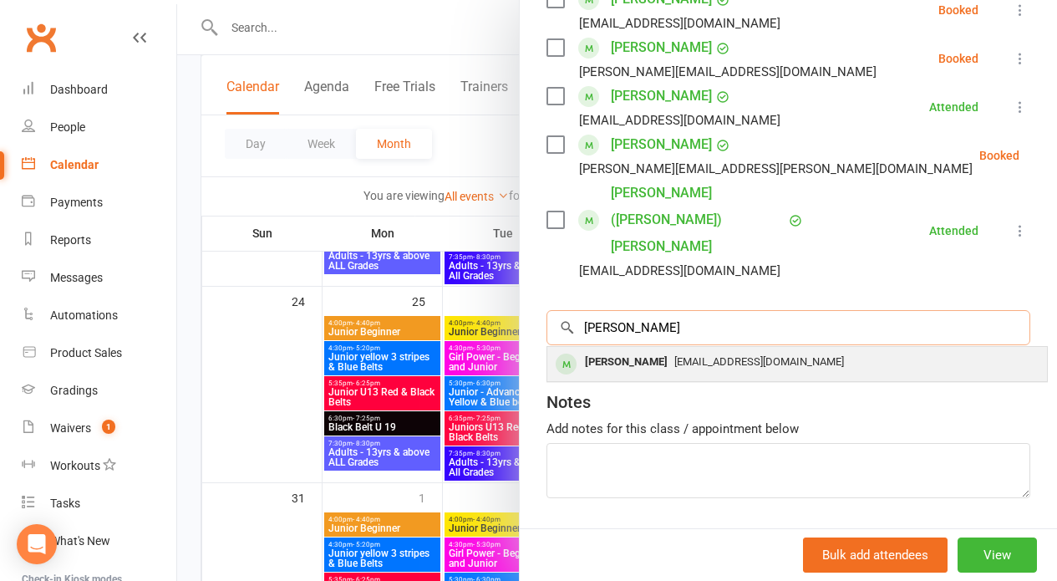
type input "[PERSON_NAME]"
click at [651, 350] on div "[PERSON_NAME]" at bounding box center [626, 362] width 96 height 24
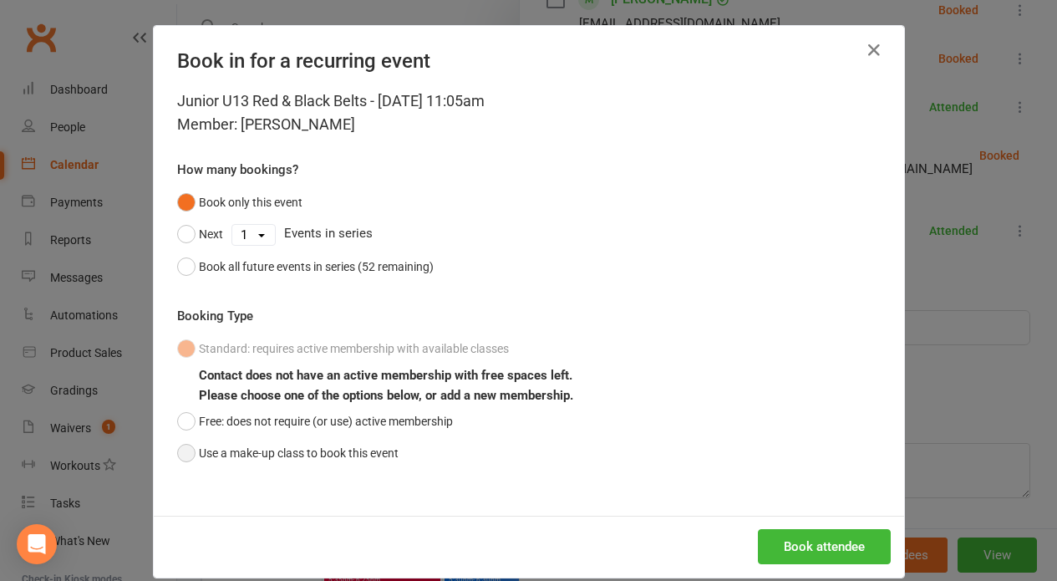
click at [183, 445] on button "Use a make-up class to book this event" at bounding box center [287, 453] width 221 height 32
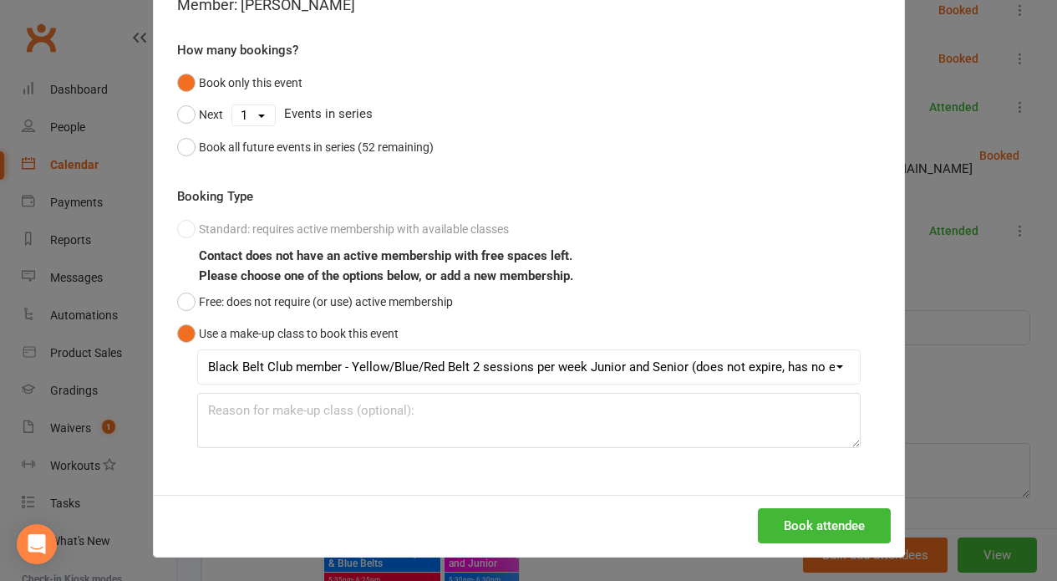
scroll to position [1003, 0]
click at [804, 520] on button "Book attendee" at bounding box center [824, 525] width 133 height 35
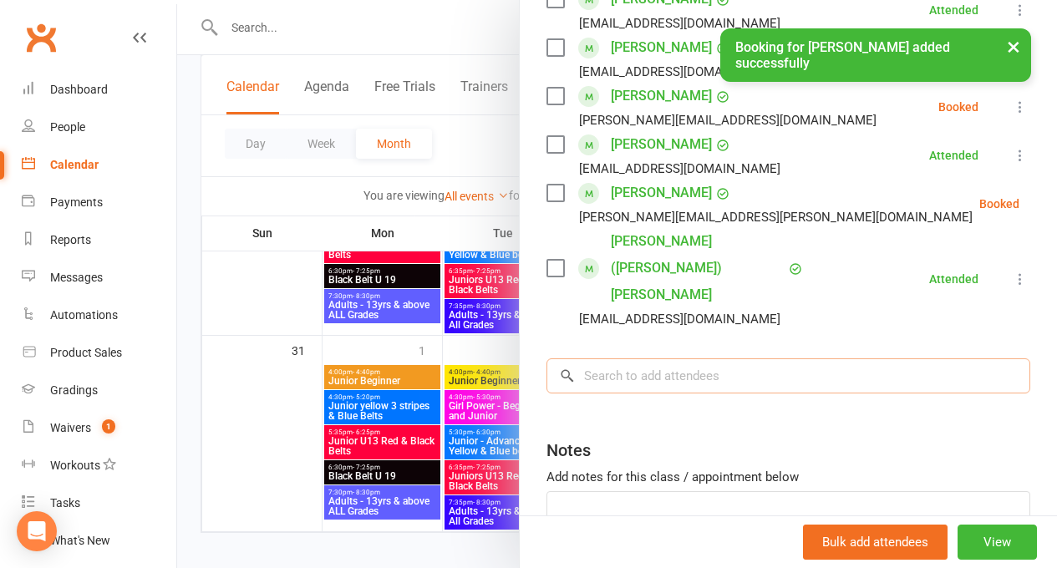
click at [633, 359] on input "search" at bounding box center [789, 376] width 484 height 35
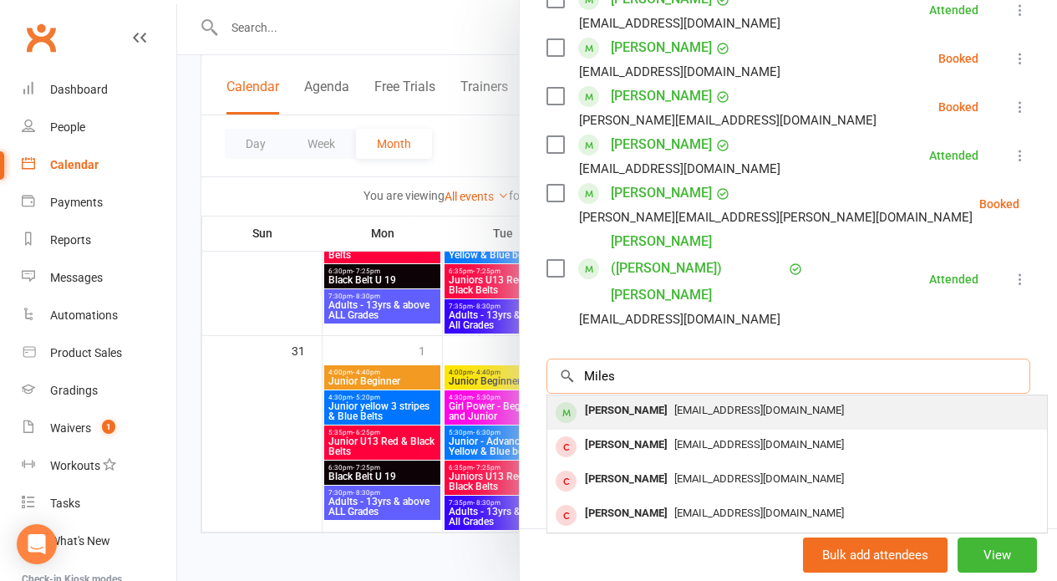
type input "Miles"
click at [631, 399] on div "[PERSON_NAME]" at bounding box center [626, 411] width 96 height 24
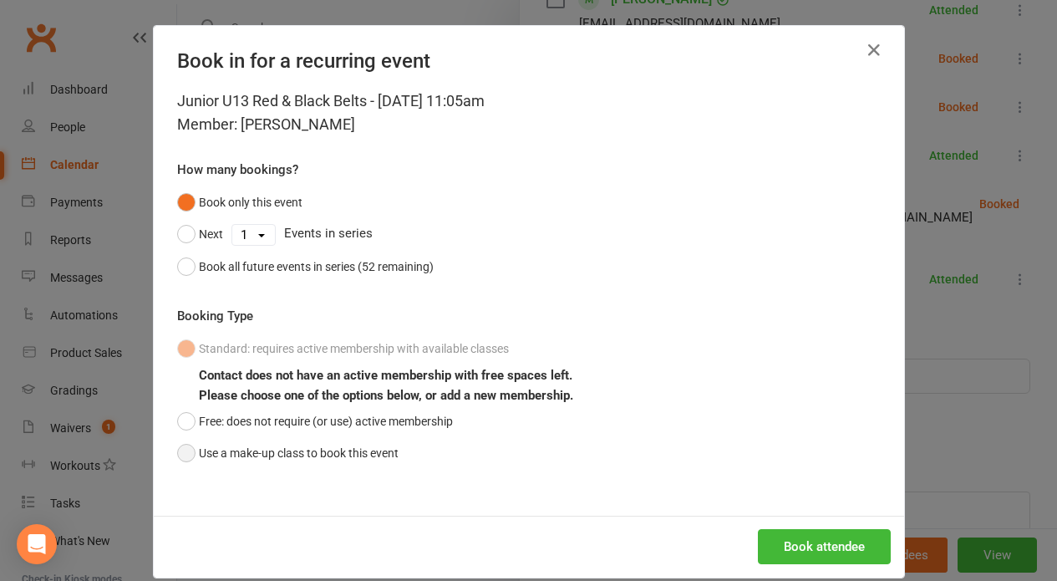
click at [177, 450] on button "Use a make-up class to book this event" at bounding box center [287, 453] width 221 height 32
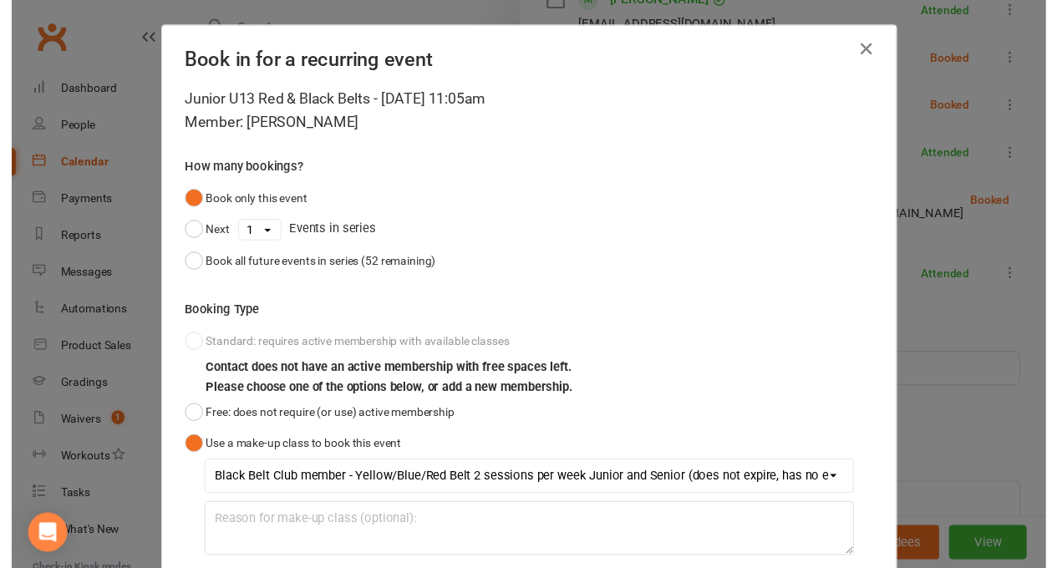
scroll to position [120, 0]
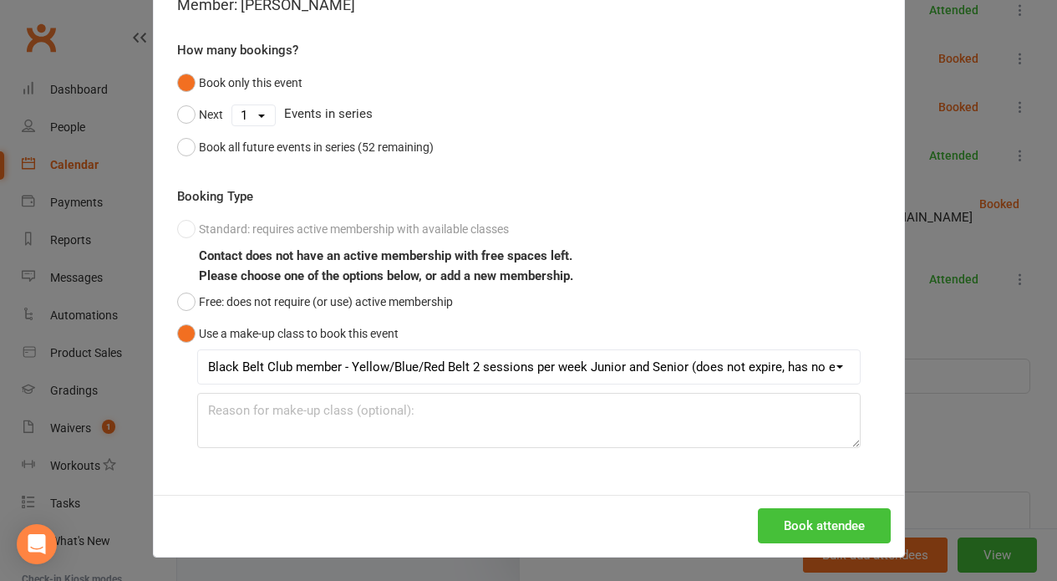
click at [790, 520] on button "Book attendee" at bounding box center [824, 525] width 133 height 35
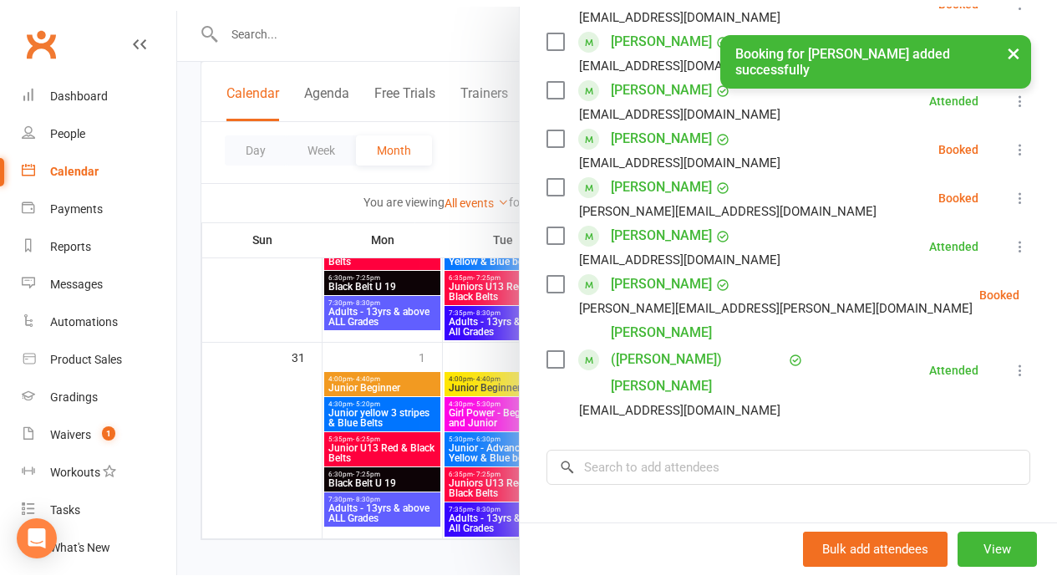
scroll to position [99, 0]
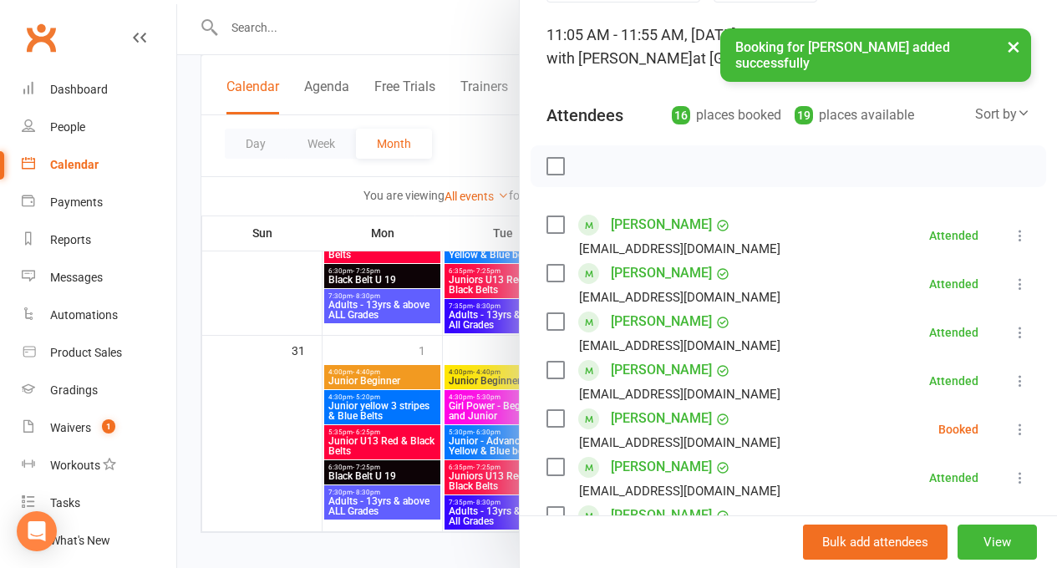
click at [1011, 39] on button "×" at bounding box center [1014, 46] width 30 height 36
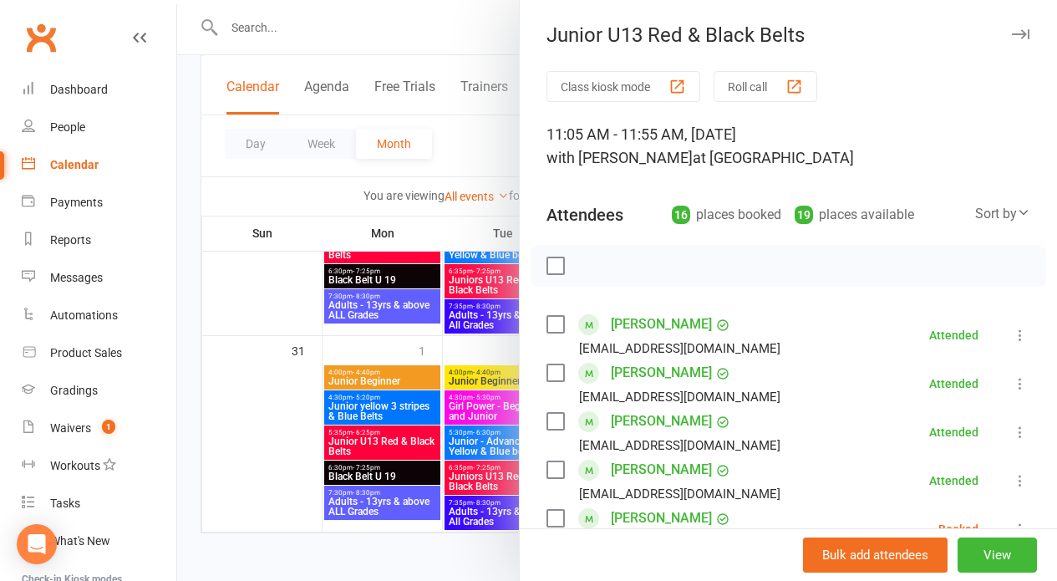
scroll to position [746, 0]
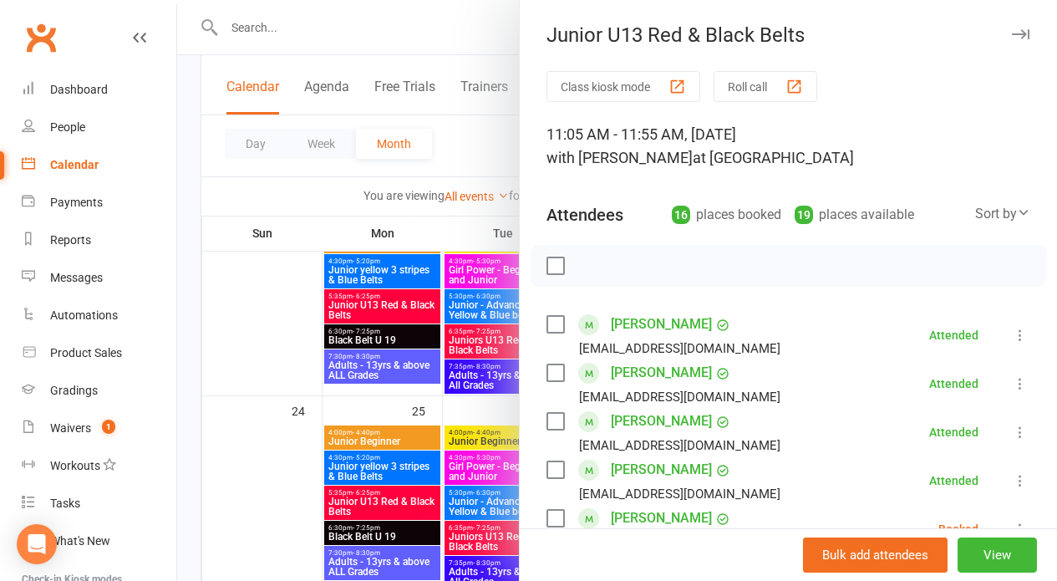
click at [731, 79] on button "Roll call" at bounding box center [766, 86] width 104 height 31
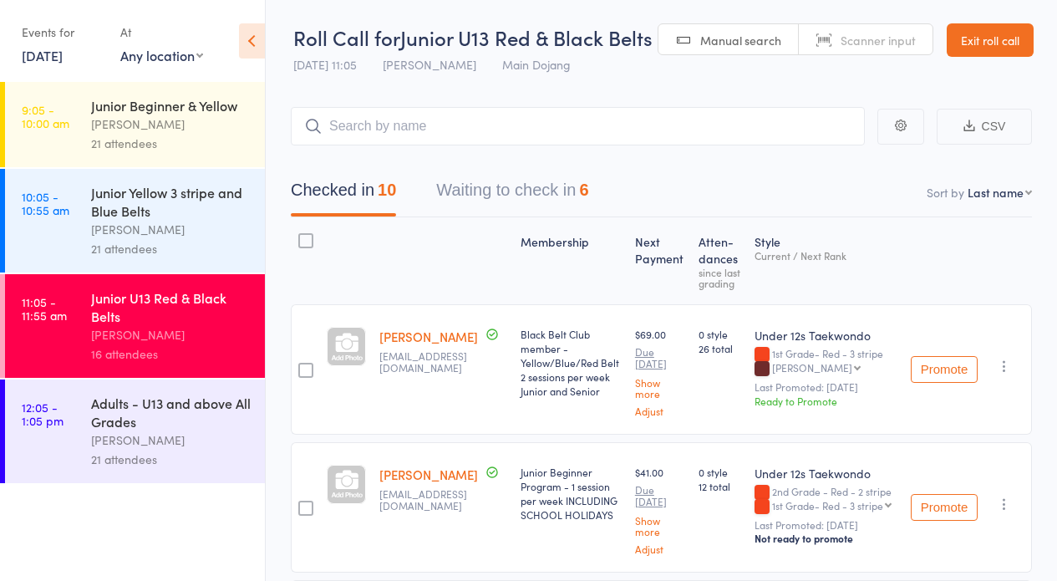
click at [494, 188] on button "Waiting to check in 6" at bounding box center [512, 194] width 152 height 44
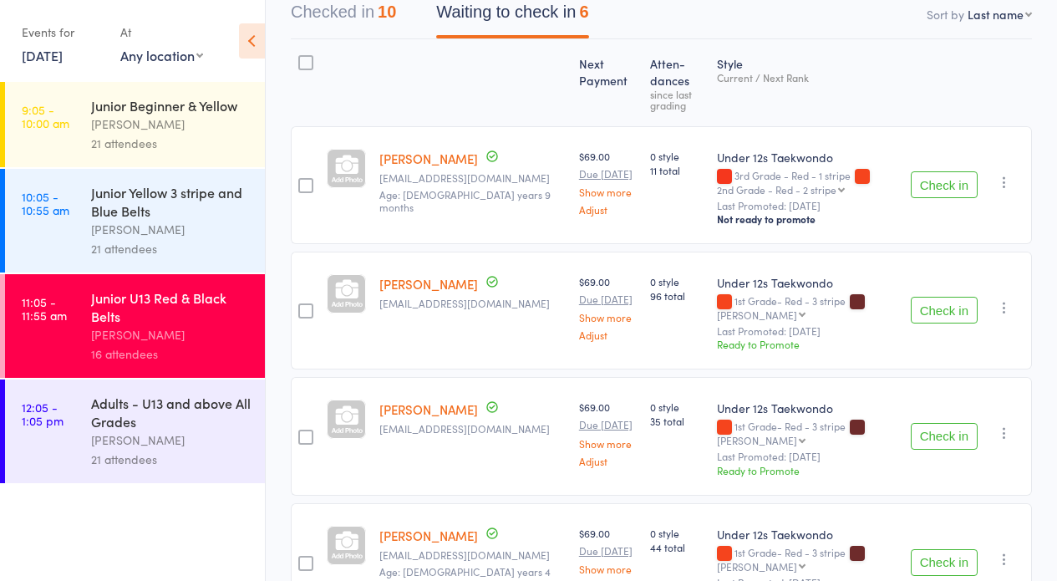
scroll to position [196, 0]
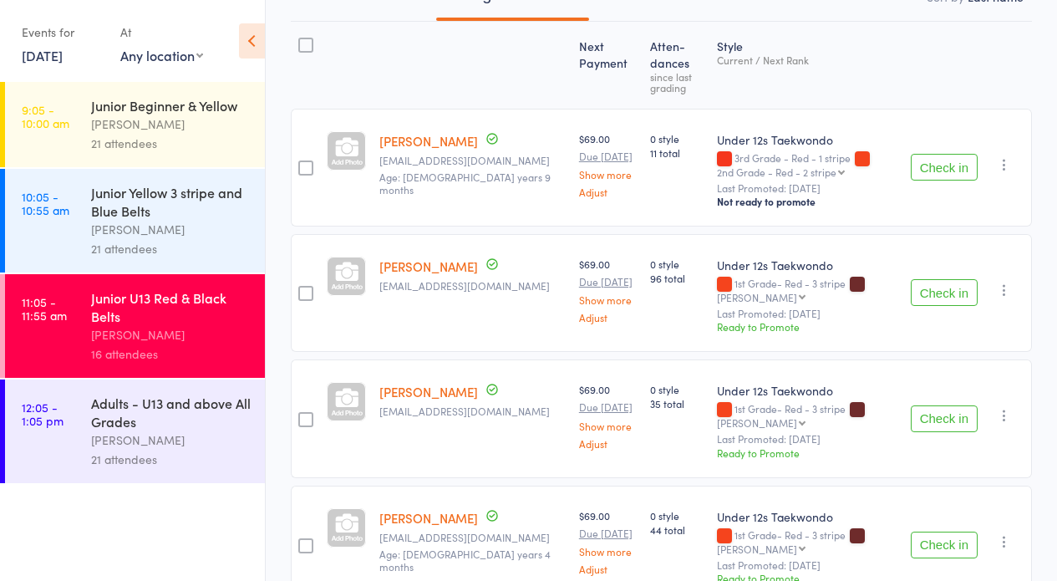
click at [924, 286] on button "Check in" at bounding box center [944, 292] width 67 height 27
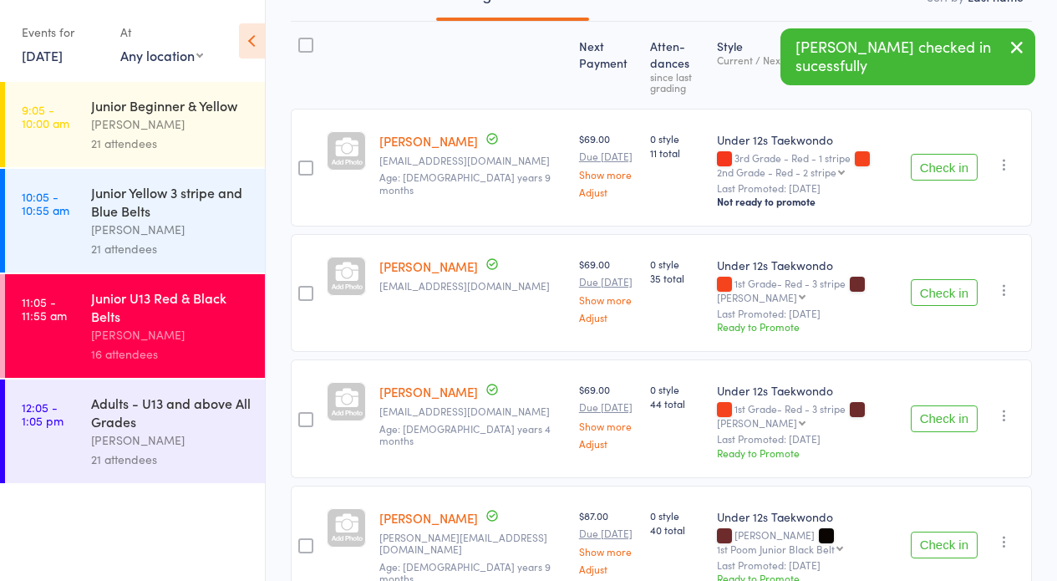
click at [934, 291] on button "Check in" at bounding box center [944, 292] width 67 height 27
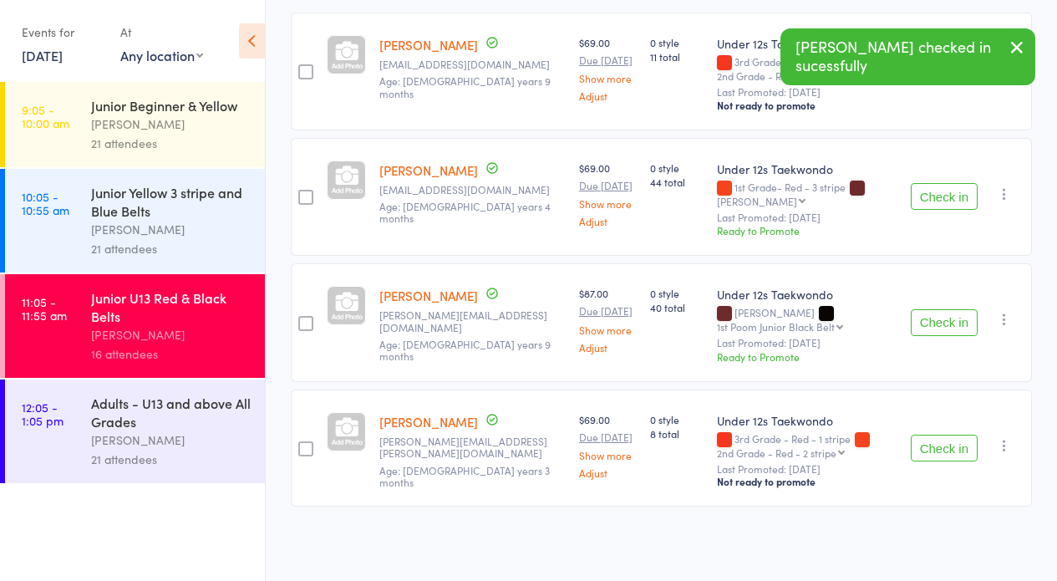
scroll to position [0, 0]
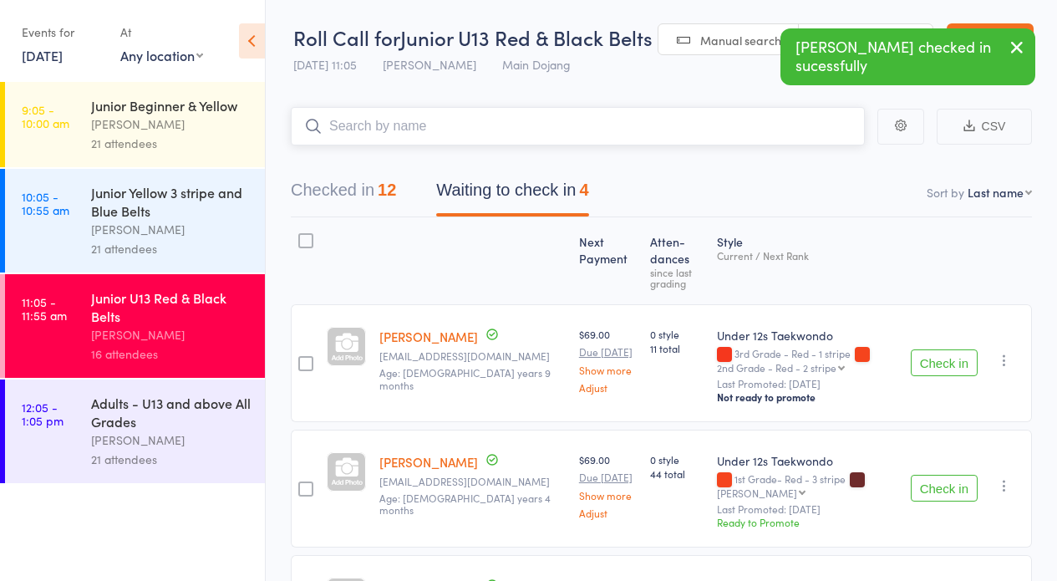
click at [378, 116] on input "search" at bounding box center [578, 126] width 574 height 38
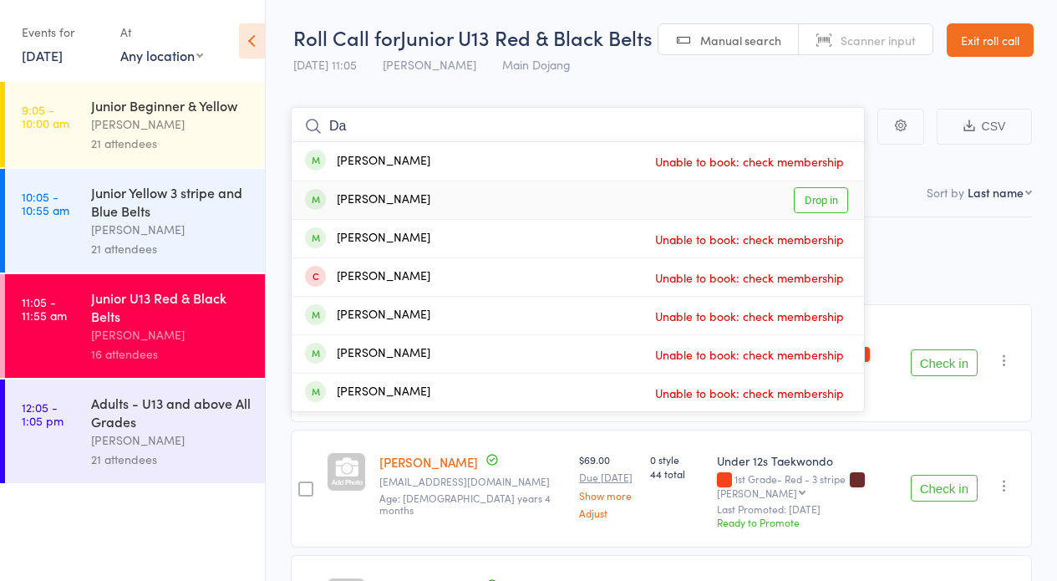
type input "D"
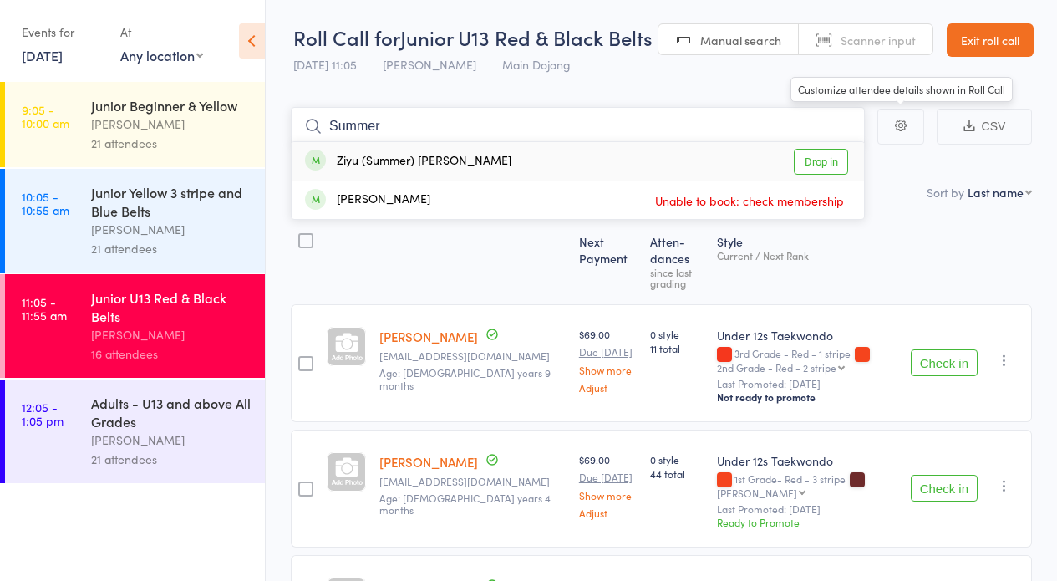
type input "Summer"
click at [822, 157] on link "Drop in" at bounding box center [821, 162] width 54 height 26
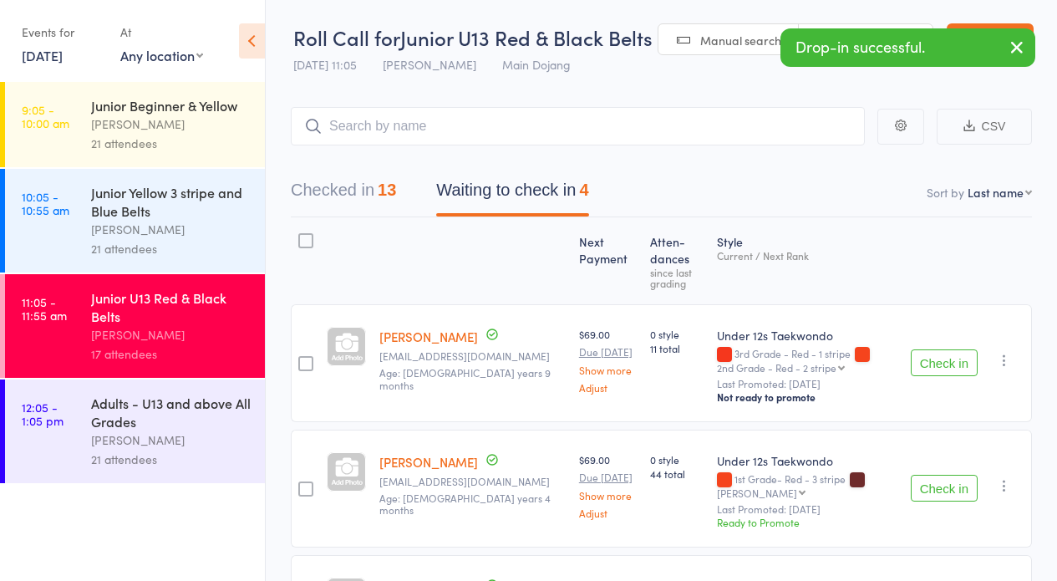
click at [1018, 46] on icon "button" at bounding box center [1017, 47] width 20 height 21
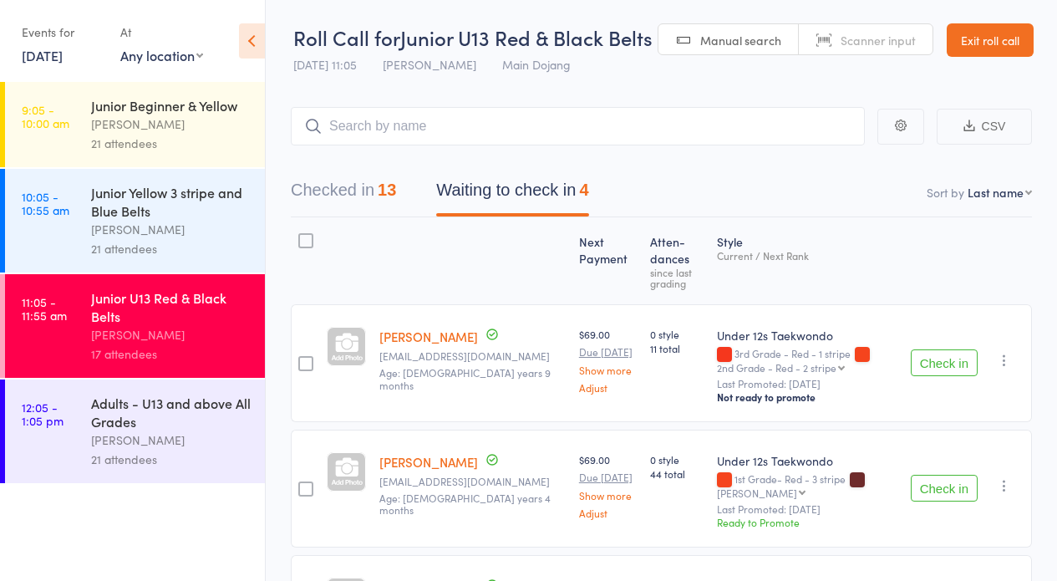
click at [969, 36] on link "Exit roll call" at bounding box center [990, 39] width 87 height 33
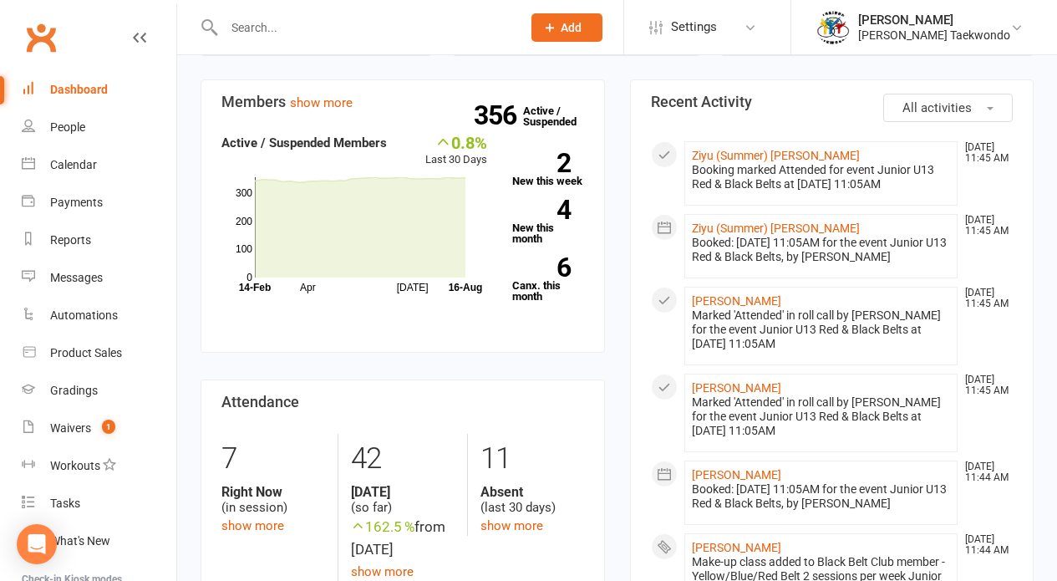
drag, startPoint x: 67, startPoint y: 160, endPoint x: 432, endPoint y: 369, distance: 421.2
click at [67, 160] on div "Calendar" at bounding box center [73, 164] width 47 height 13
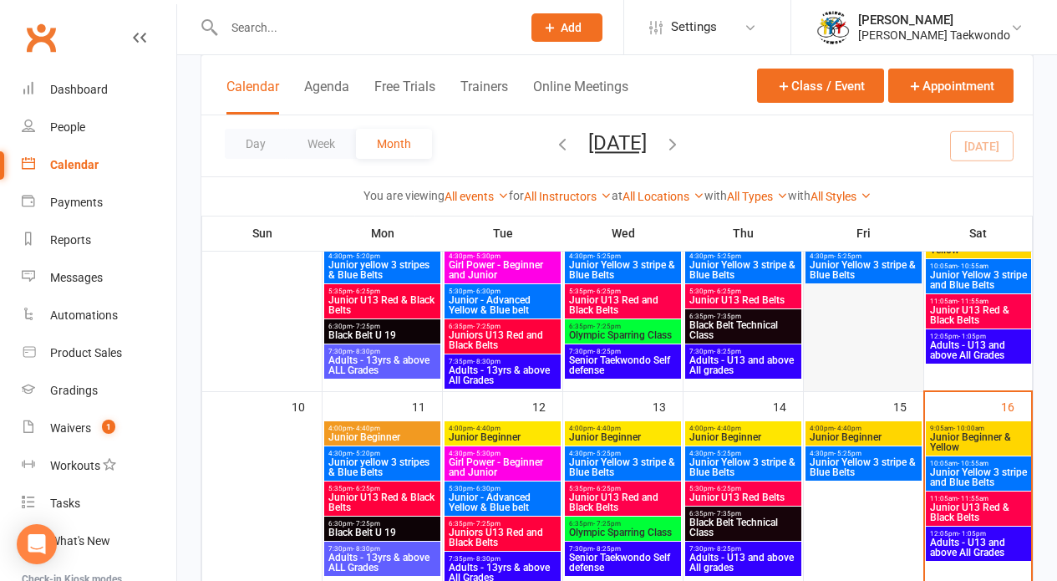
scroll to position [482, 0]
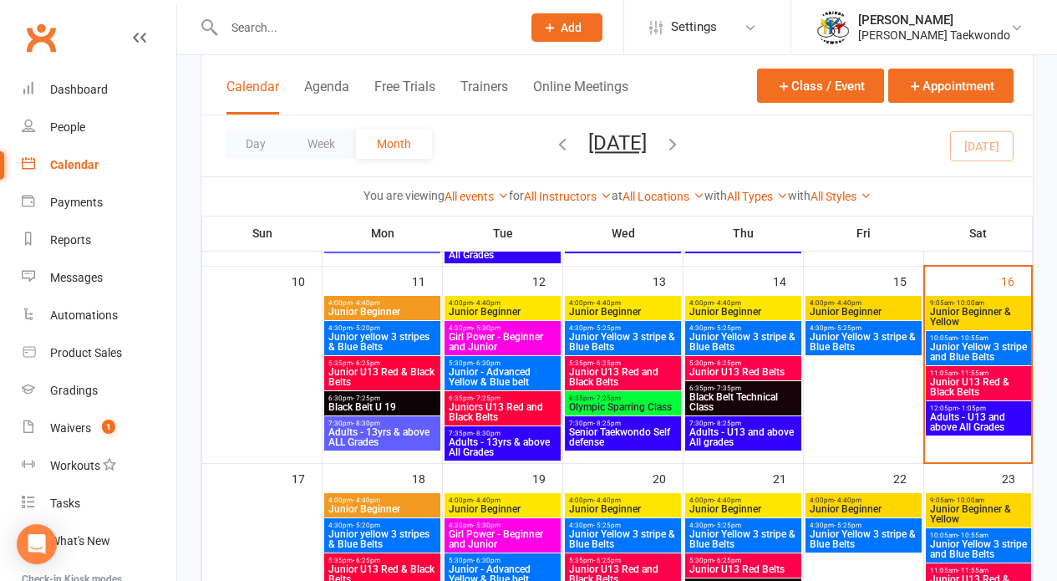
click at [951, 377] on span "Junior U13 Red & Black Belts" at bounding box center [978, 387] width 99 height 20
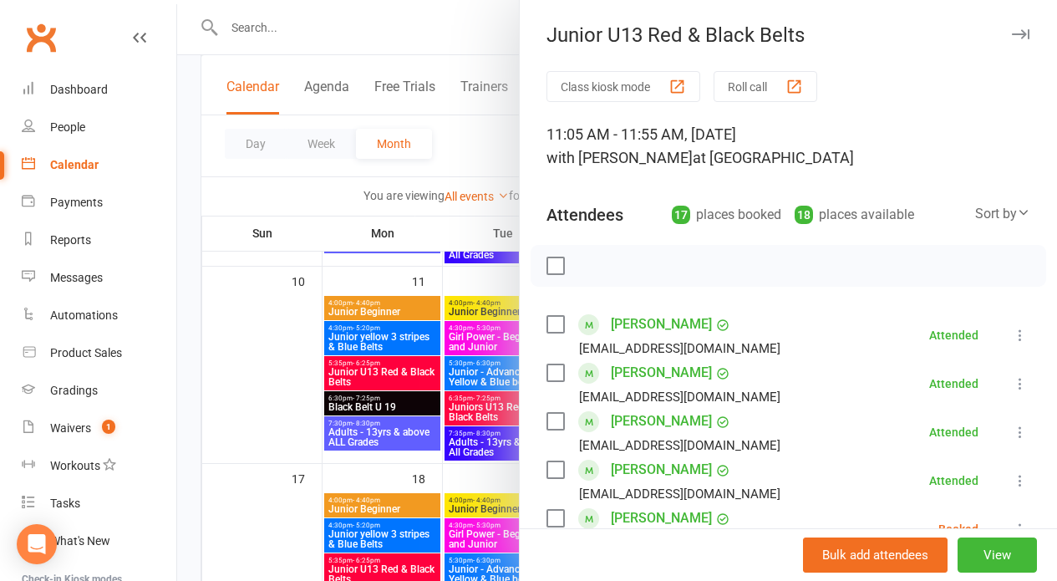
scroll to position [764, 0]
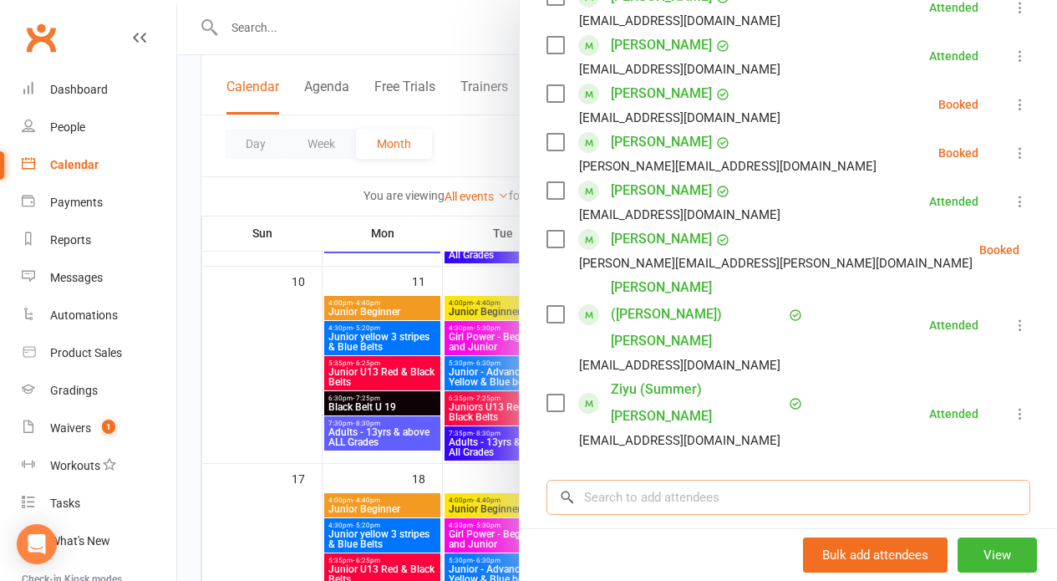
click at [600, 480] on input "search" at bounding box center [789, 497] width 484 height 35
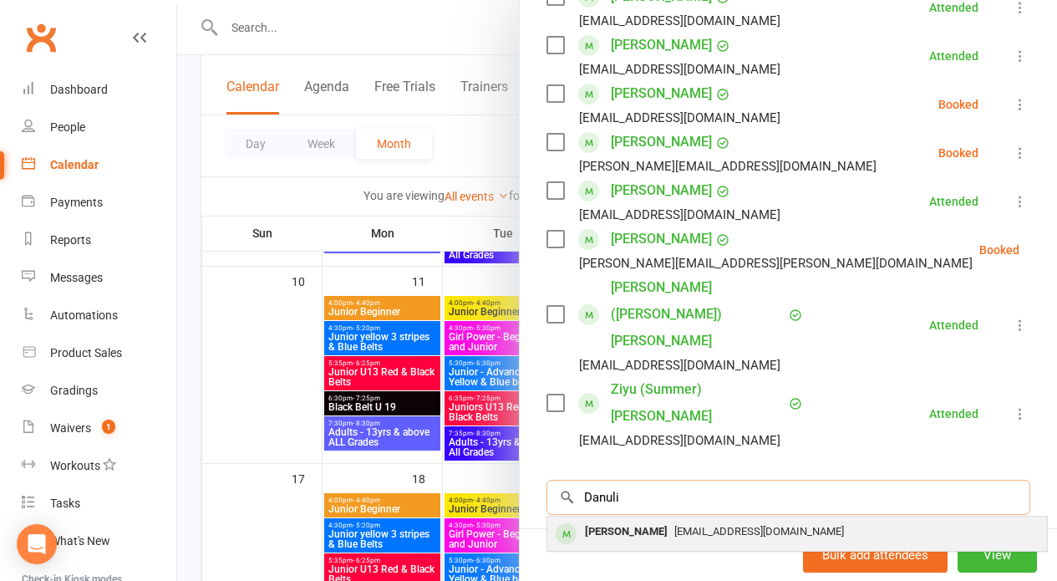
type input "Danuli"
click at [596, 520] on div "[PERSON_NAME]" at bounding box center [626, 532] width 96 height 24
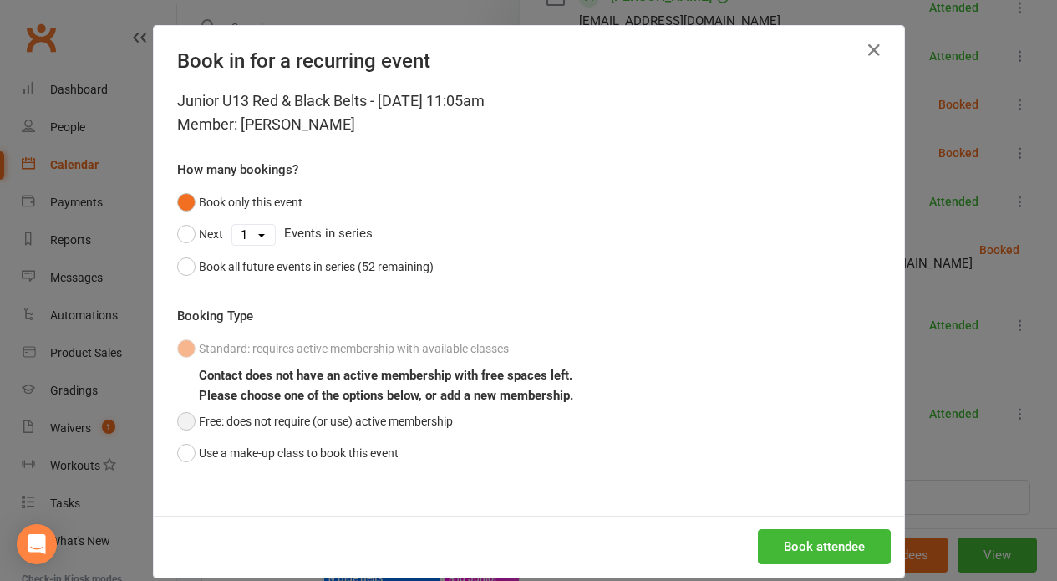
scroll to position [21, 0]
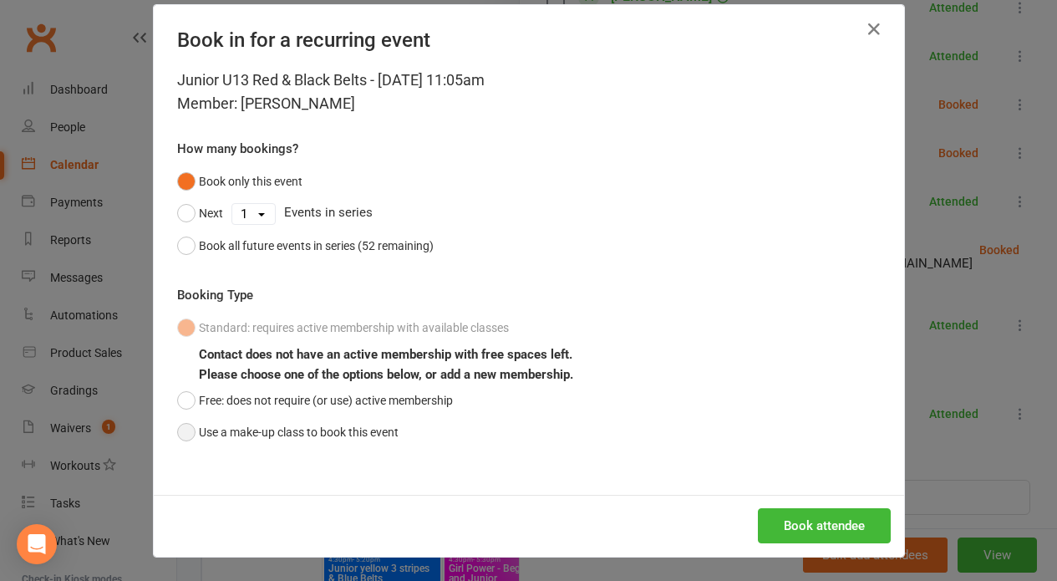
click at [179, 420] on button "Use a make-up class to book this event" at bounding box center [287, 432] width 221 height 32
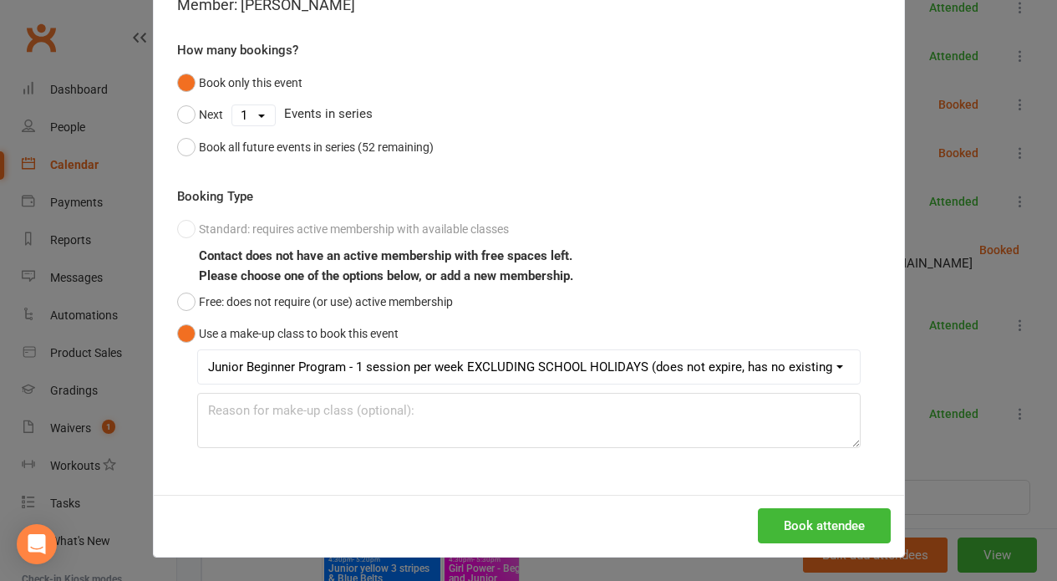
scroll to position [875, 0]
drag, startPoint x: 826, startPoint y: 522, endPoint x: 675, endPoint y: 471, distance: 159.1
click at [825, 521] on button "Book attendee" at bounding box center [824, 525] width 133 height 35
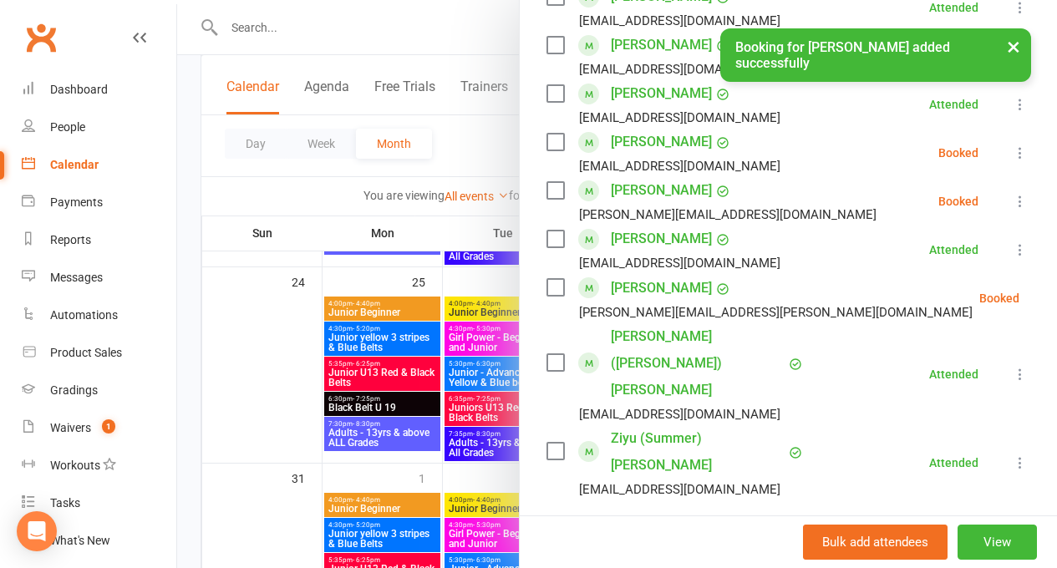
click at [1012, 41] on button "×" at bounding box center [1014, 46] width 30 height 36
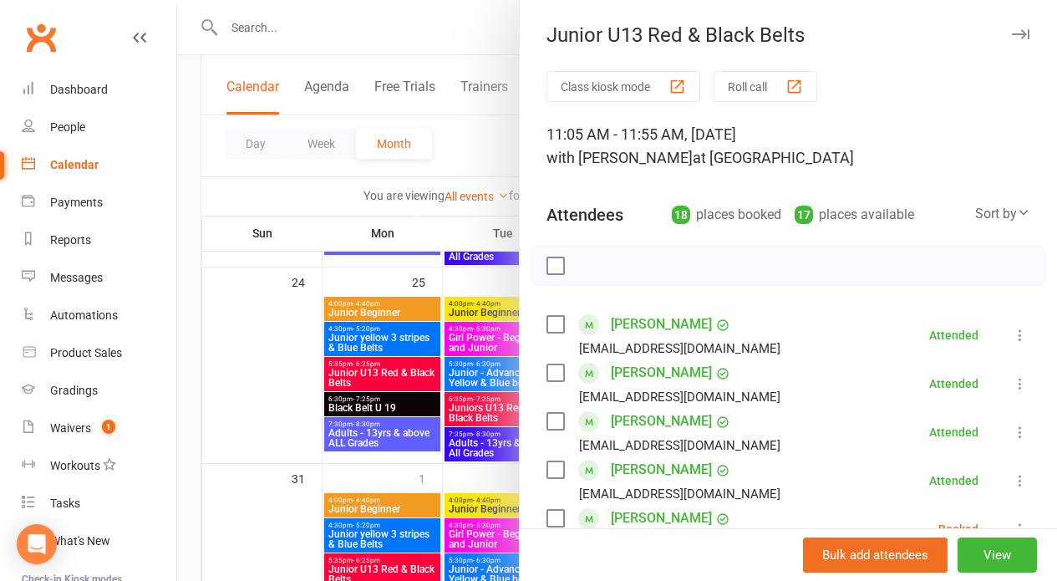
scroll to position [451, 0]
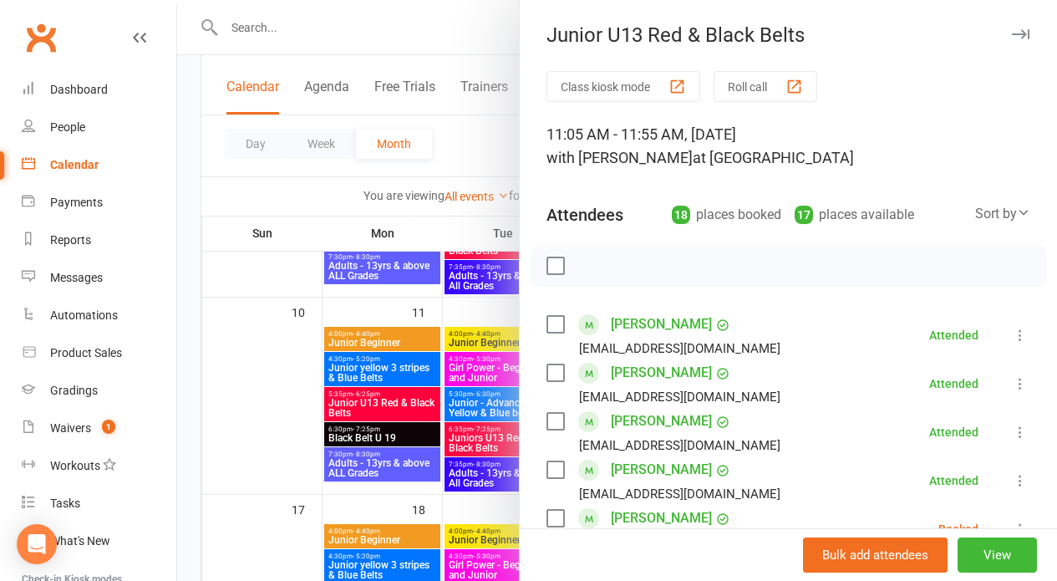
click at [745, 81] on button "Roll call" at bounding box center [766, 86] width 104 height 31
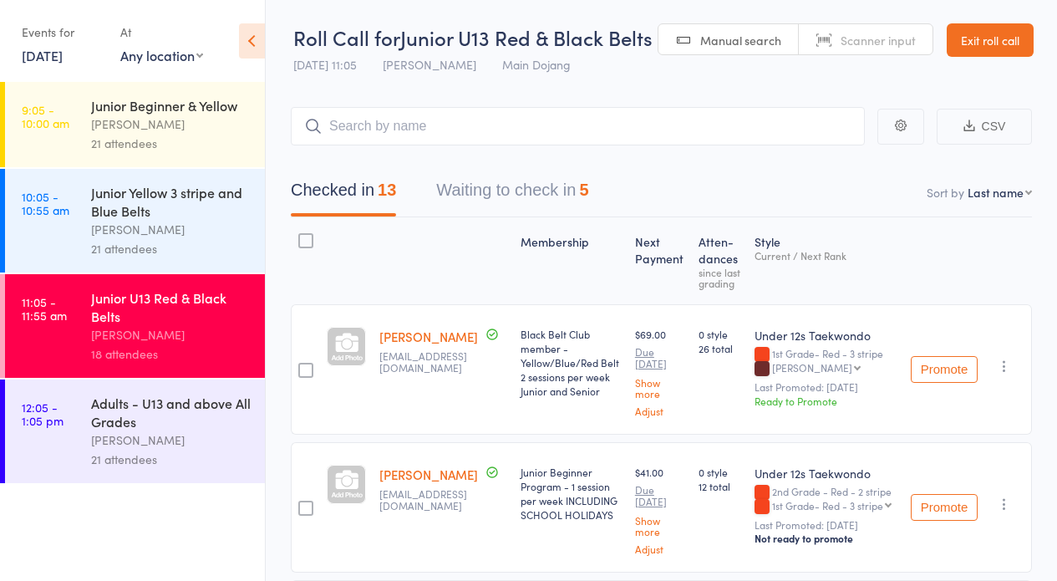
click at [457, 186] on button "Waiting to check in 5" at bounding box center [512, 194] width 152 height 44
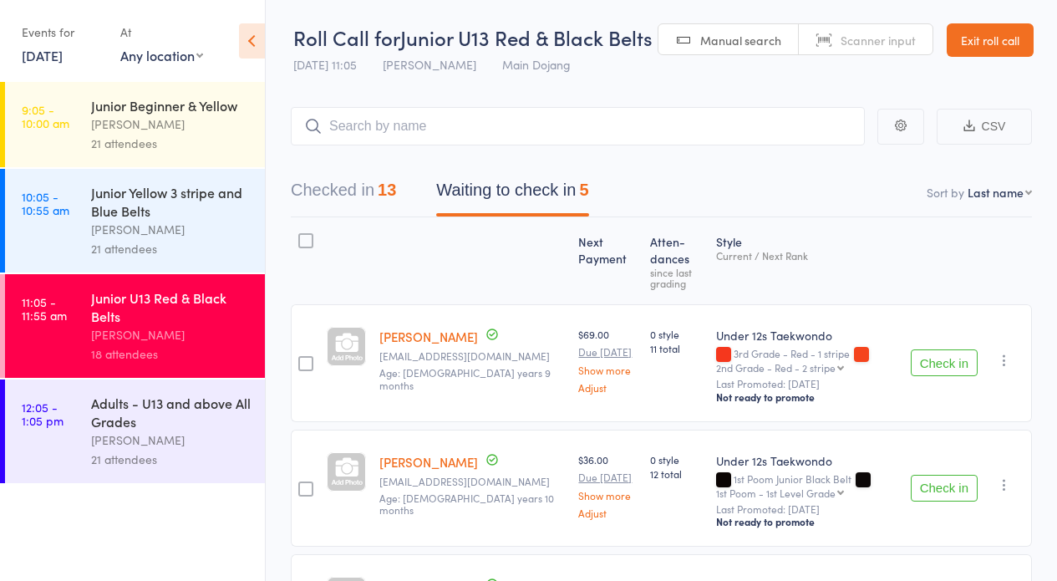
scroll to position [3, 0]
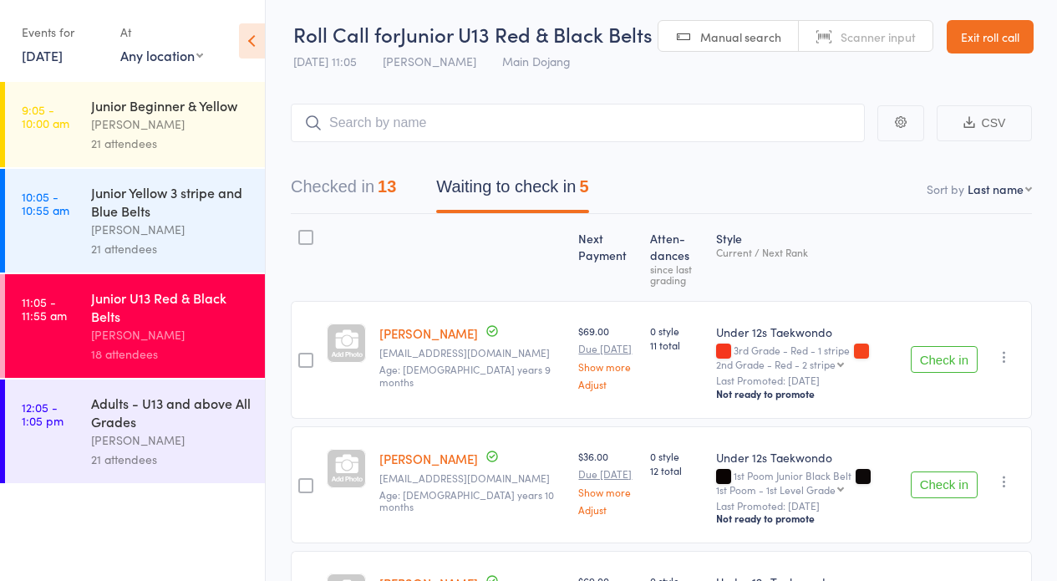
click at [932, 483] on button "Check in" at bounding box center [944, 484] width 67 height 27
click at [325, 182] on button "Checked in 14" at bounding box center [343, 191] width 105 height 44
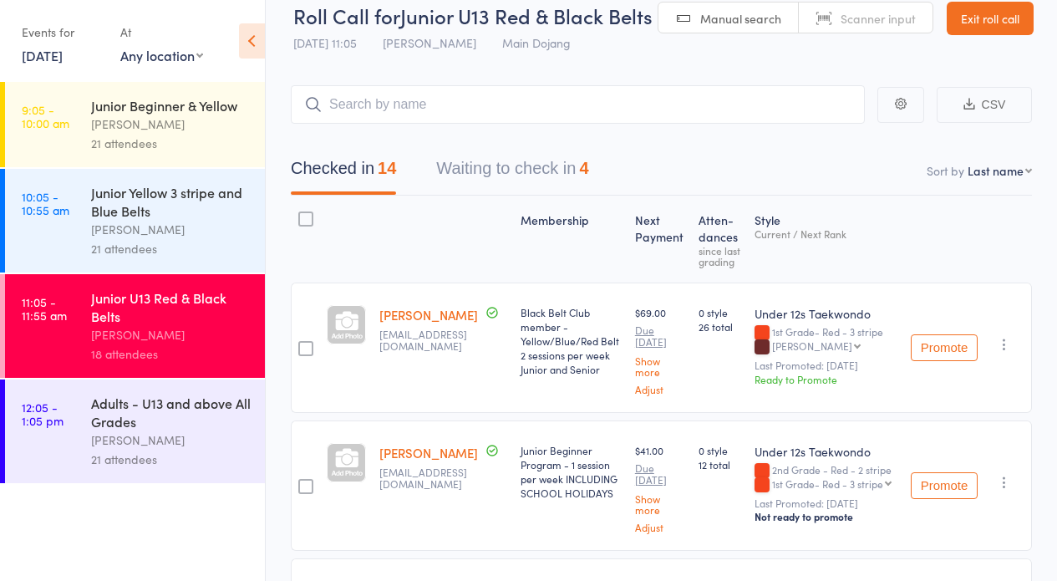
scroll to position [0, 0]
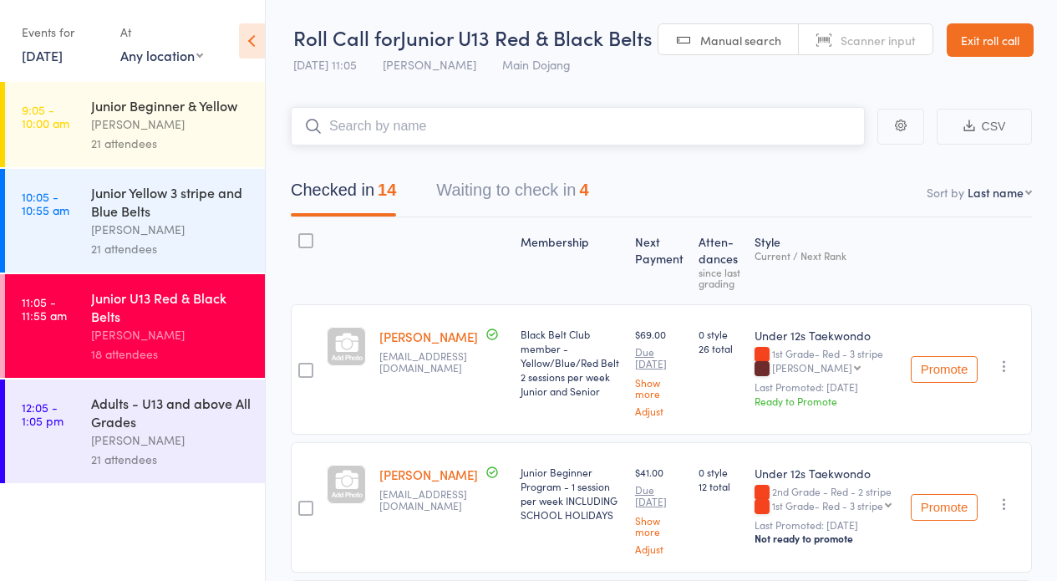
click at [419, 125] on input "search" at bounding box center [578, 126] width 574 height 38
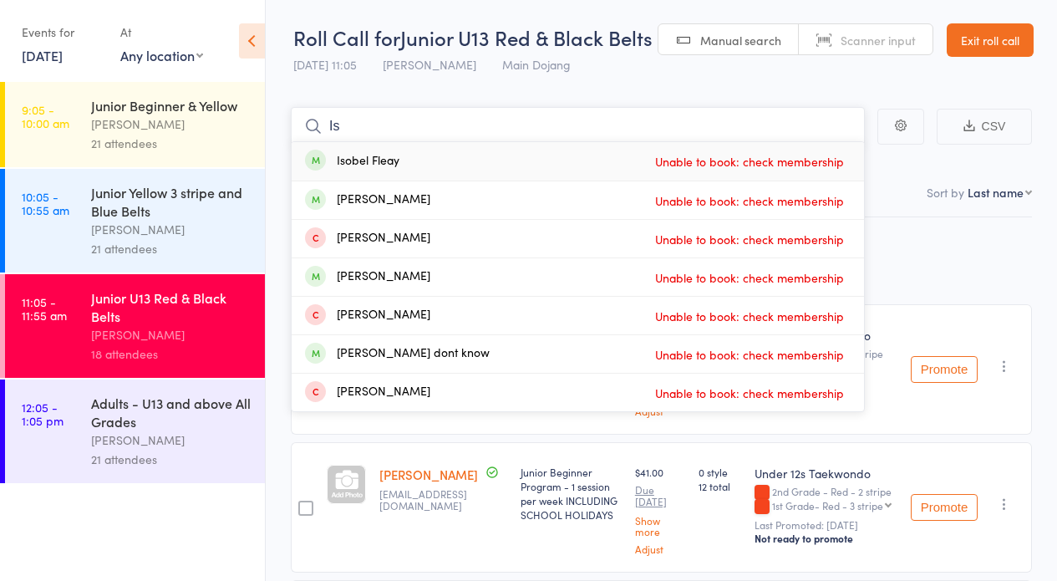
type input "I"
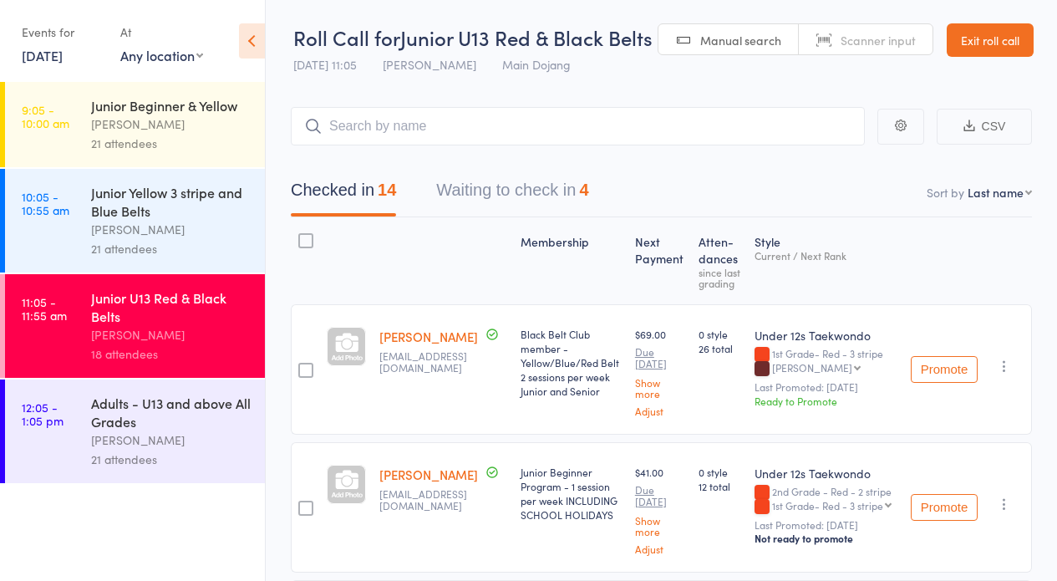
click at [974, 33] on link "Exit roll call" at bounding box center [990, 39] width 87 height 33
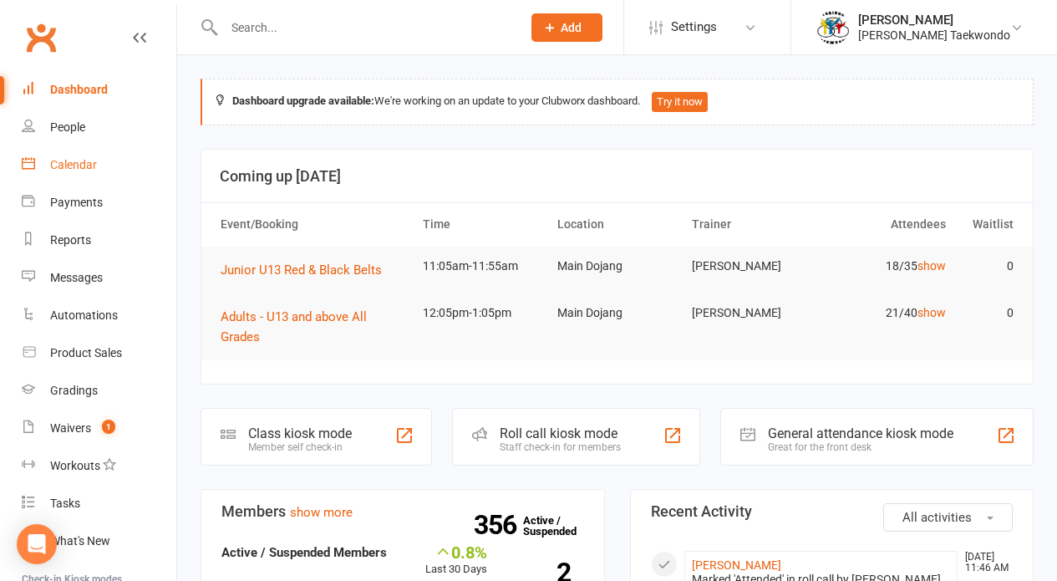
click at [68, 157] on link "Calendar" at bounding box center [99, 165] width 155 height 38
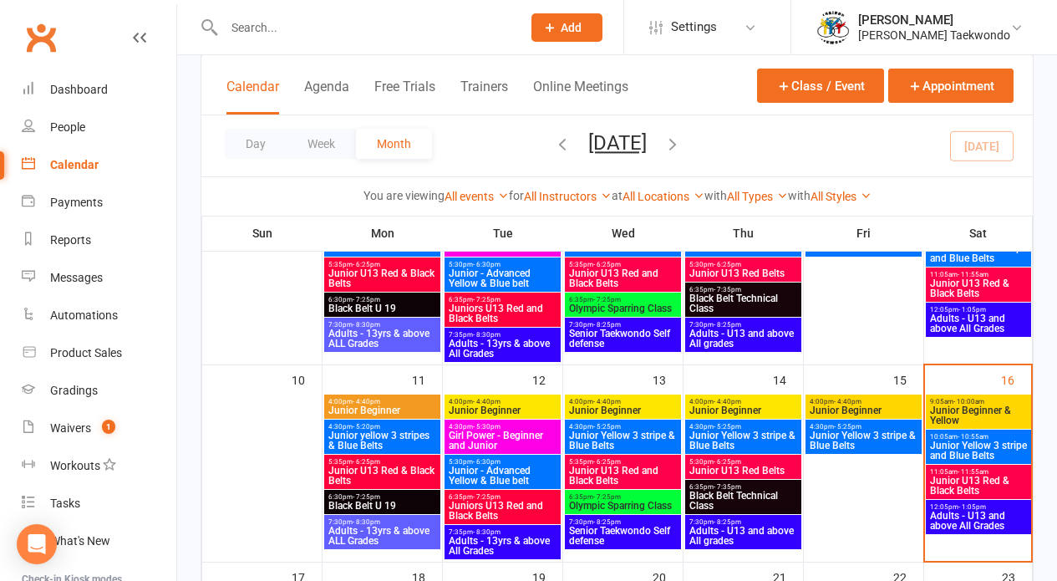
scroll to position [387, 0]
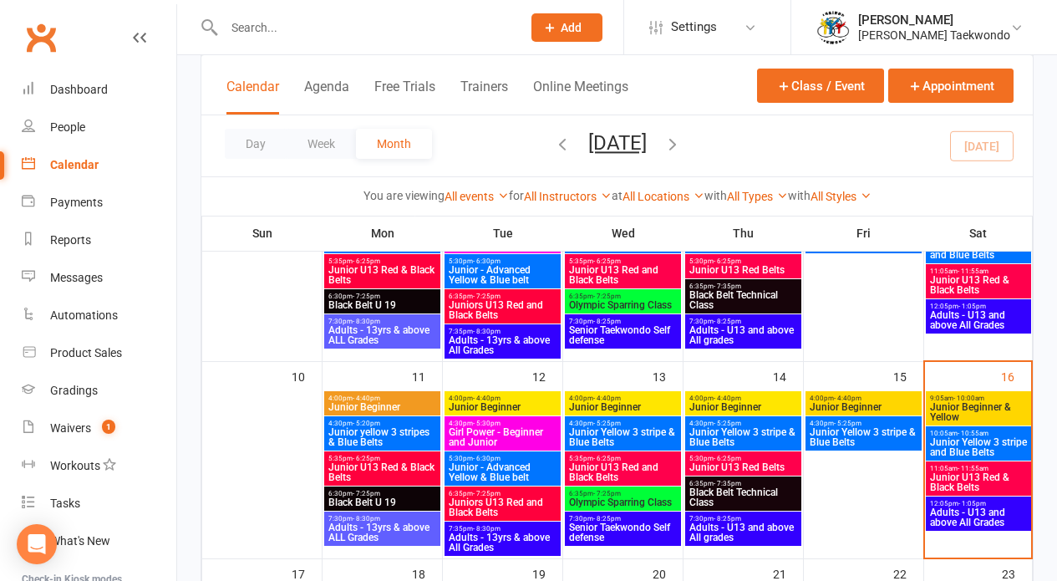
click at [958, 473] on span "Junior U13 Red & Black Belts" at bounding box center [978, 482] width 99 height 20
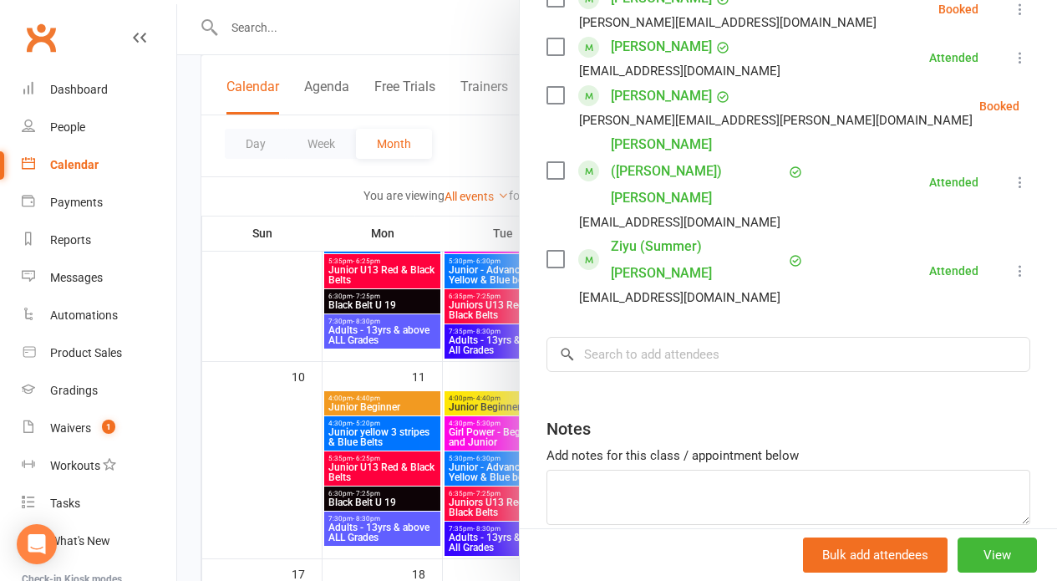
scroll to position [674, 0]
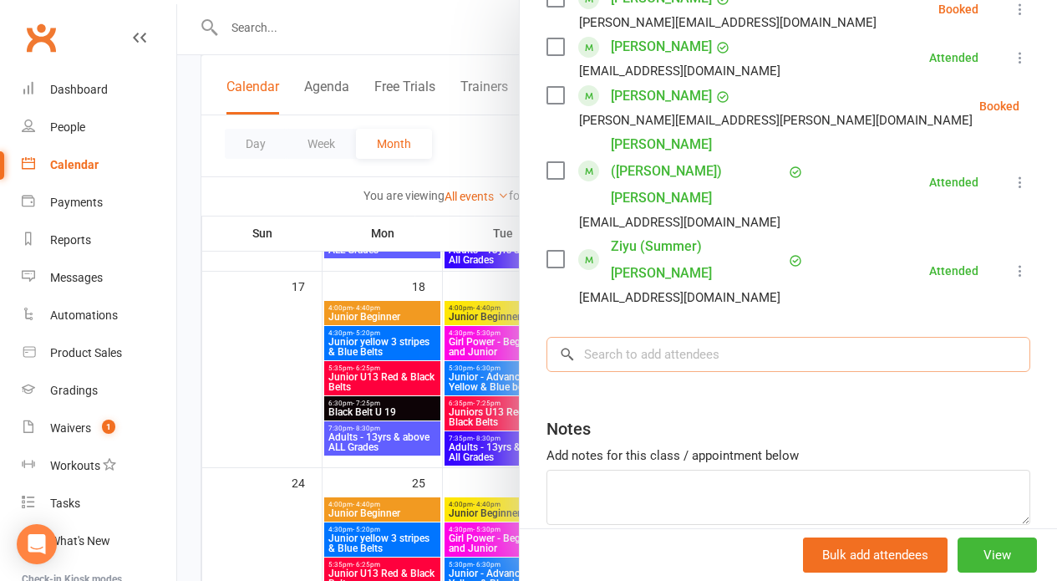
click at [644, 337] on input "search" at bounding box center [789, 354] width 484 height 35
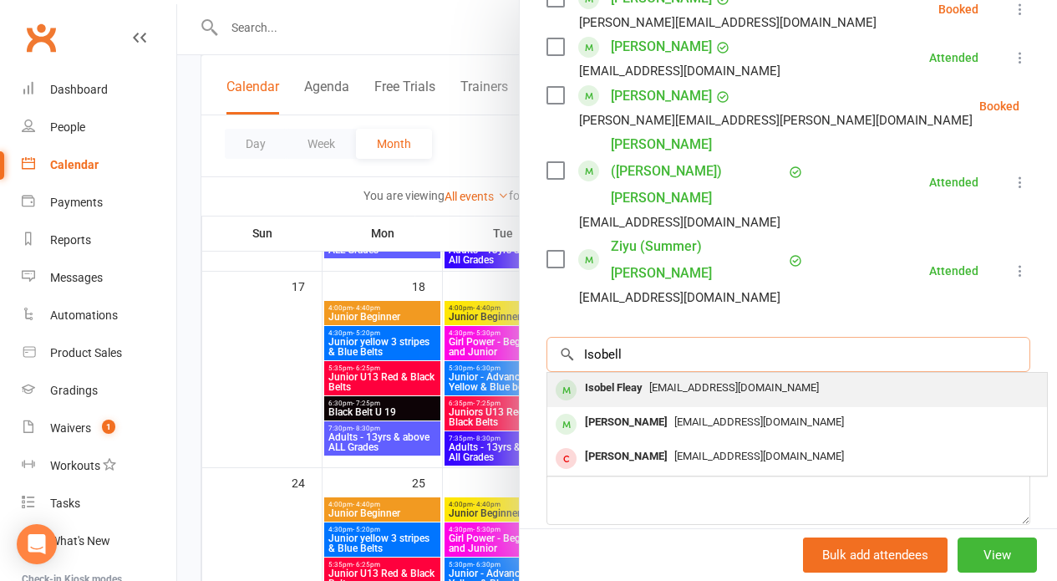
type input "Isobell"
click at [699, 381] on span "[EMAIL_ADDRESS][DOMAIN_NAME]" at bounding box center [734, 387] width 170 height 13
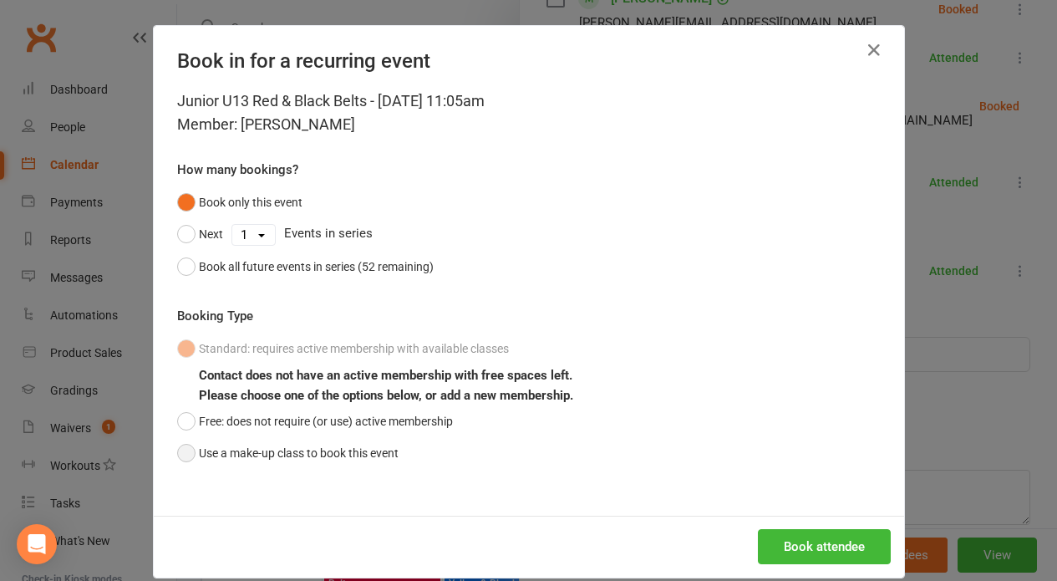
click at [180, 447] on button "Use a make-up class to book this event" at bounding box center [287, 453] width 221 height 32
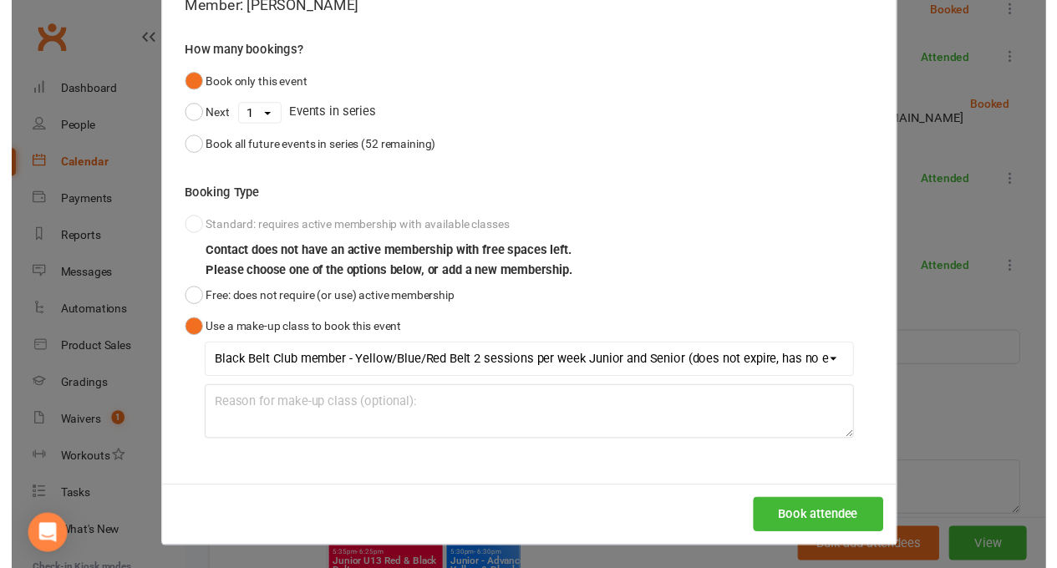
scroll to position [901, 0]
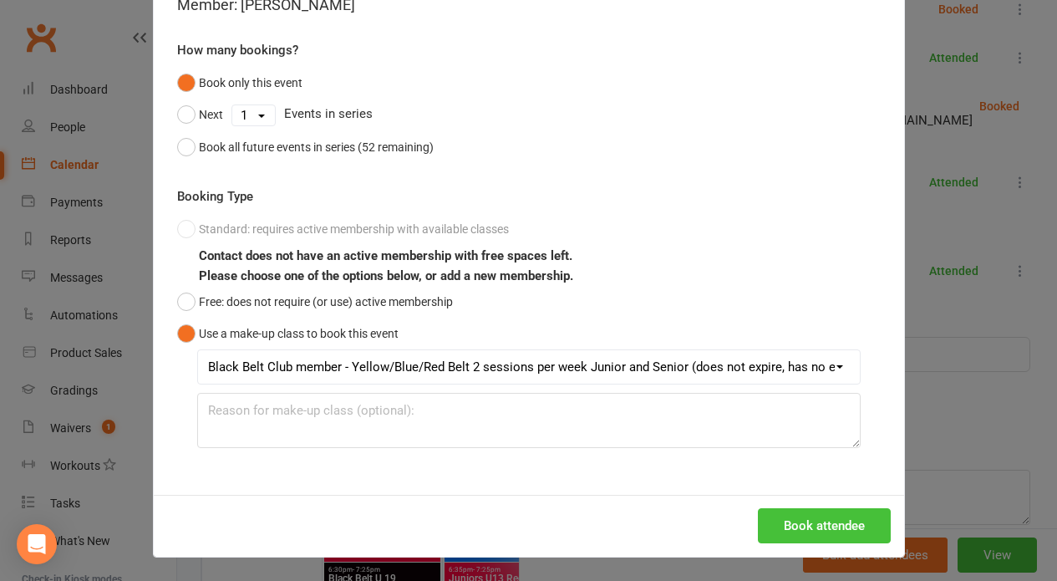
click at [801, 514] on button "Book attendee" at bounding box center [824, 525] width 133 height 35
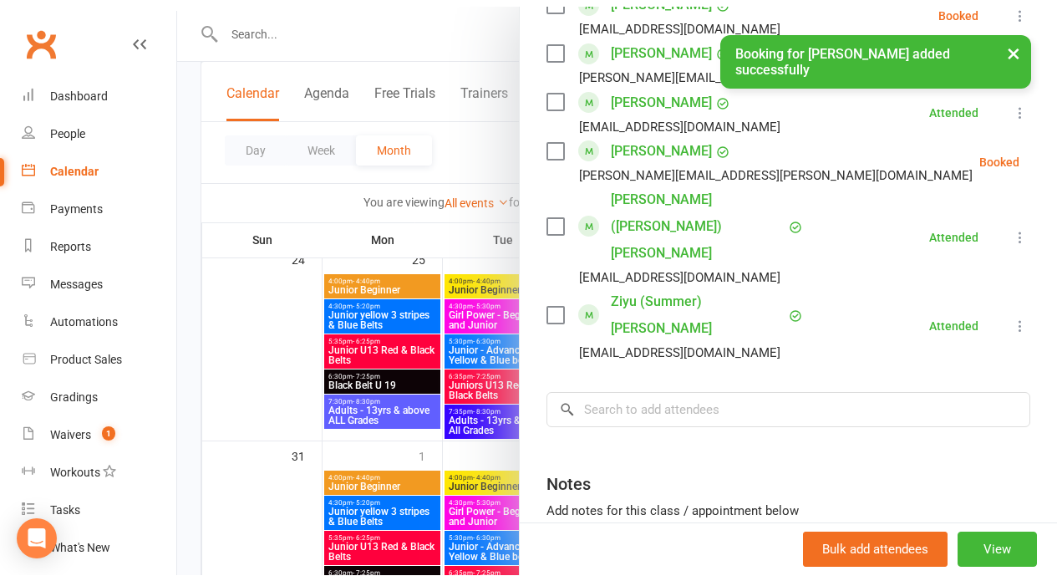
scroll to position [0, 0]
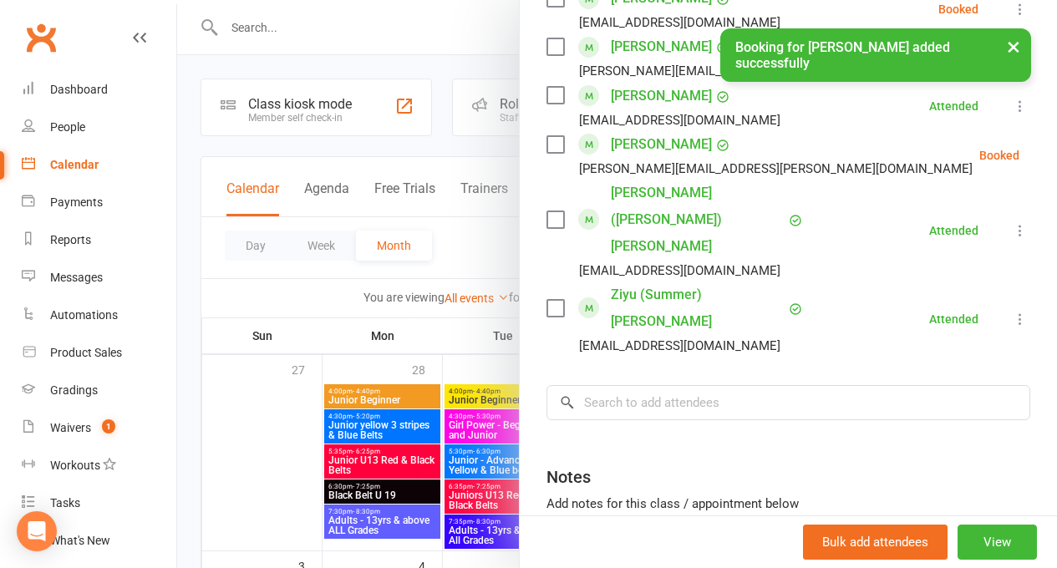
click at [1010, 46] on button "×" at bounding box center [1014, 46] width 30 height 36
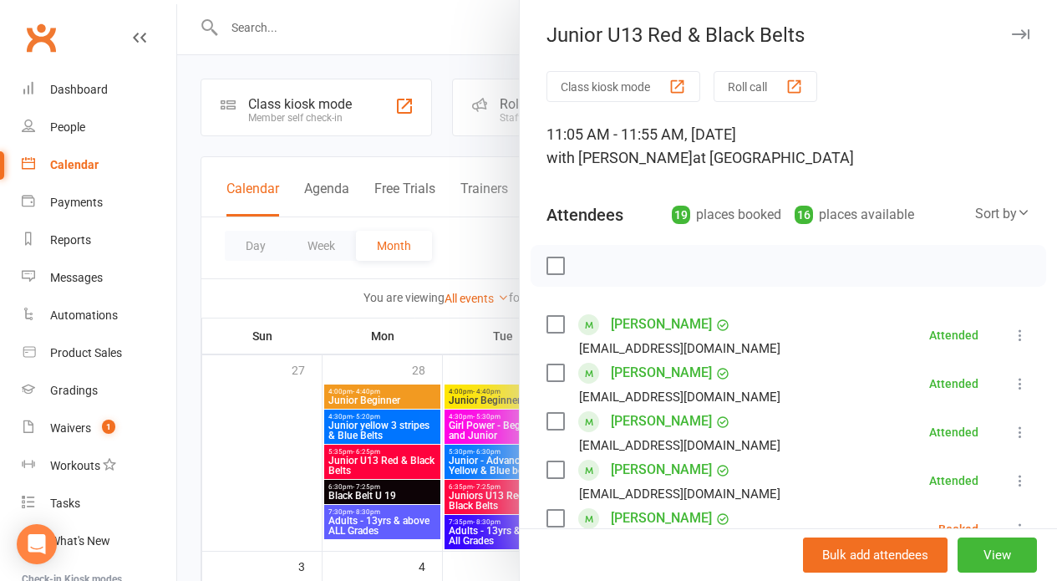
click at [731, 83] on button "Roll call" at bounding box center [766, 86] width 104 height 31
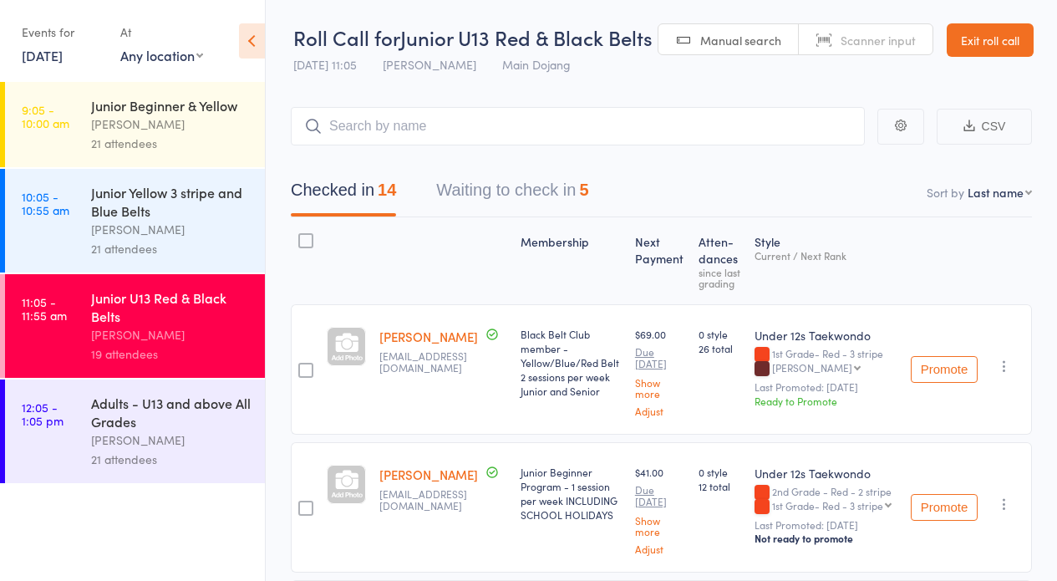
click at [467, 190] on button "Waiting to check in 5" at bounding box center [512, 194] width 152 height 44
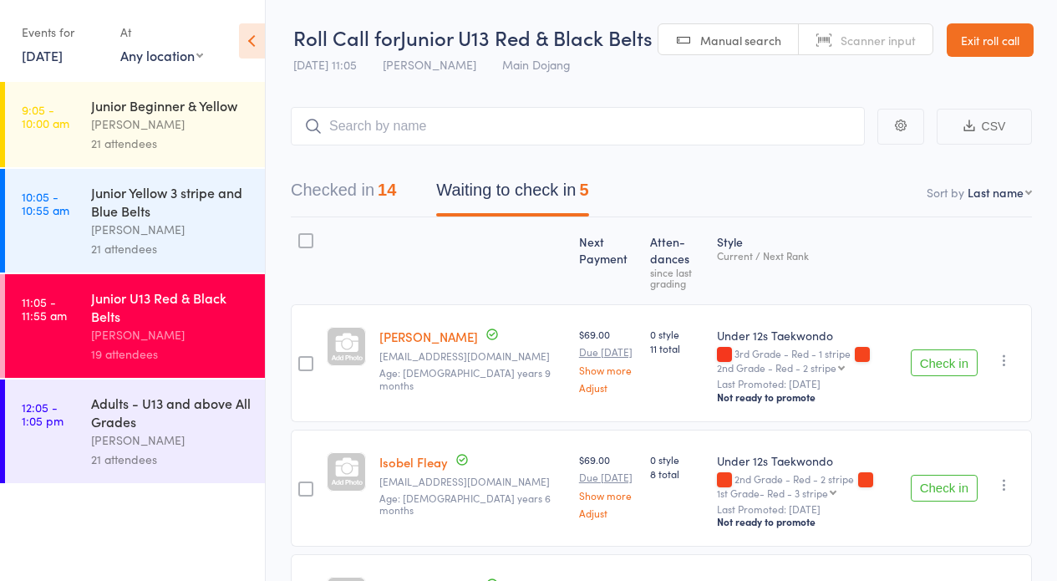
scroll to position [141, 0]
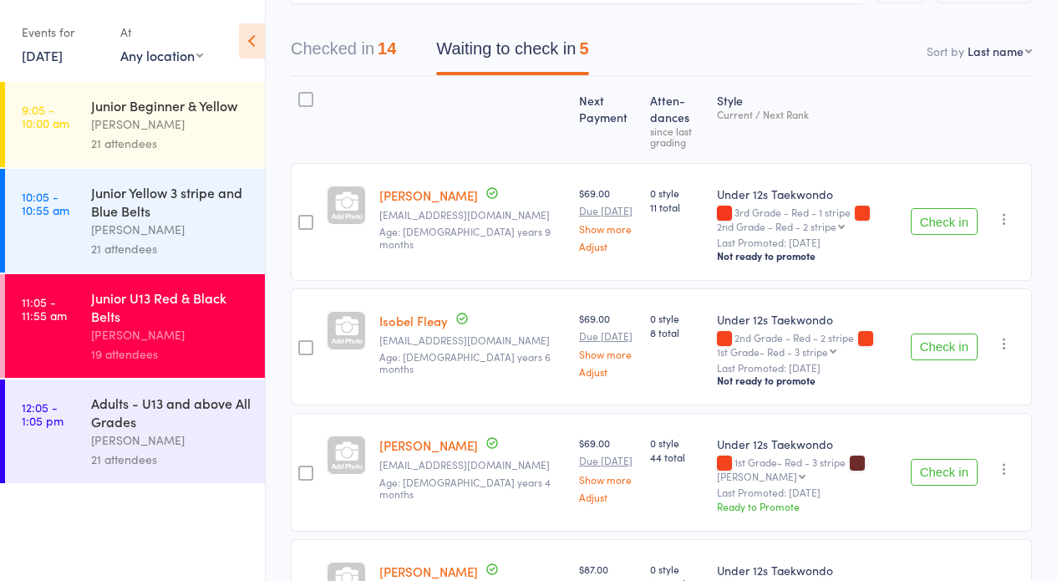
click at [938, 347] on button "Check in" at bounding box center [944, 346] width 67 height 27
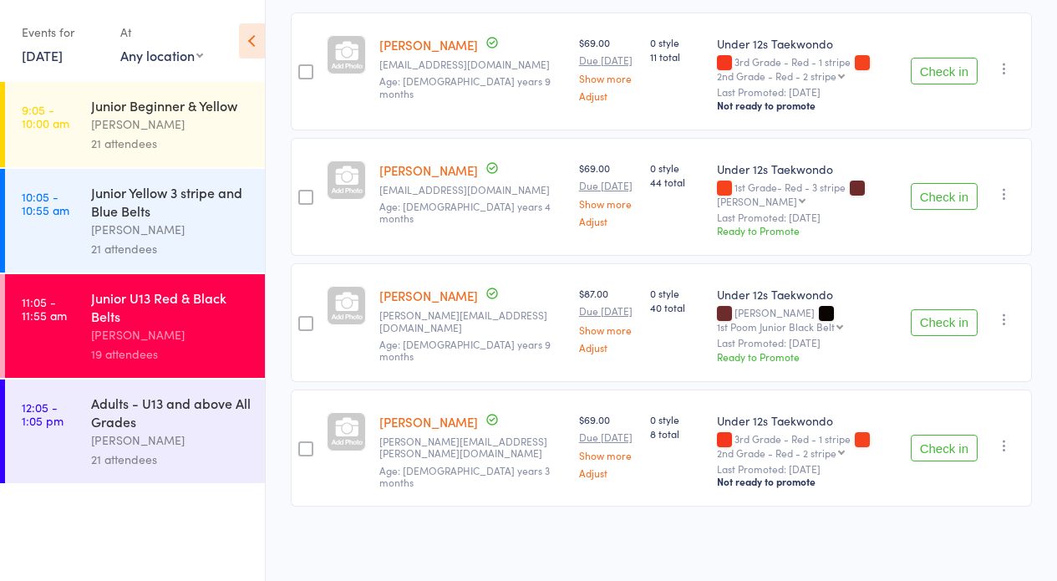
scroll to position [0, 0]
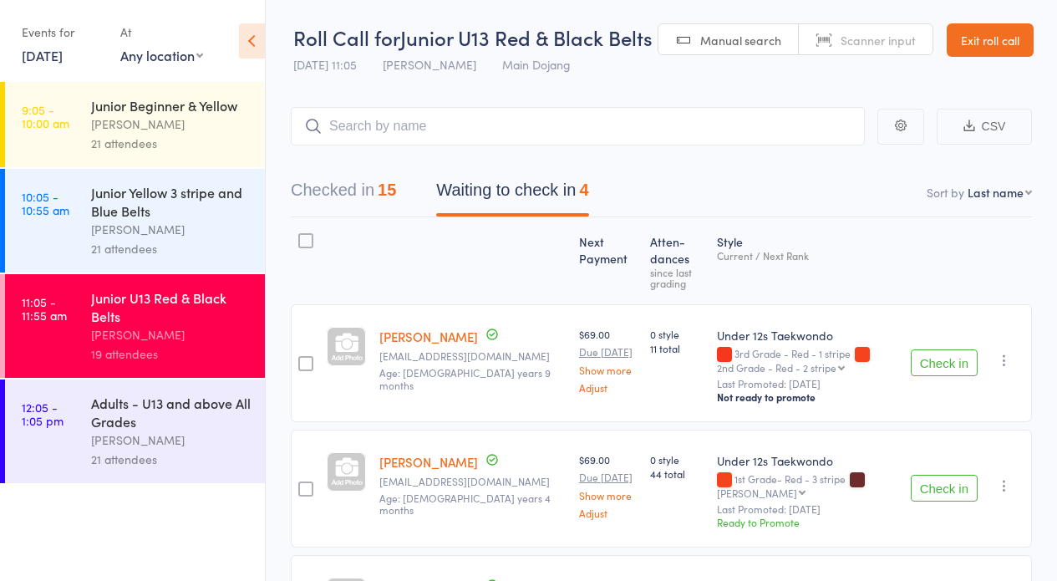
click at [385, 198] on div "15" at bounding box center [387, 190] width 18 height 18
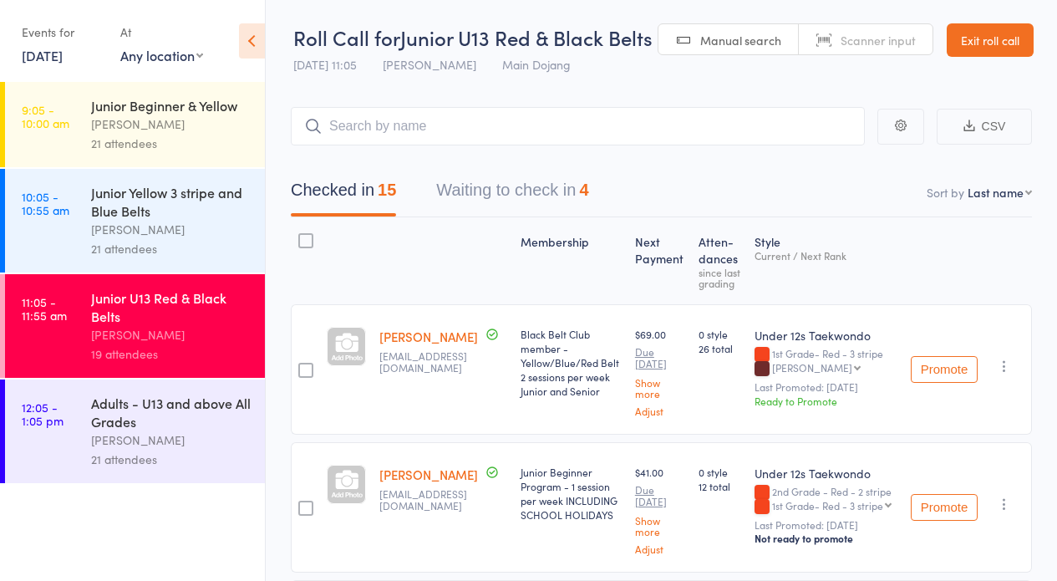
click at [84, 435] on link "12:05 - 1:05 pm Adults - U13 and above All Grades Janine Trainor 21 attendees" at bounding box center [135, 431] width 260 height 104
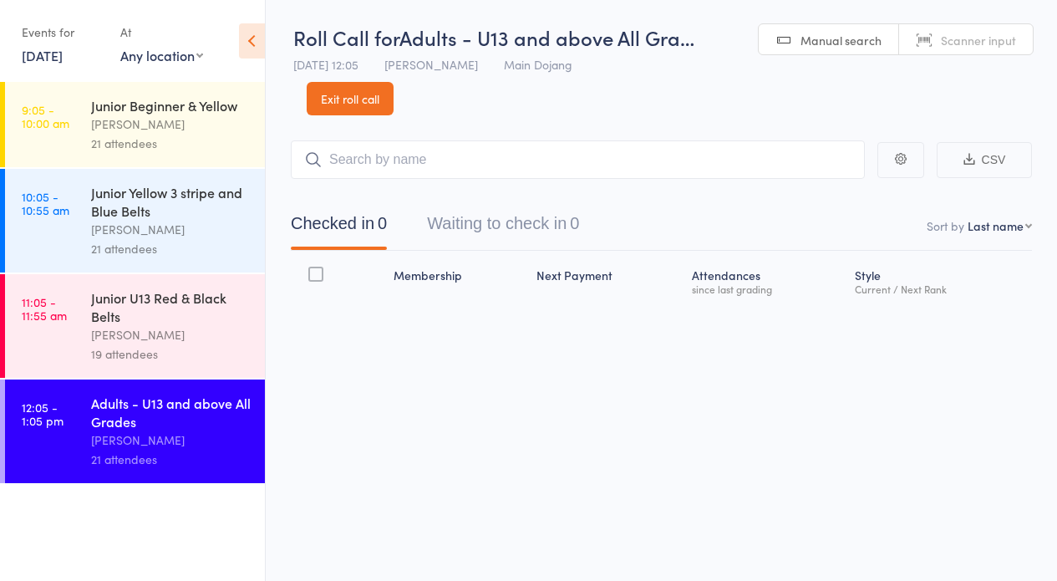
click at [596, 227] on div "Checked in 0 Waiting to check in 0" at bounding box center [435, 228] width 328 height 44
click at [566, 227] on button "Waiting to check in 0" at bounding box center [503, 228] width 152 height 44
